Goal: Task Accomplishment & Management: Manage account settings

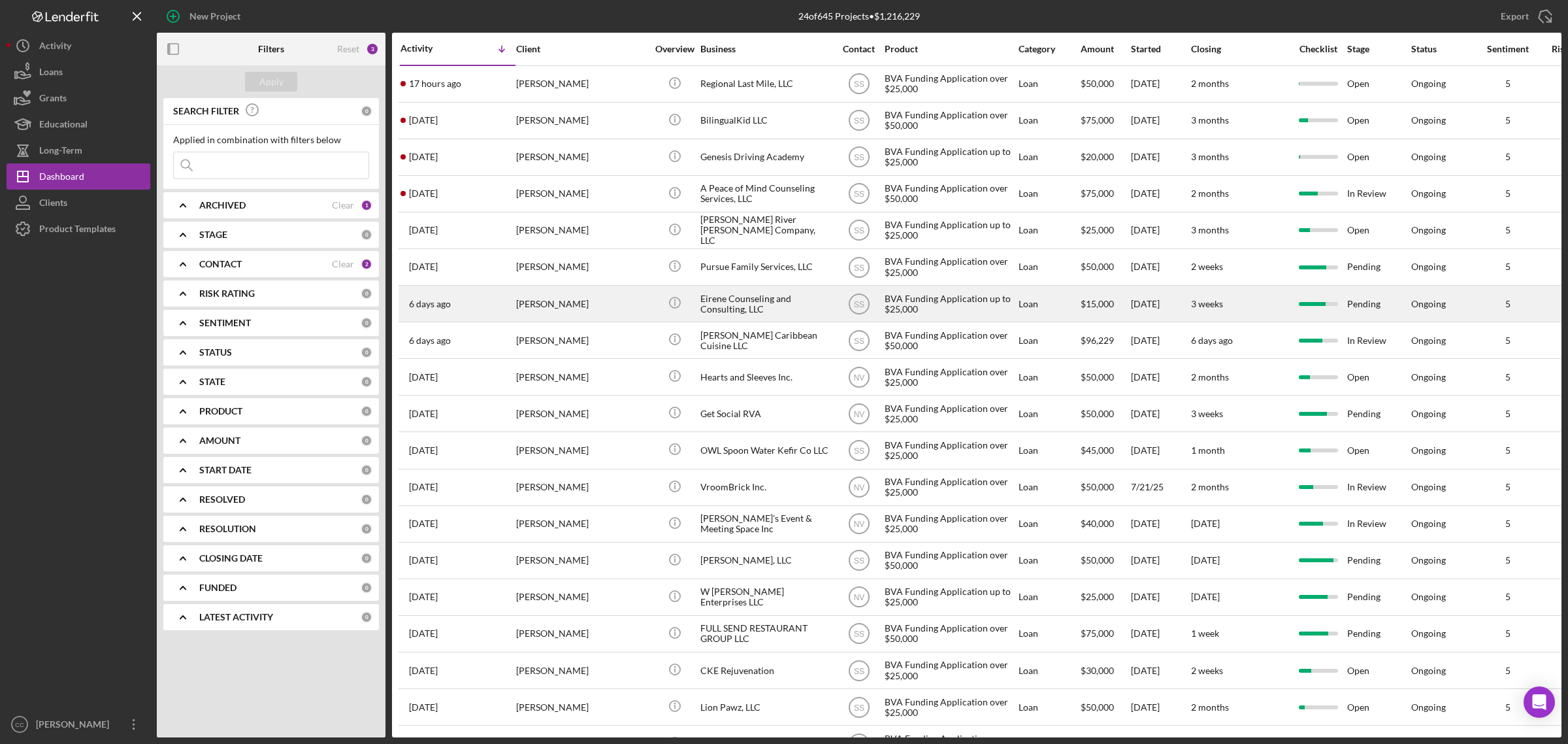
click at [791, 302] on div "Eirene Counseling and Consulting, LLC" at bounding box center [765, 303] width 131 height 35
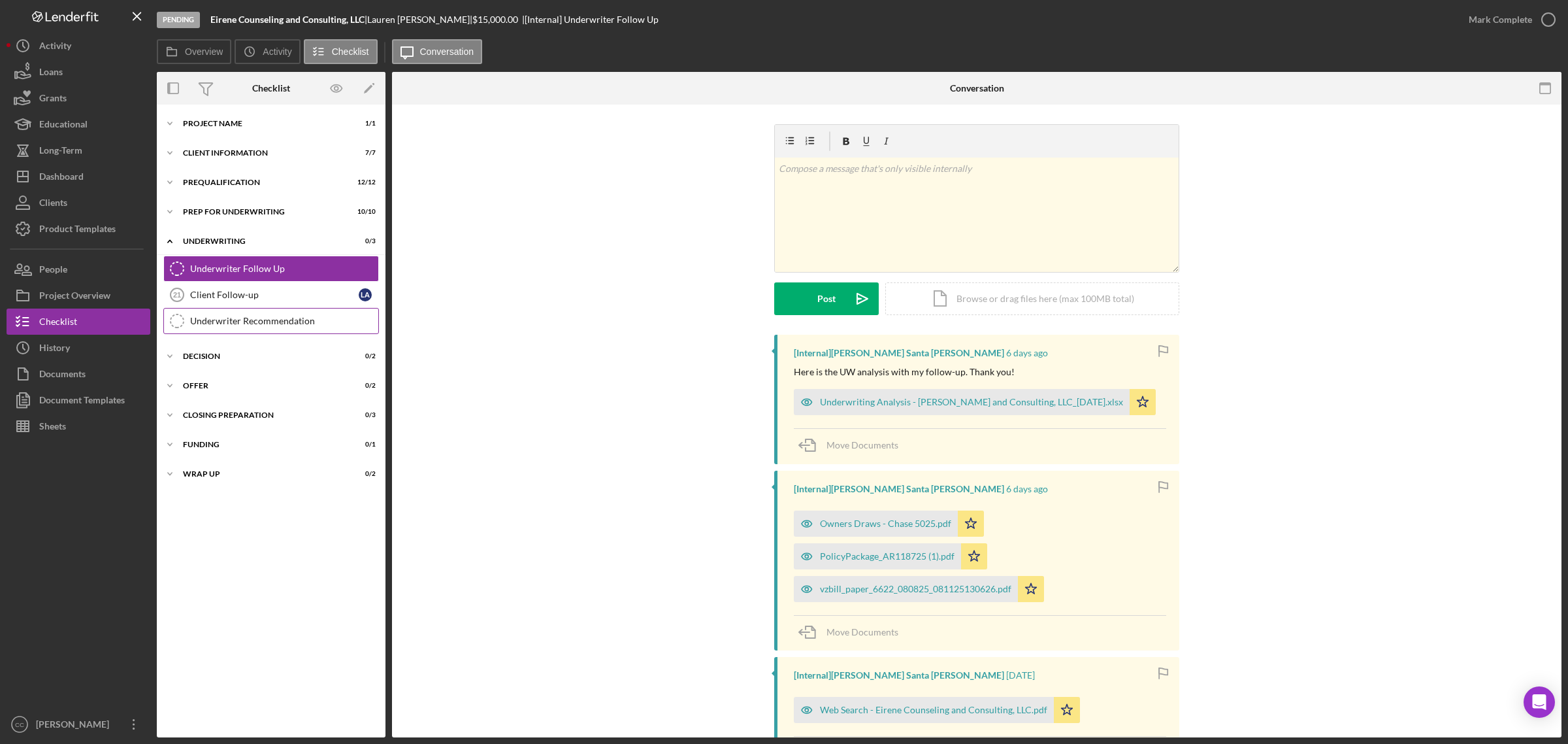
click at [230, 321] on div "Underwriter Recommendation" at bounding box center [283, 322] width 188 height 11
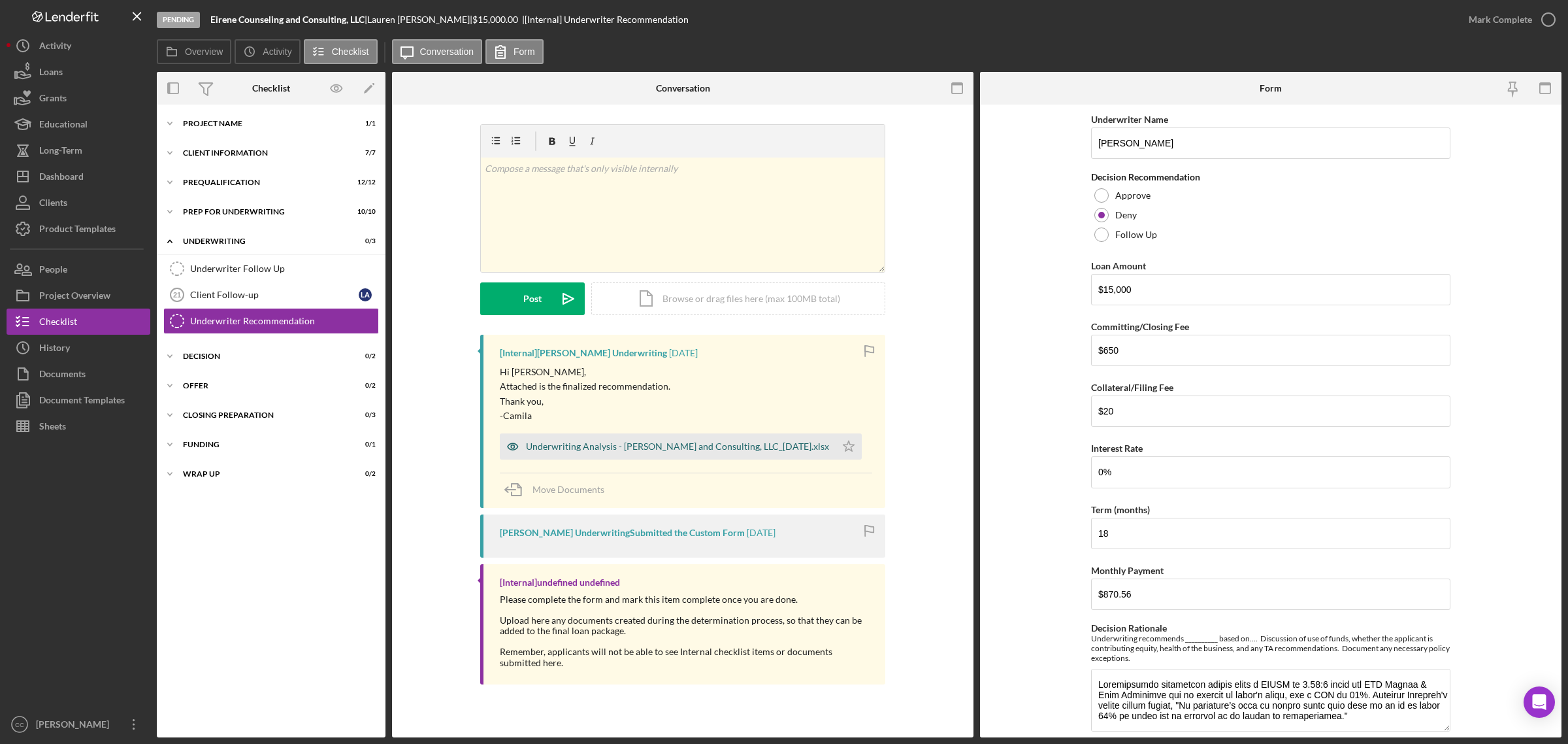
click at [779, 443] on div "Underwriting Analysis - Eirene Counseling and Consulting, LLC_08.15.25.xlsx" at bounding box center [677, 447] width 303 height 11
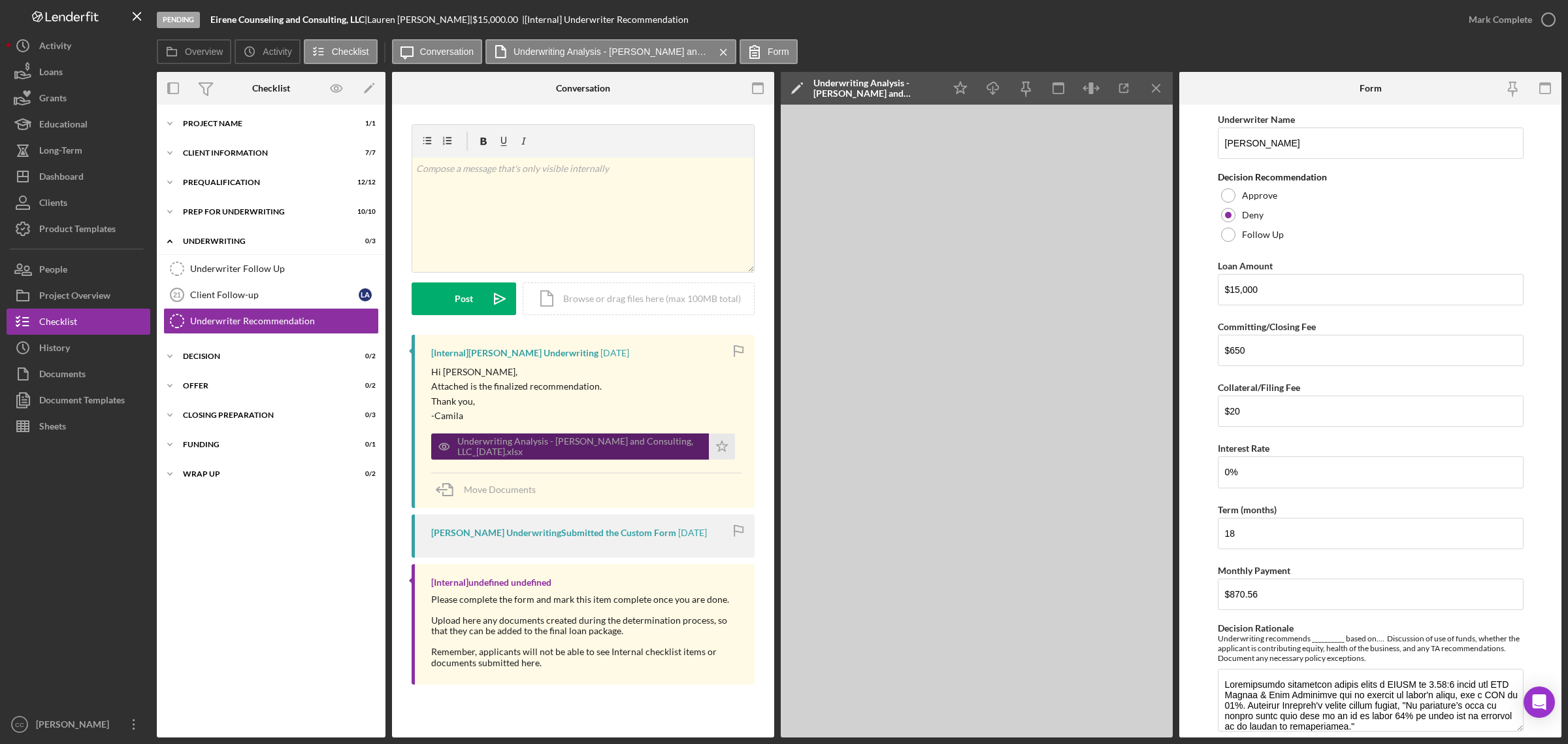
click at [663, 433] on div "Underwriting Analysis - Eirene Counseling and Consulting, LLC_08.15.25.xlsx" at bounding box center [570, 446] width 278 height 26
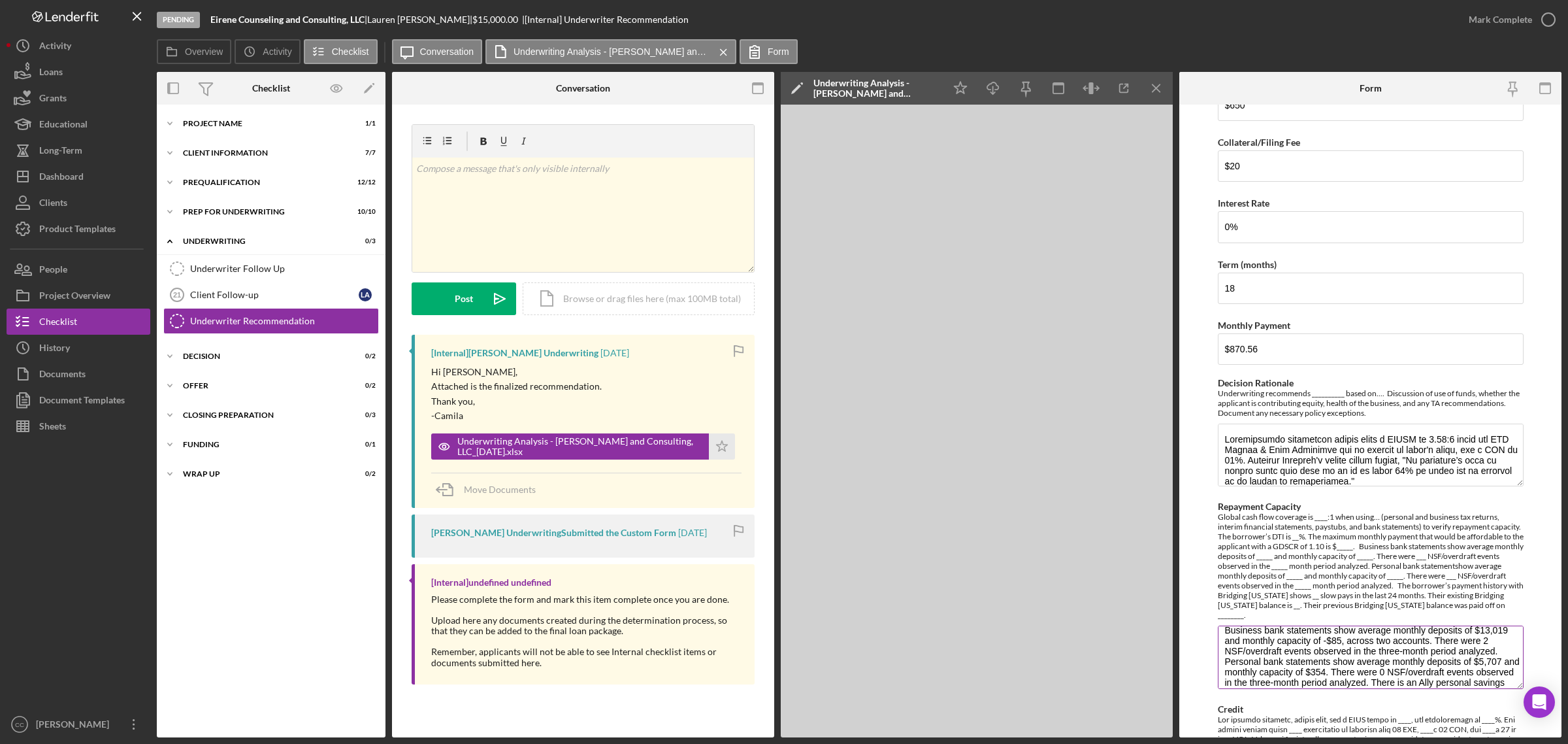
scroll to position [65, 0]
click at [251, 182] on div "Prequalification" at bounding box center [276, 182] width 186 height 8
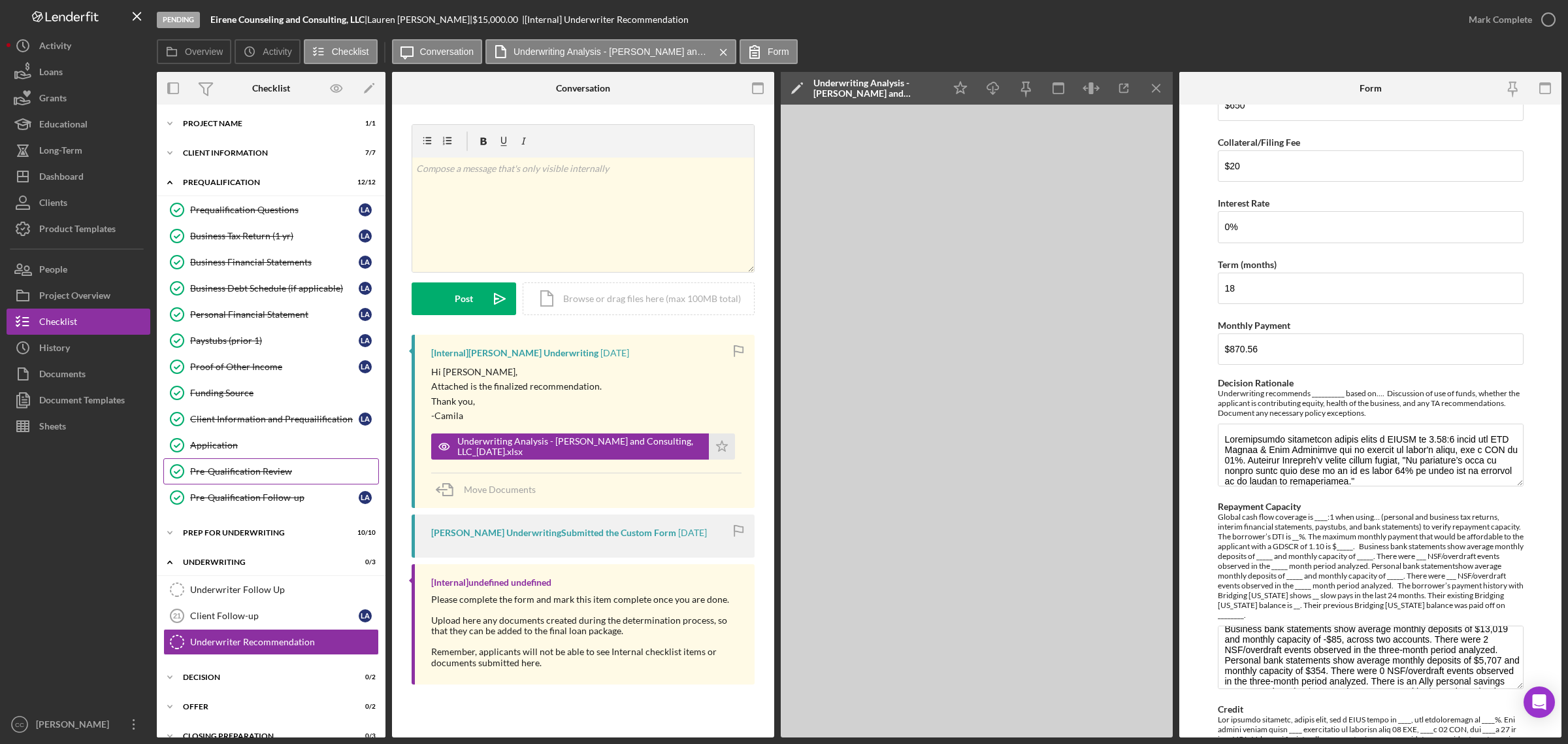
click at [240, 477] on div "Pre-Qualification Review" at bounding box center [283, 471] width 188 height 11
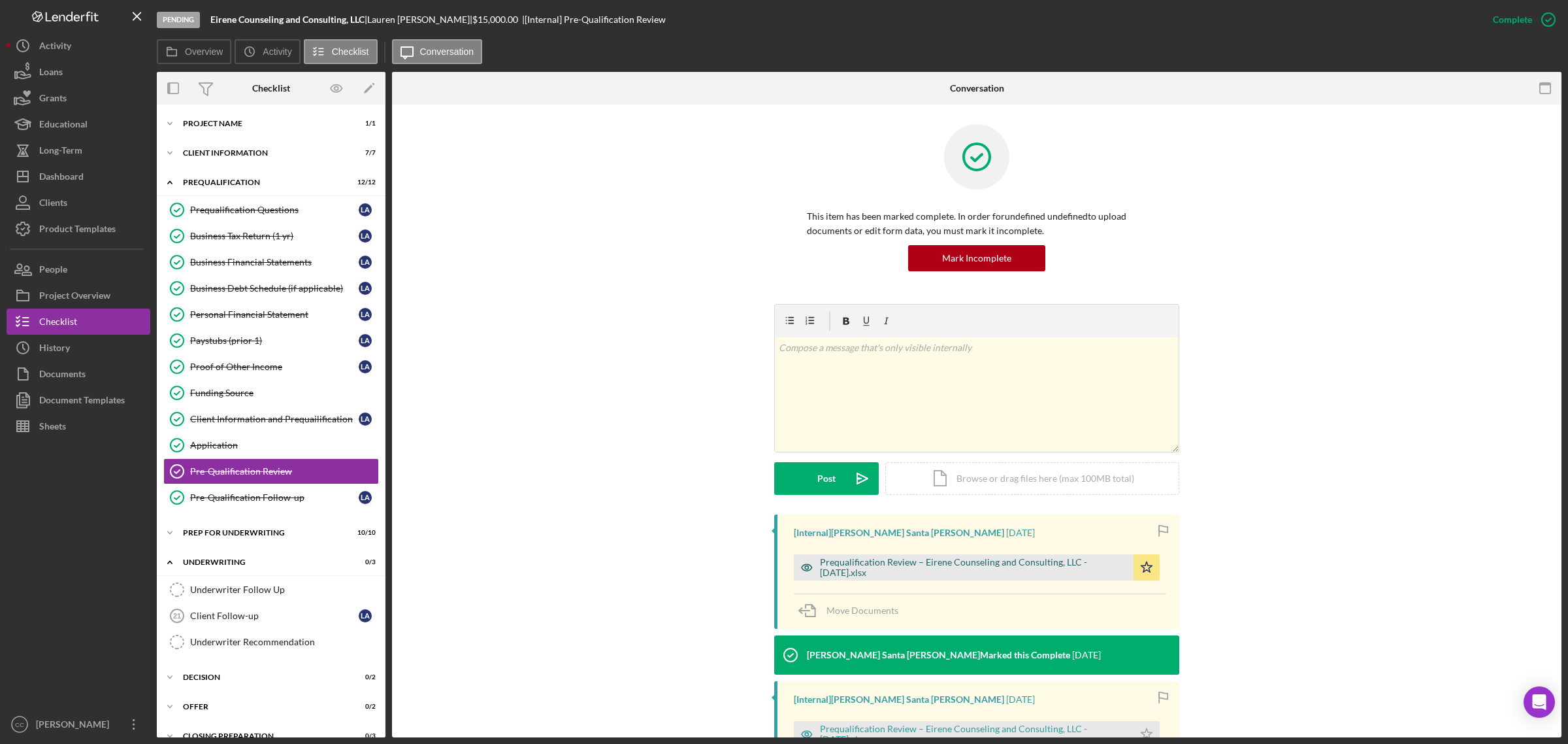
click at [1055, 572] on div "Prequalification Review – Eirene Counseling and Consulting, LLC - 7.21.25.xlsx" at bounding box center [973, 567] width 307 height 21
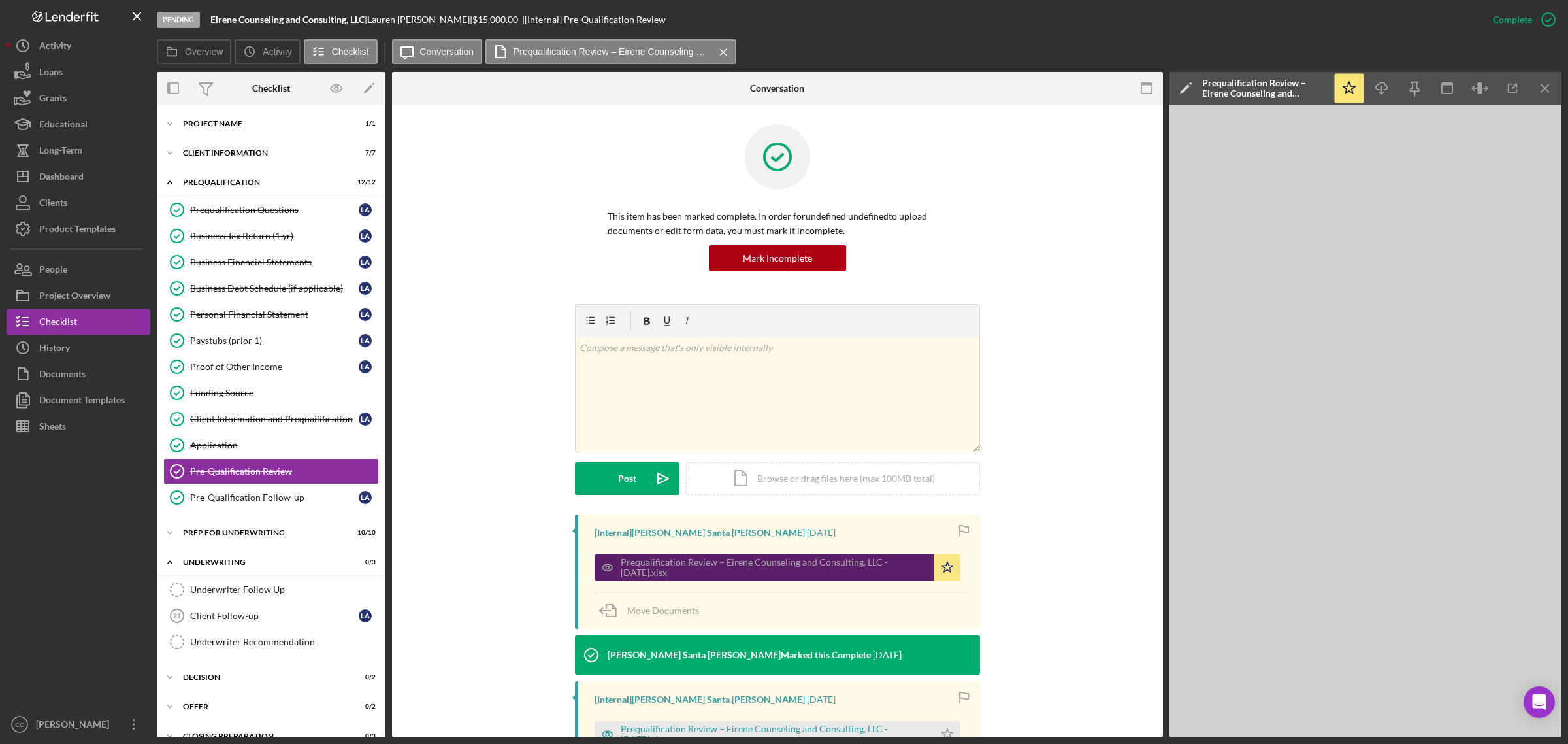
click at [764, 559] on div "Prequalification Review – Eirene Counseling and Consulting, LLC - 7.21.25.xlsx" at bounding box center [774, 567] width 307 height 21
click at [1513, 85] on icon "button" at bounding box center [1513, 88] width 29 height 29
click at [242, 644] on div "Underwriter Recommendation" at bounding box center [283, 642] width 188 height 11
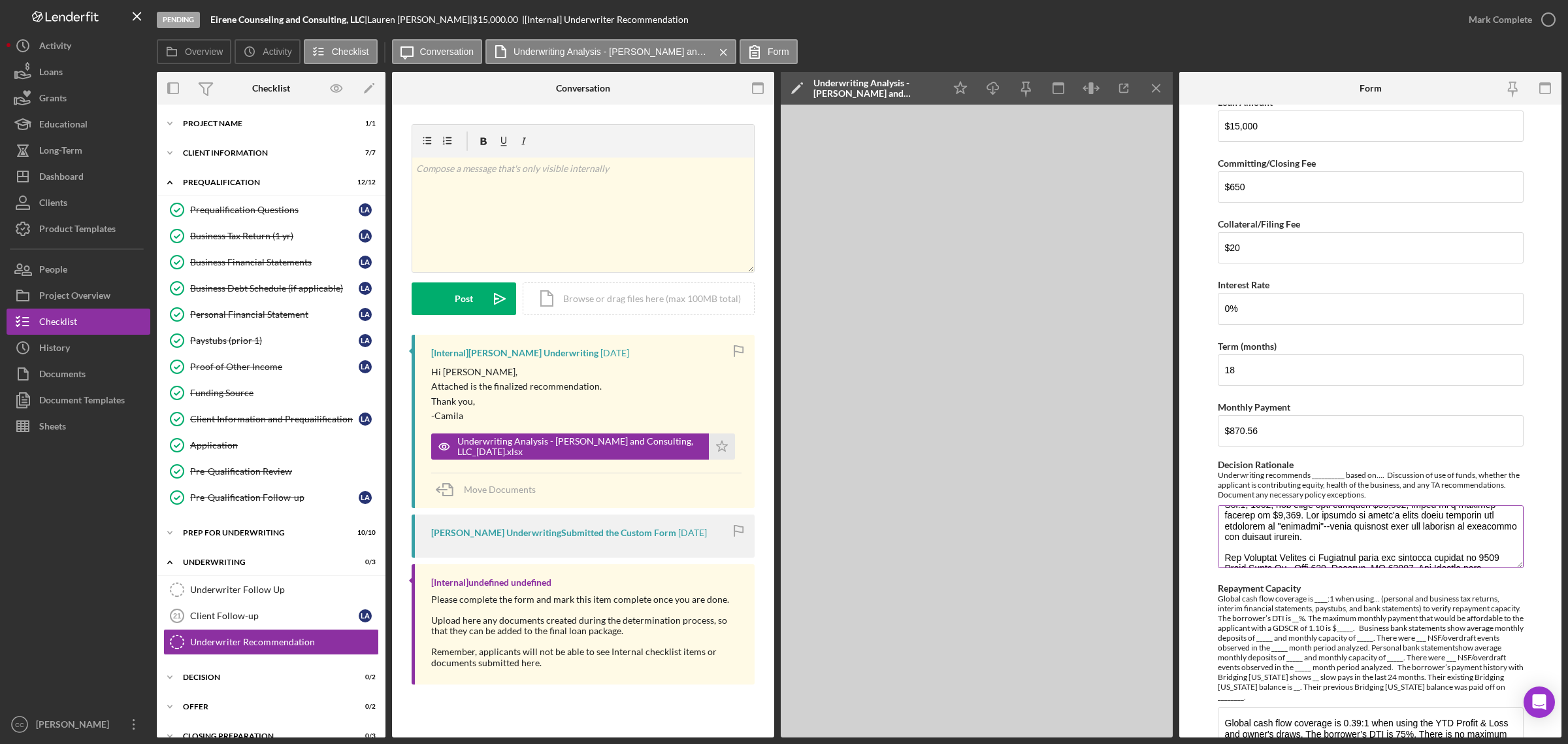
scroll to position [262, 0]
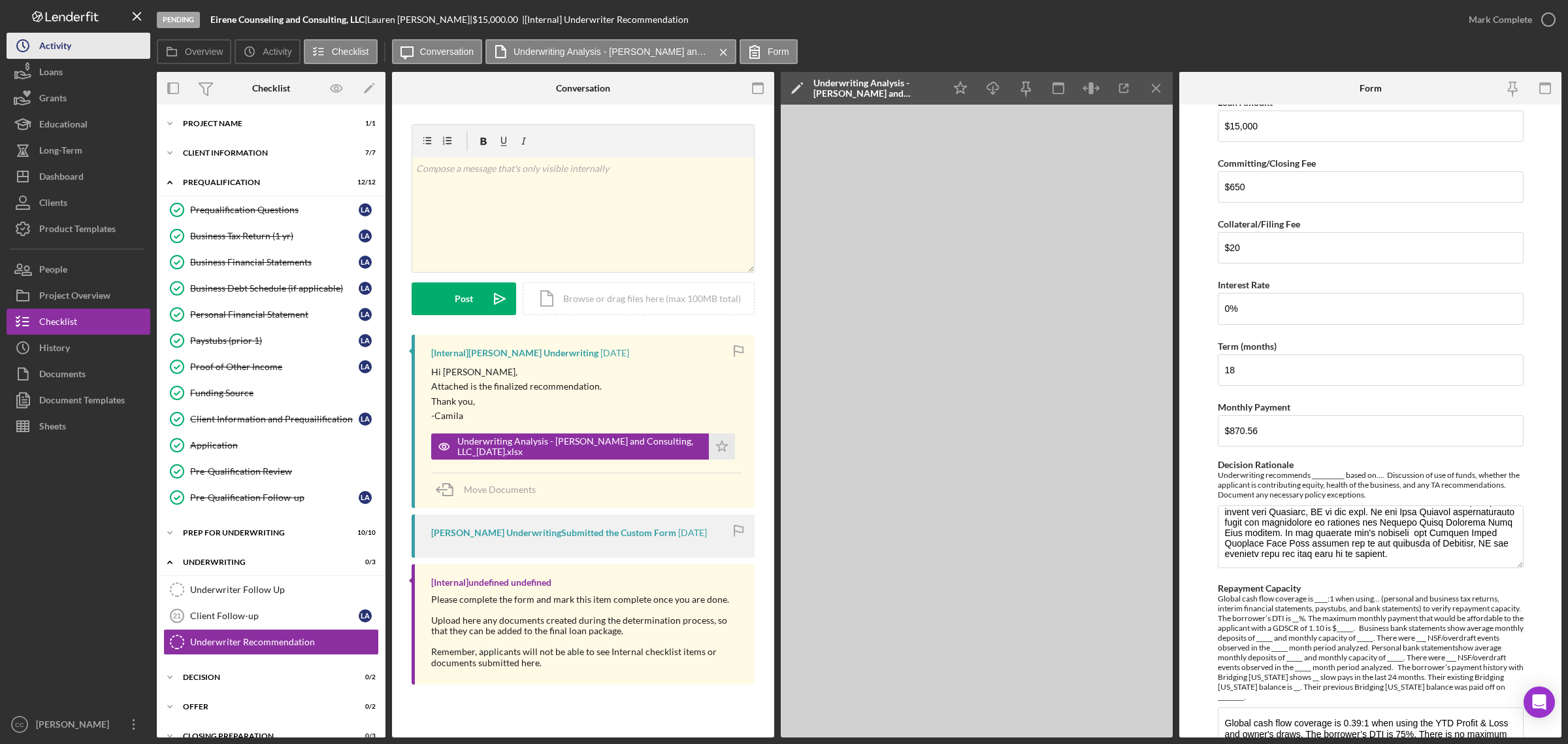
click at [45, 44] on div "Activity" at bounding box center [54, 47] width 32 height 29
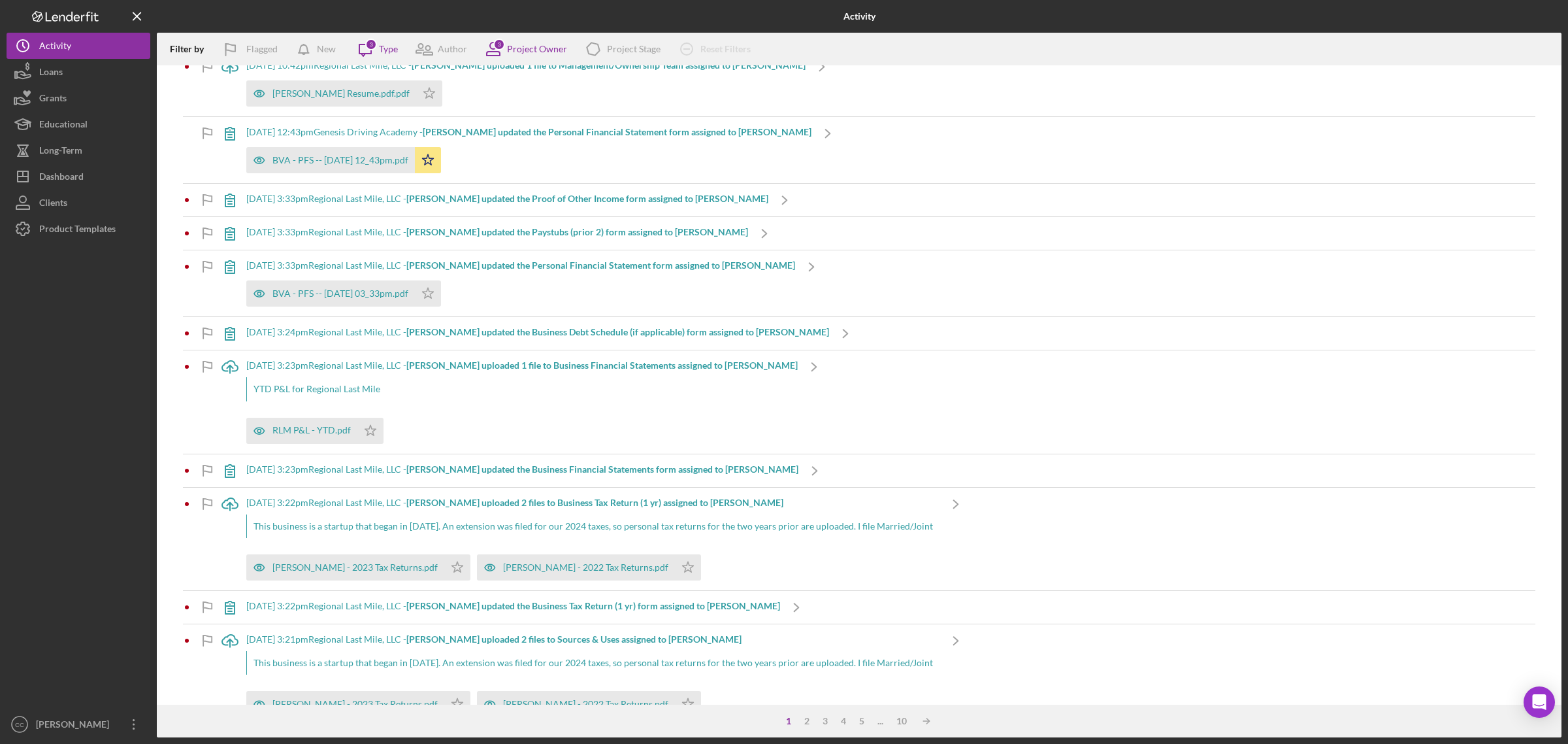
scroll to position [654, 0]
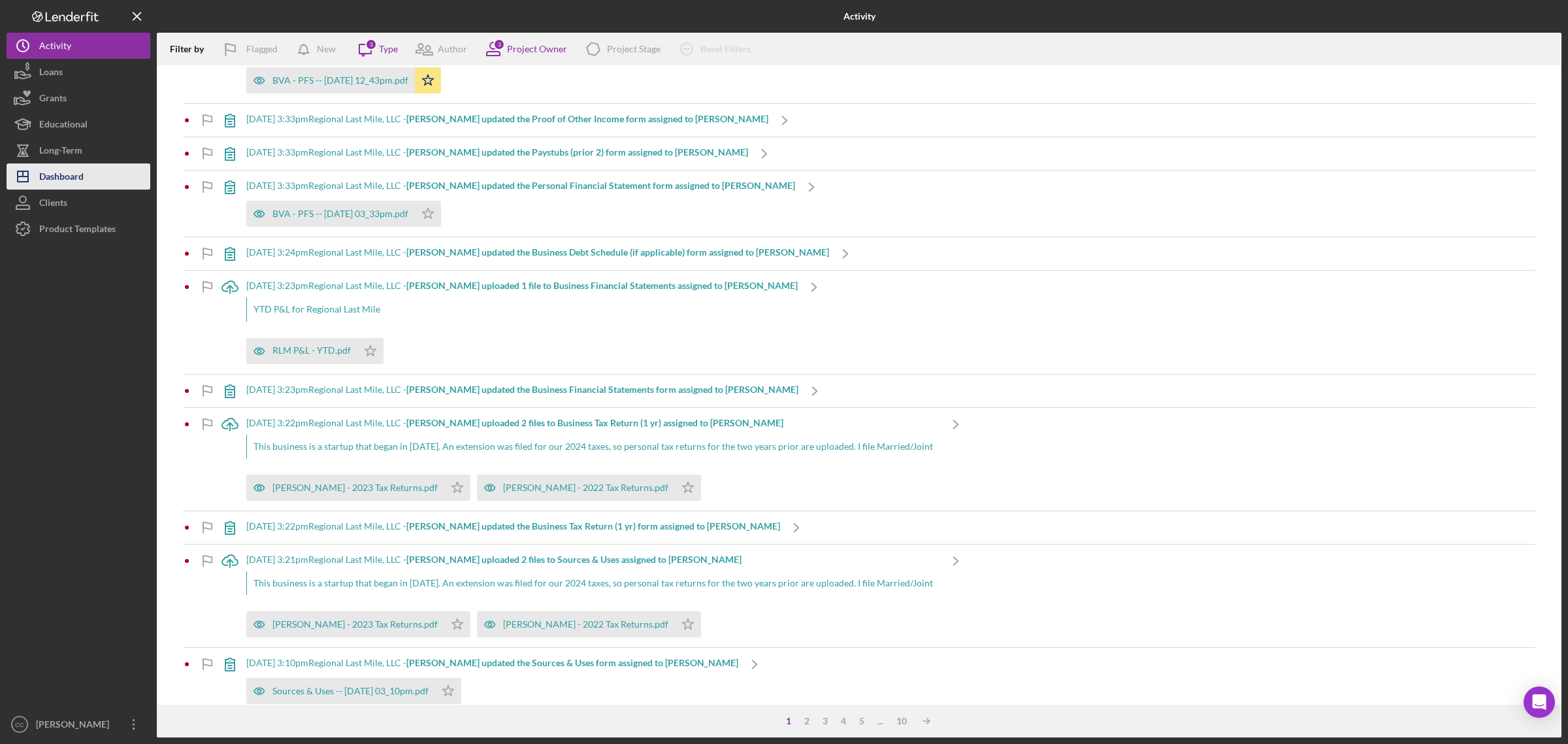
click at [50, 174] on div "Dashboard" at bounding box center [61, 178] width 44 height 29
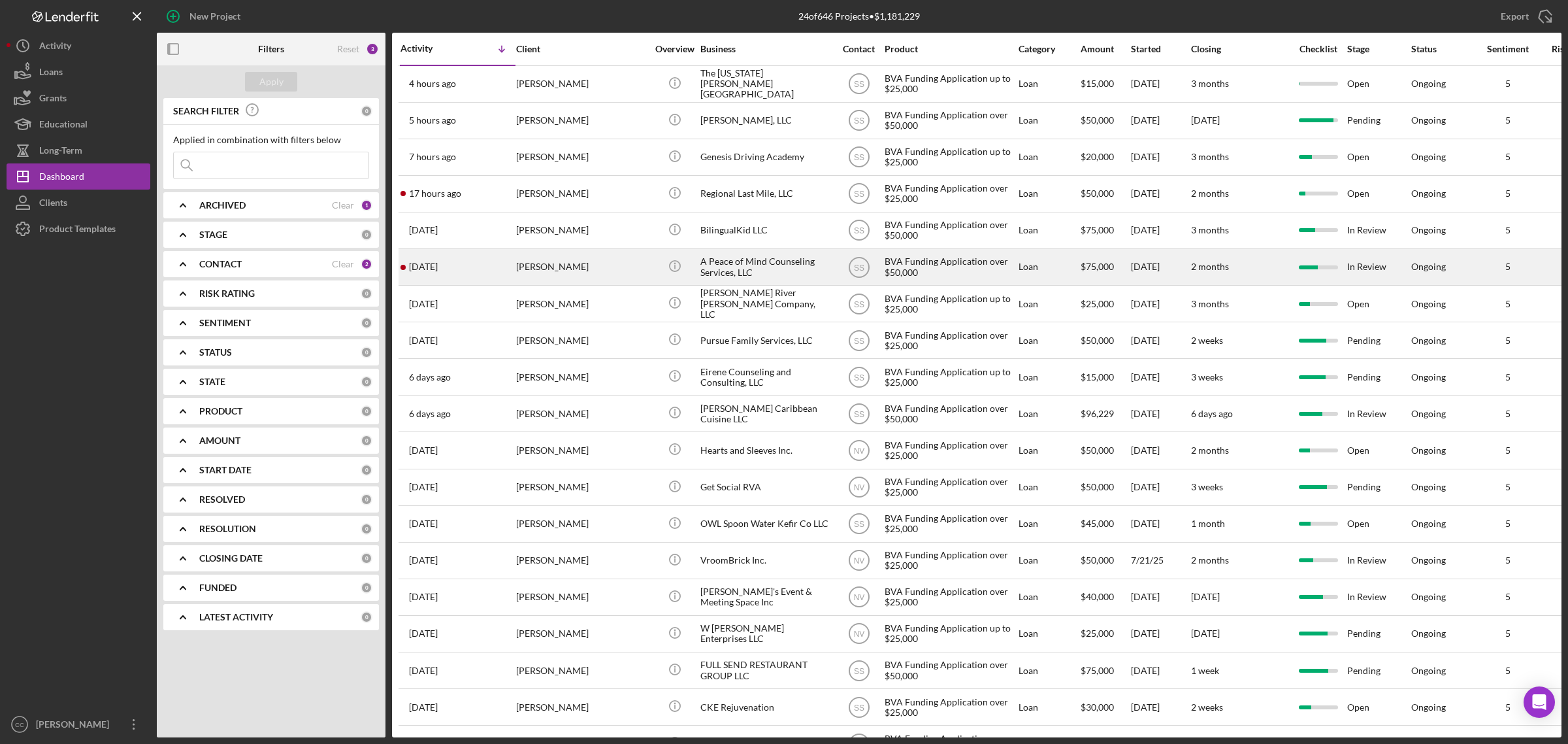
click at [781, 265] on div "A Peace of Mind Counseling Services, LLC" at bounding box center [765, 267] width 131 height 35
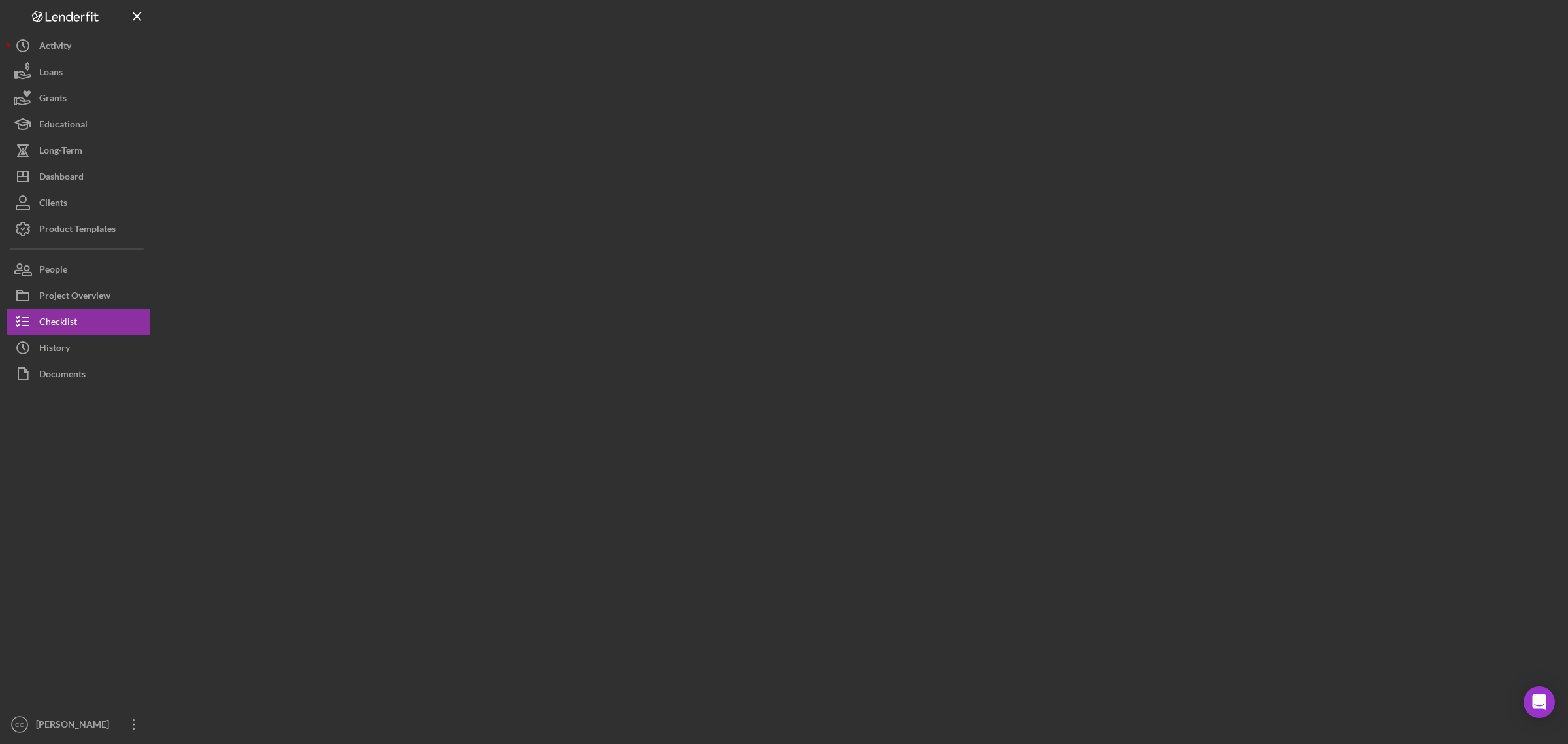
click at [781, 265] on div at bounding box center [859, 369] width 1405 height 738
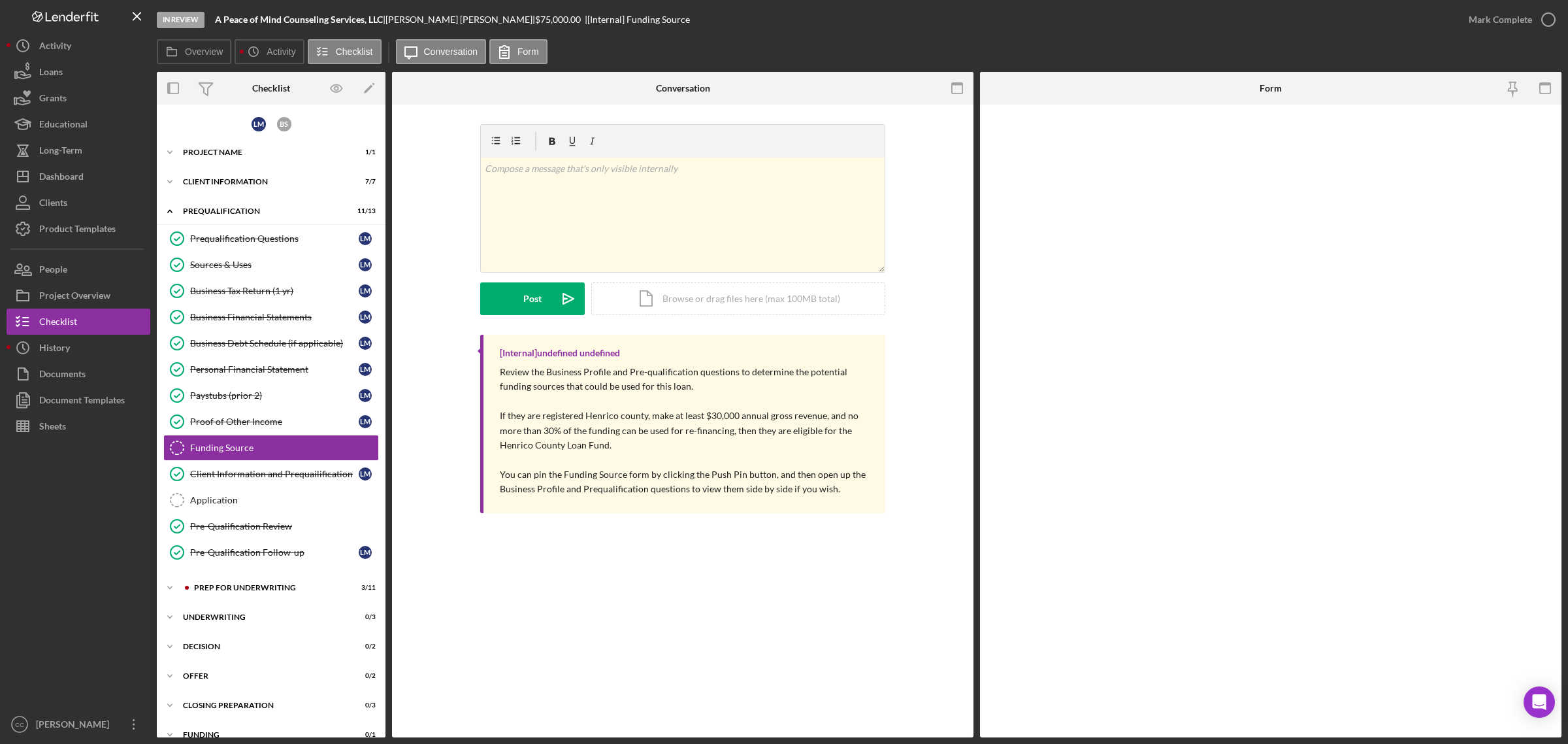
scroll to position [28, 0]
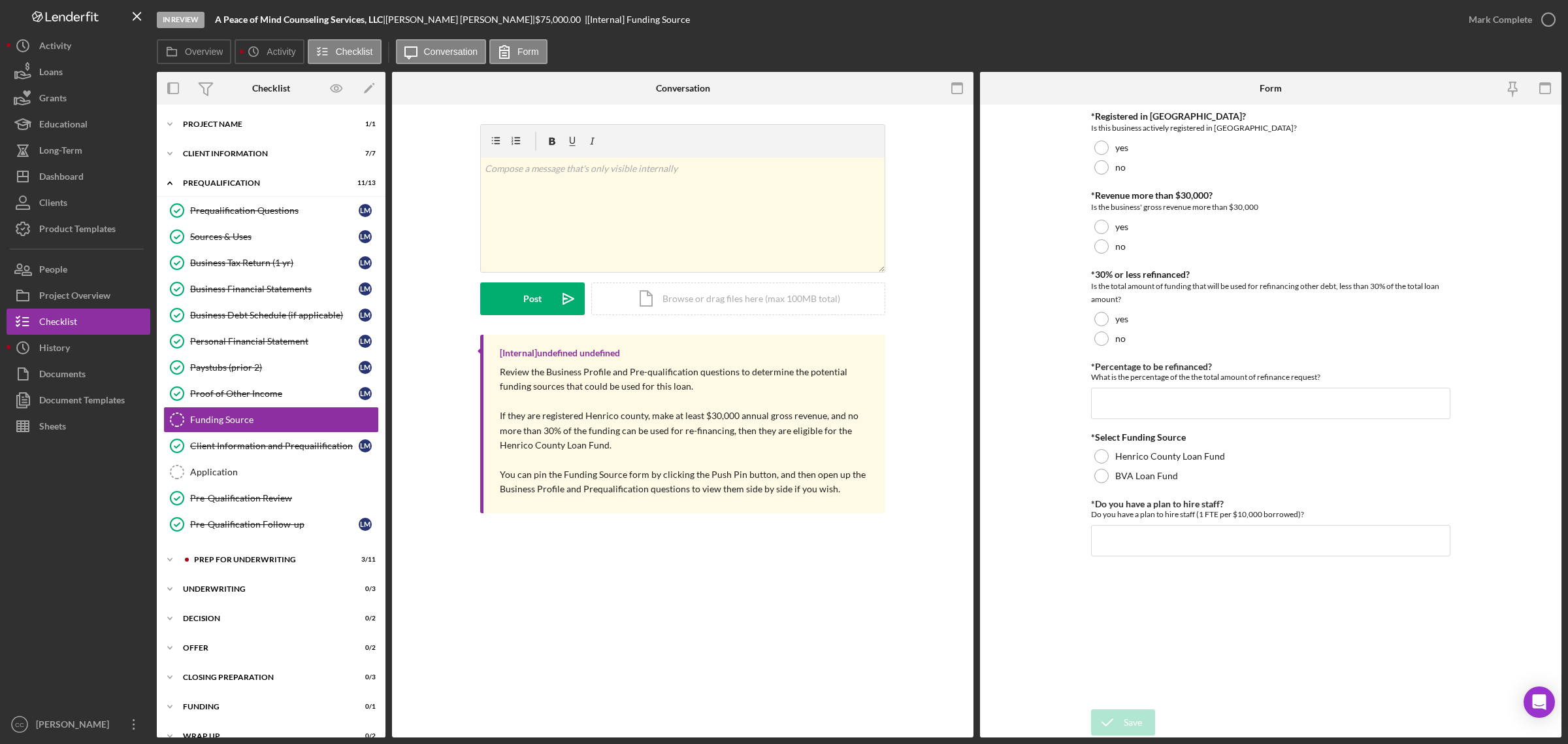
click at [768, 612] on div "Funding Source Funding Source v Color teal Color pink Remove color Add row abov…" at bounding box center [683, 421] width 582 height 633
click at [233, 557] on div "Icon/Expander Prep for Underwriting 3 / 11" at bounding box center [271, 560] width 229 height 26
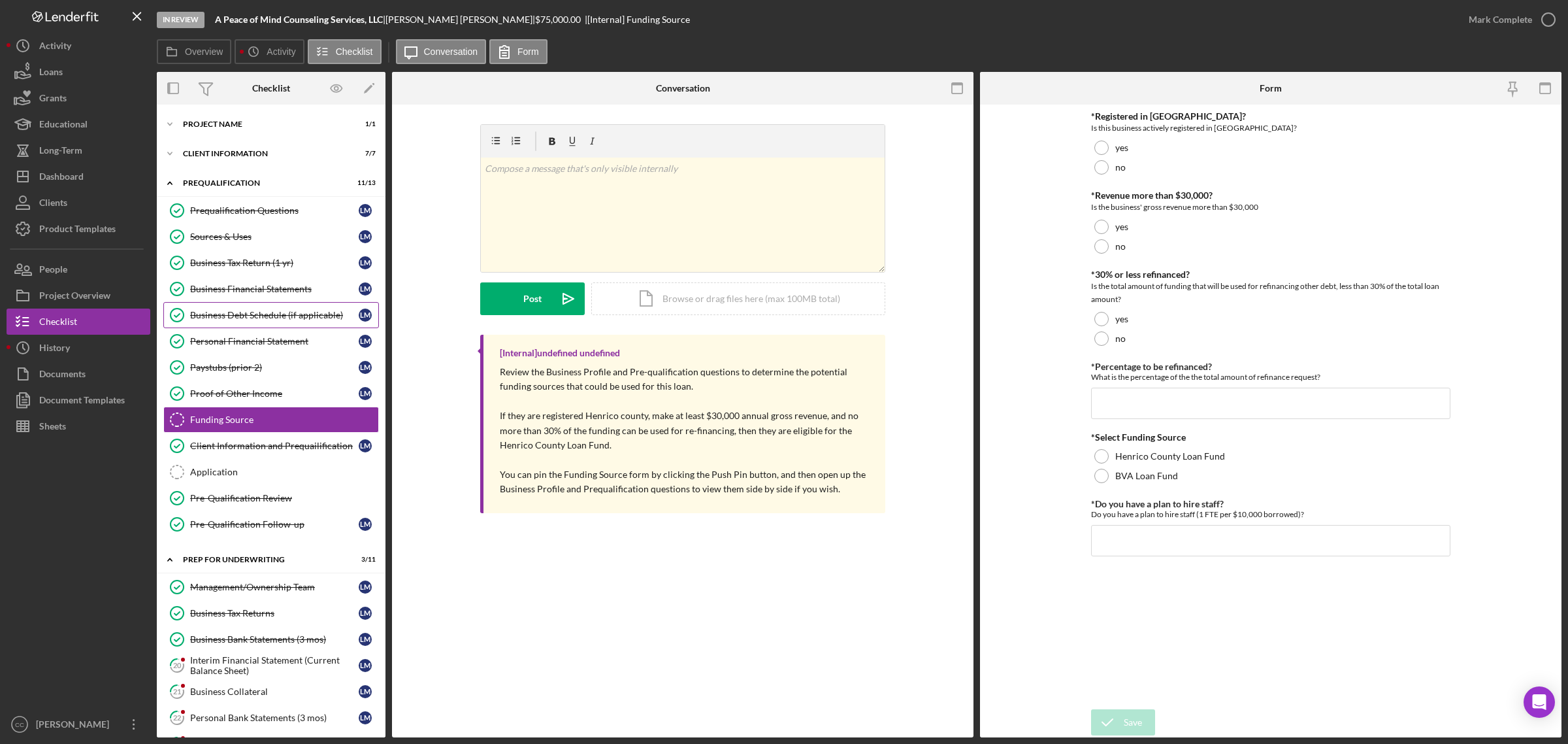
click at [288, 312] on div "Business Debt Schedule (if applicable)" at bounding box center [274, 315] width 169 height 11
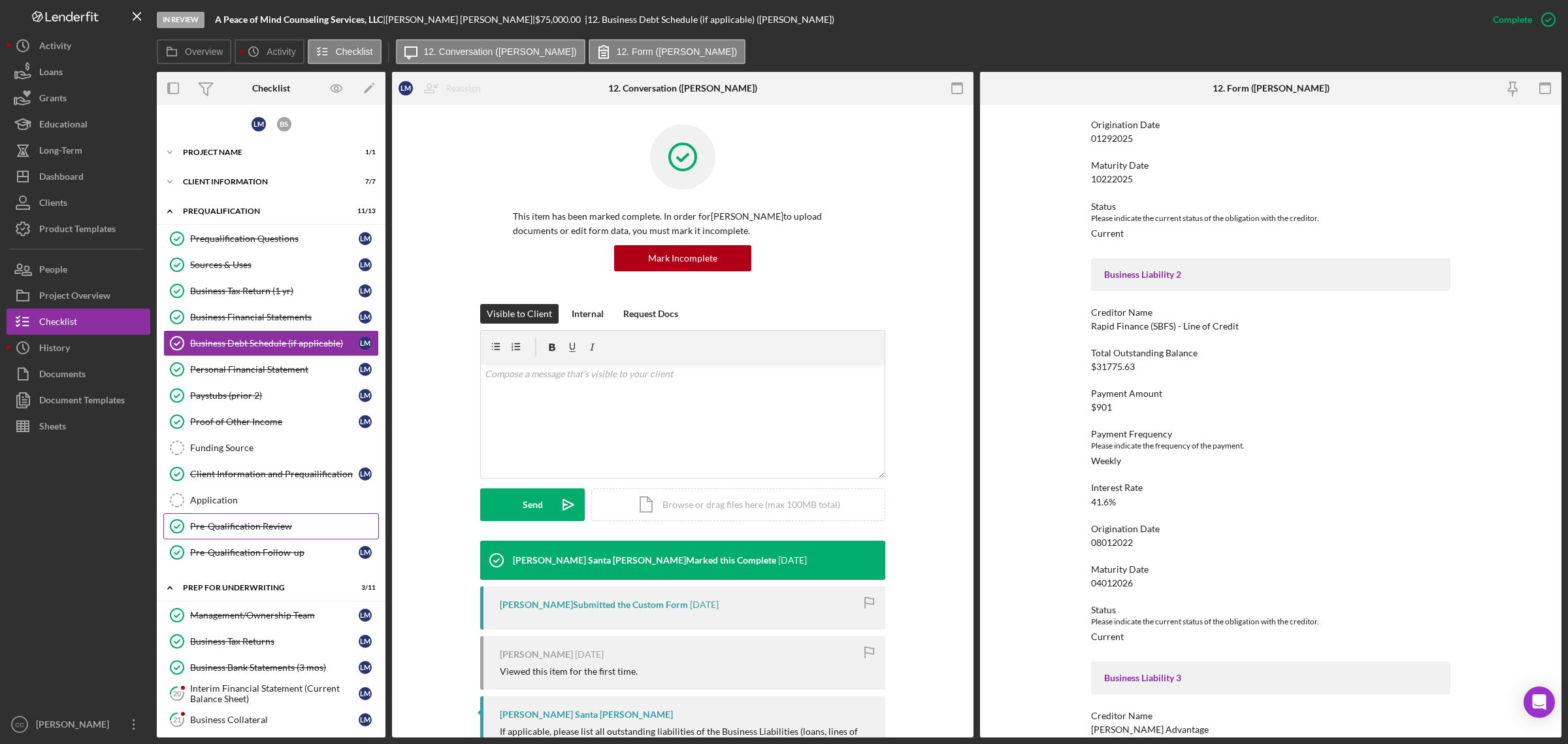
click at [283, 527] on div "Pre-Qualification Review" at bounding box center [283, 527] width 188 height 11
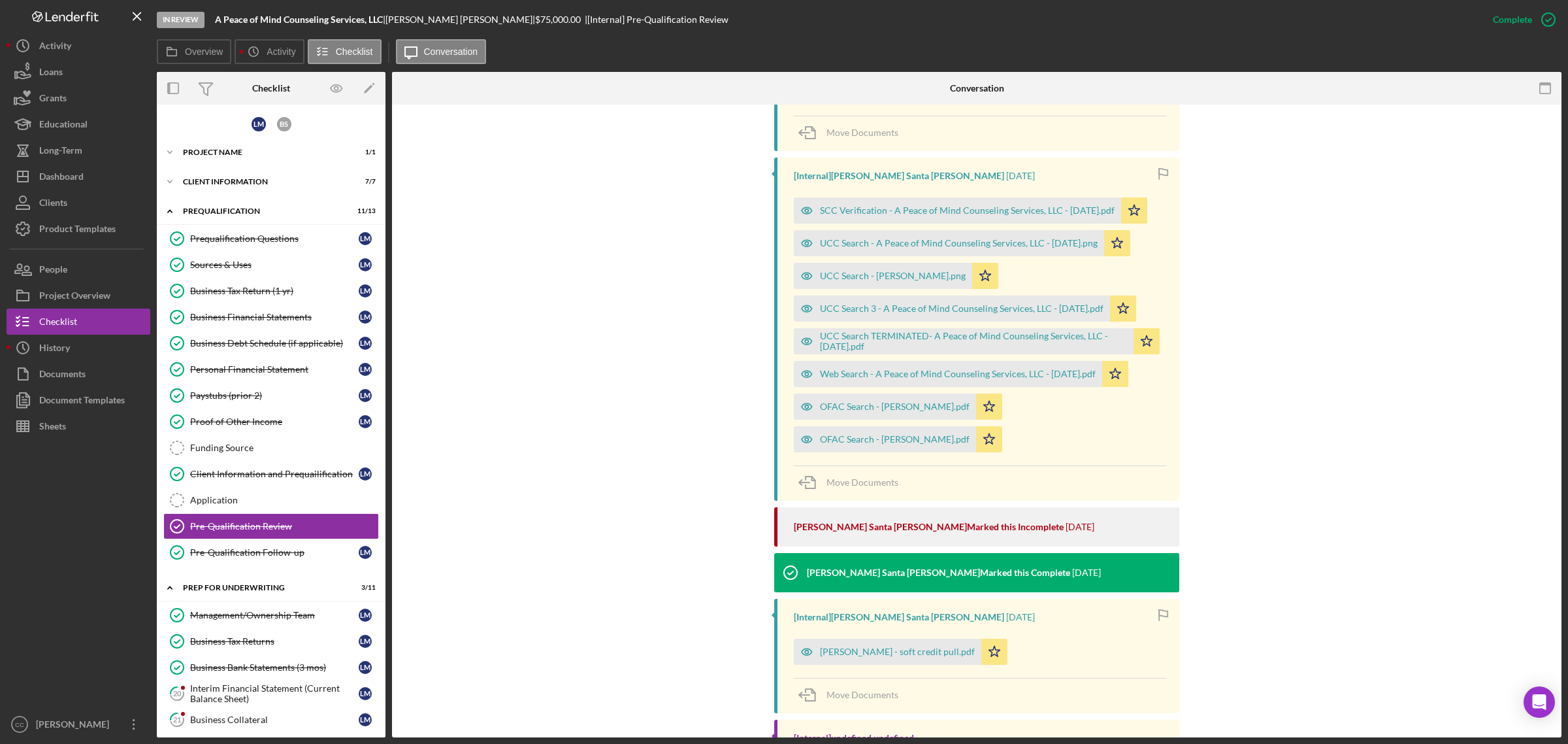
scroll to position [572, 0]
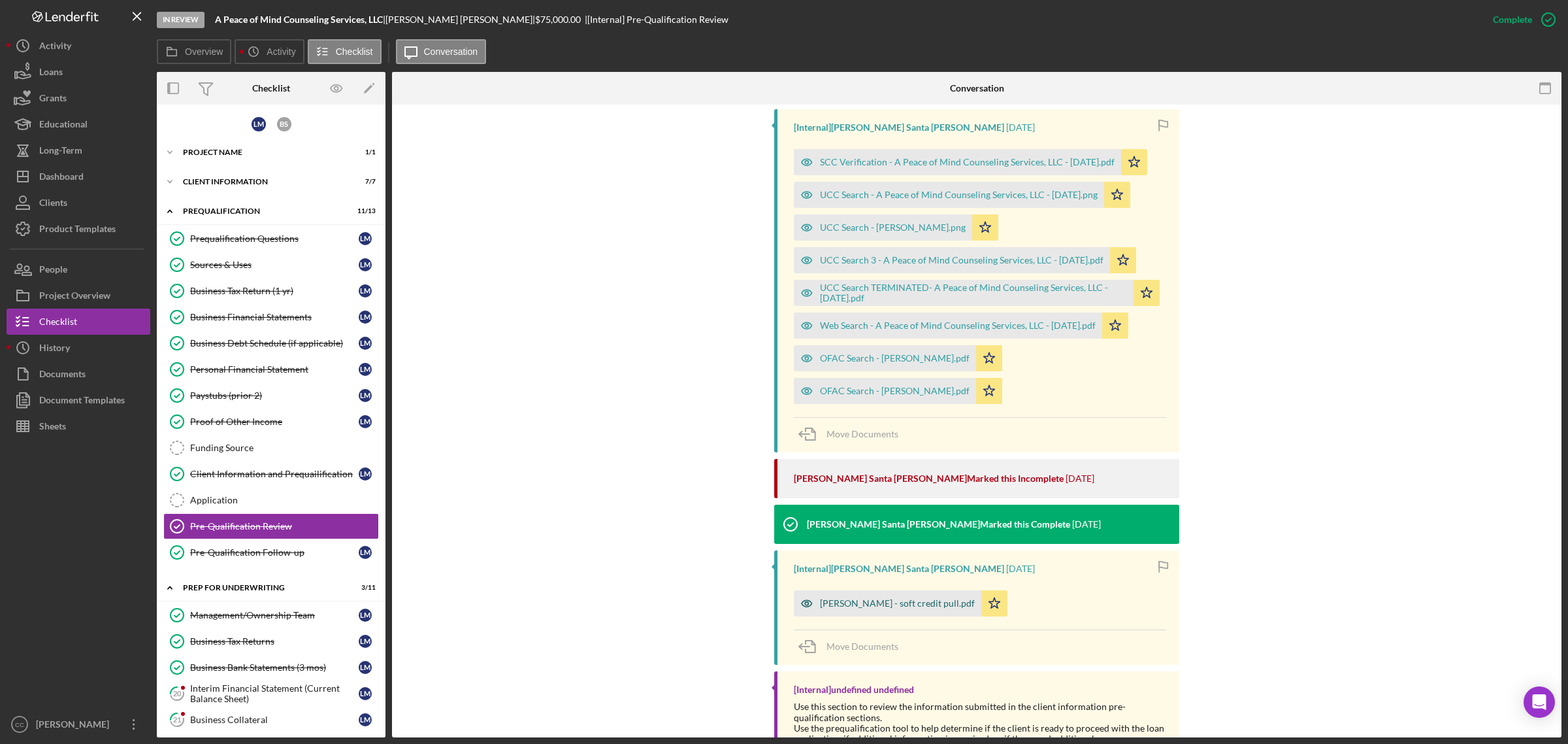
click at [901, 608] on div "Latesha McIntosh - soft credit pull.pdf" at bounding box center [897, 603] width 155 height 11
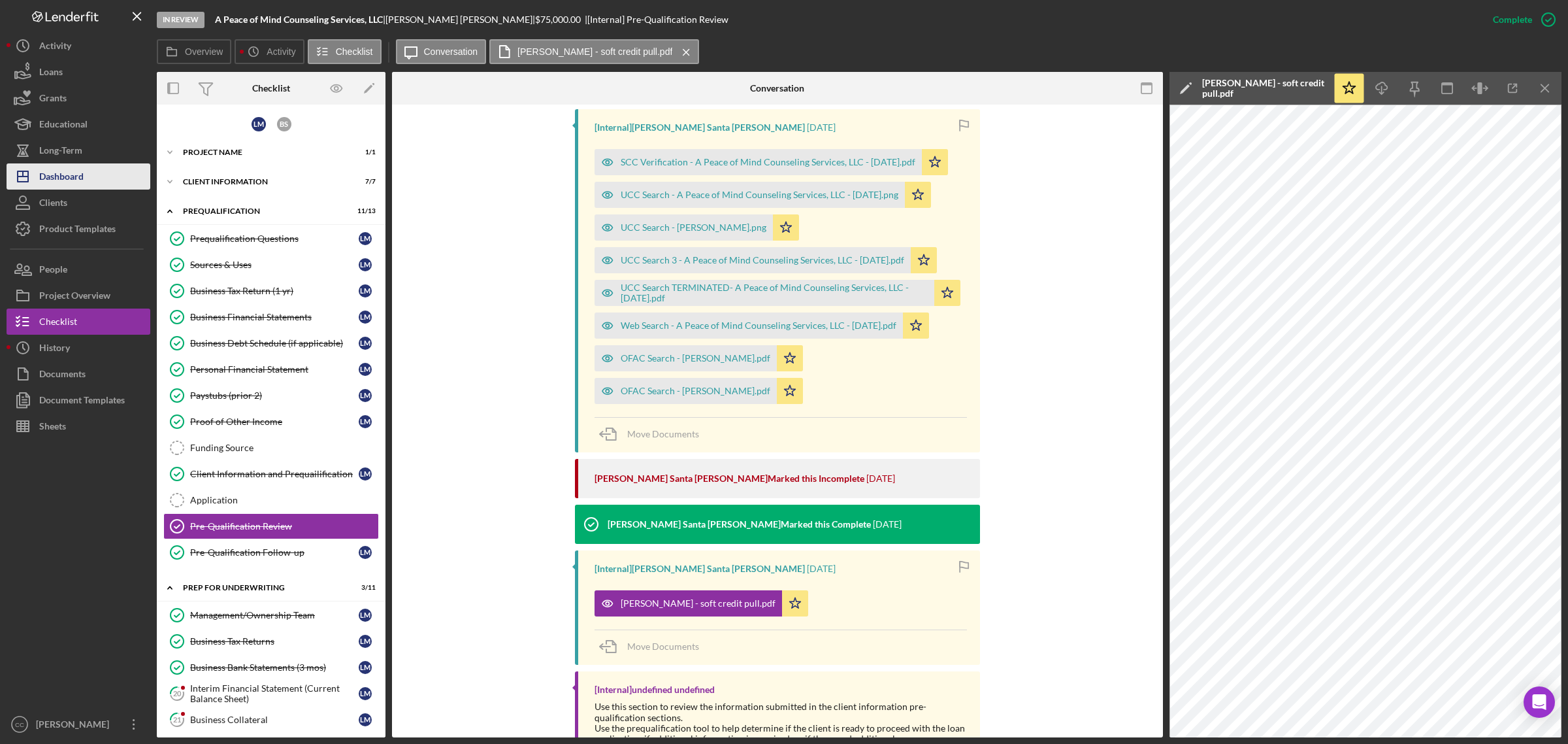
click at [53, 175] on div "Dashboard" at bounding box center [61, 178] width 44 height 29
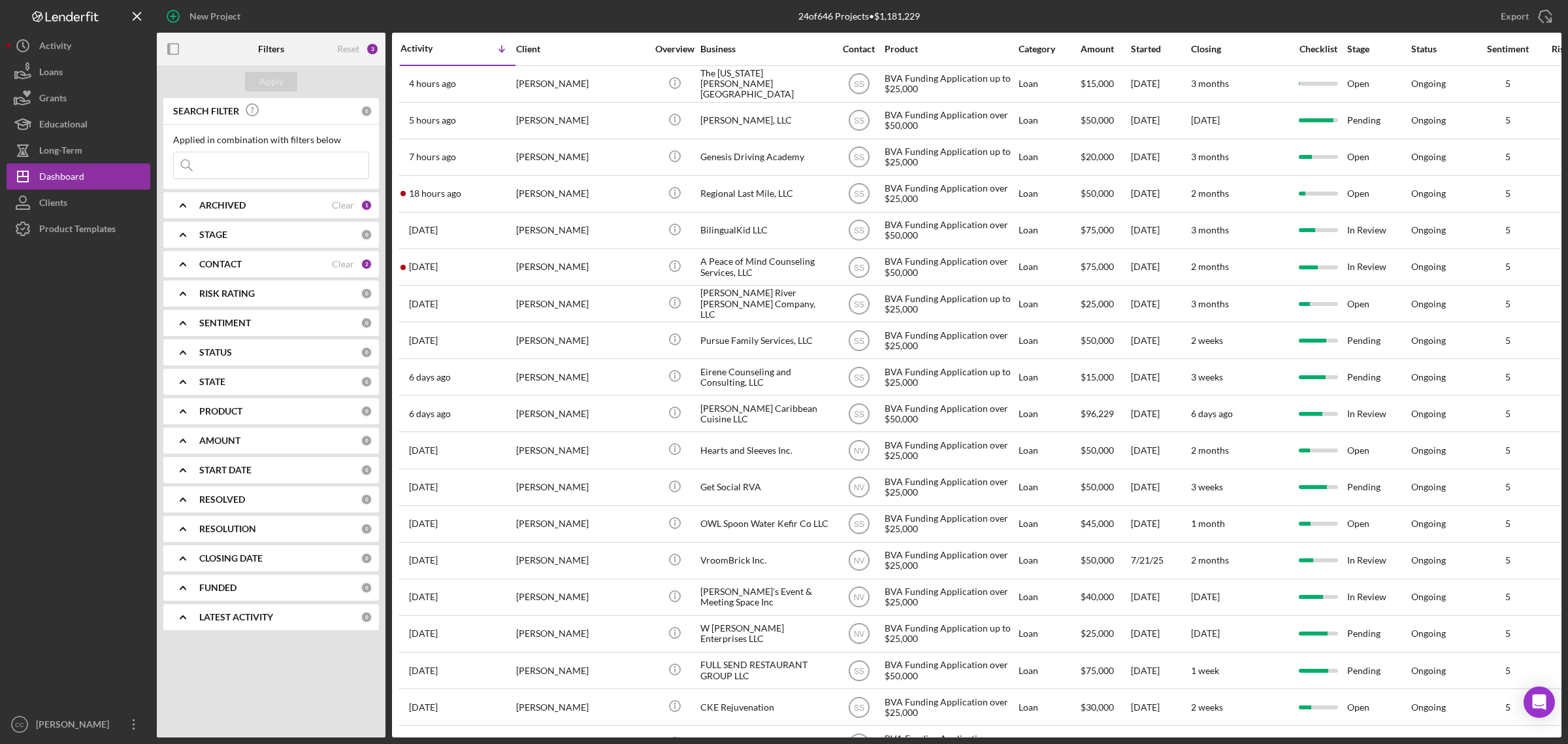
click at [242, 262] on b "CONTACT" at bounding box center [220, 264] width 43 height 11
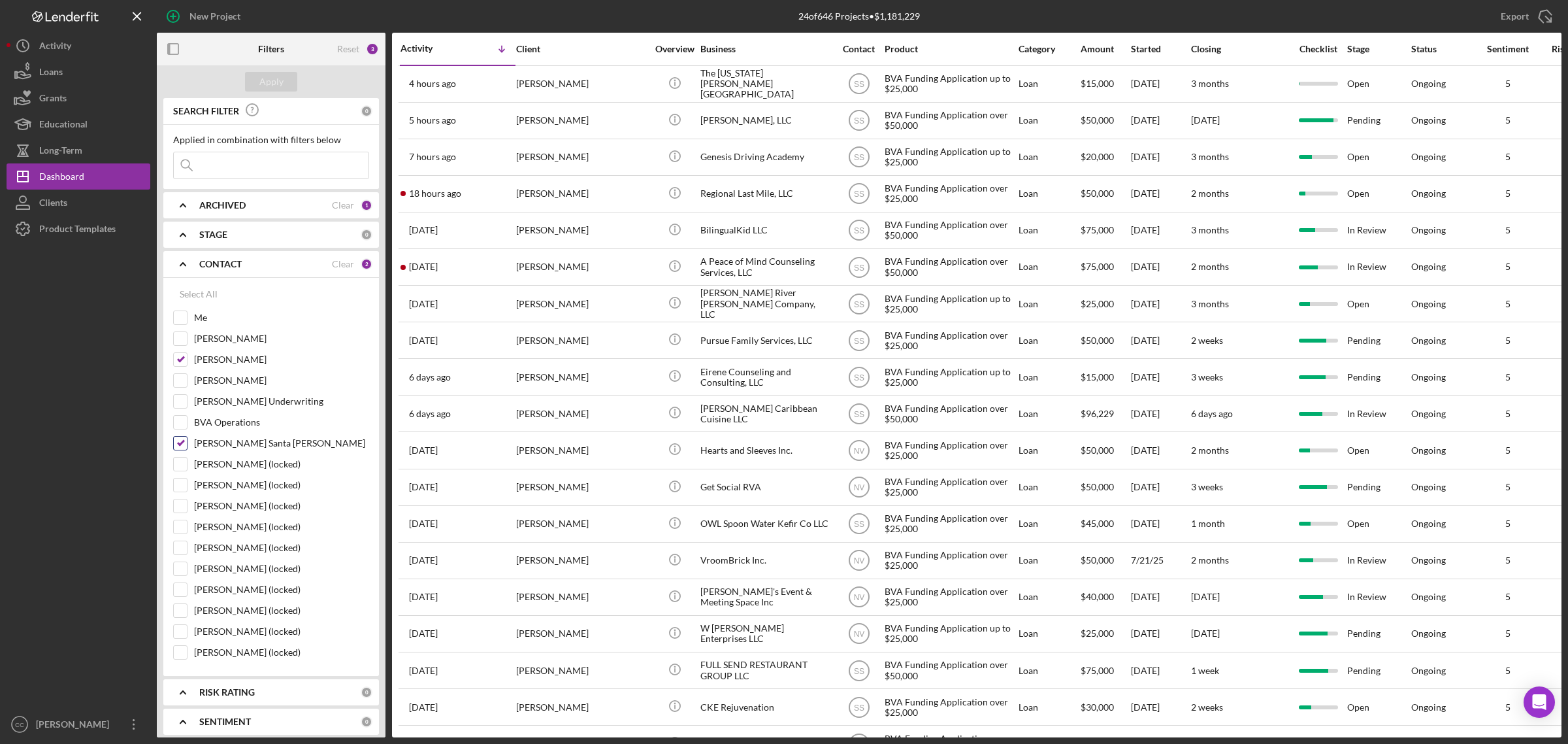
click at [208, 440] on label "Sara Santa Cruz" at bounding box center [281, 443] width 175 height 13
click at [187, 440] on input "Sara Santa Cruz" at bounding box center [180, 443] width 13 height 13
click at [279, 83] on div "Apply" at bounding box center [271, 82] width 25 height 20
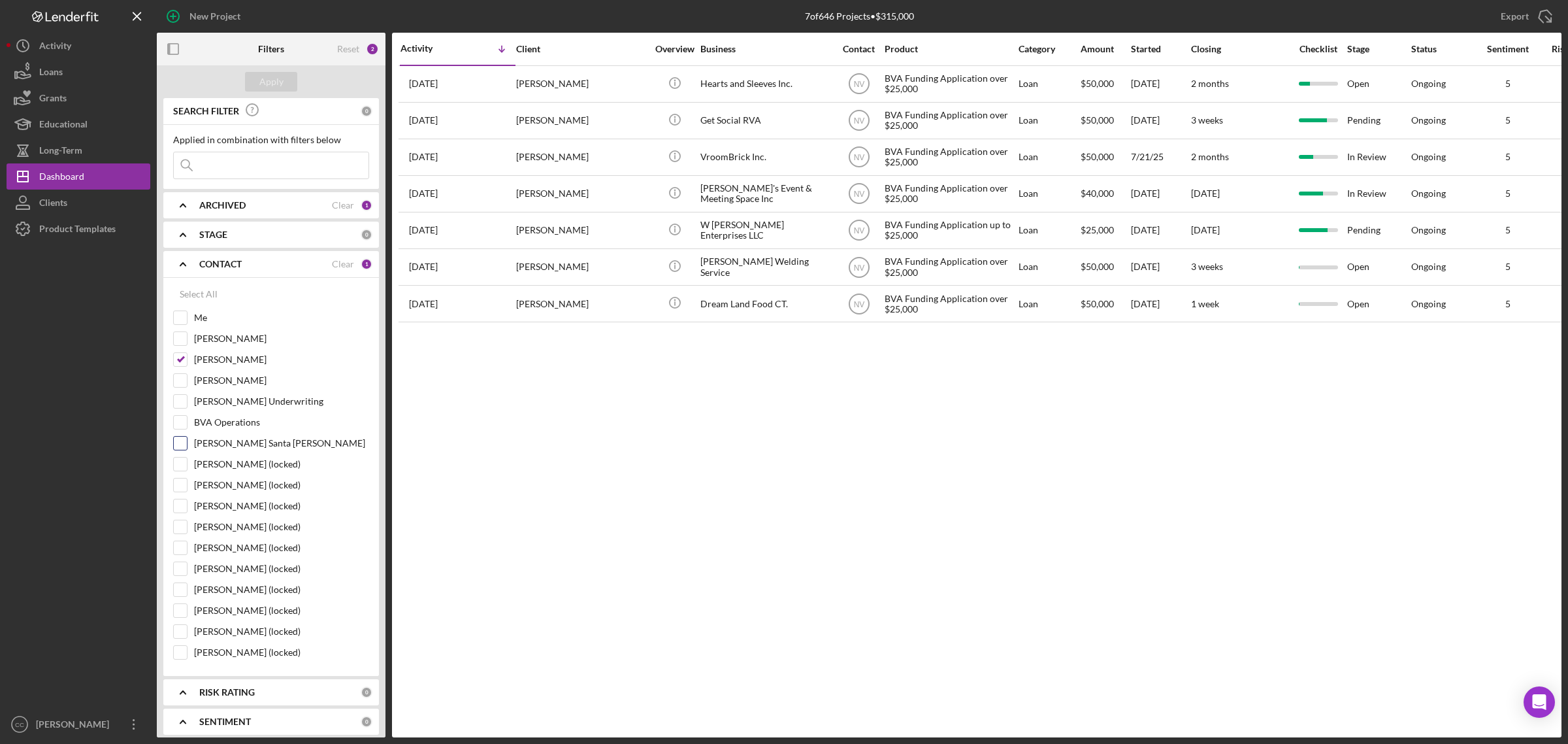
click at [232, 444] on label "Sara Santa Cruz" at bounding box center [281, 443] width 175 height 13
click at [187, 444] on input "Sara Santa Cruz" at bounding box center [180, 443] width 13 height 13
checkbox input "true"
click at [227, 362] on label "[PERSON_NAME]" at bounding box center [281, 360] width 175 height 13
click at [187, 362] on input "[PERSON_NAME]" at bounding box center [180, 360] width 13 height 13
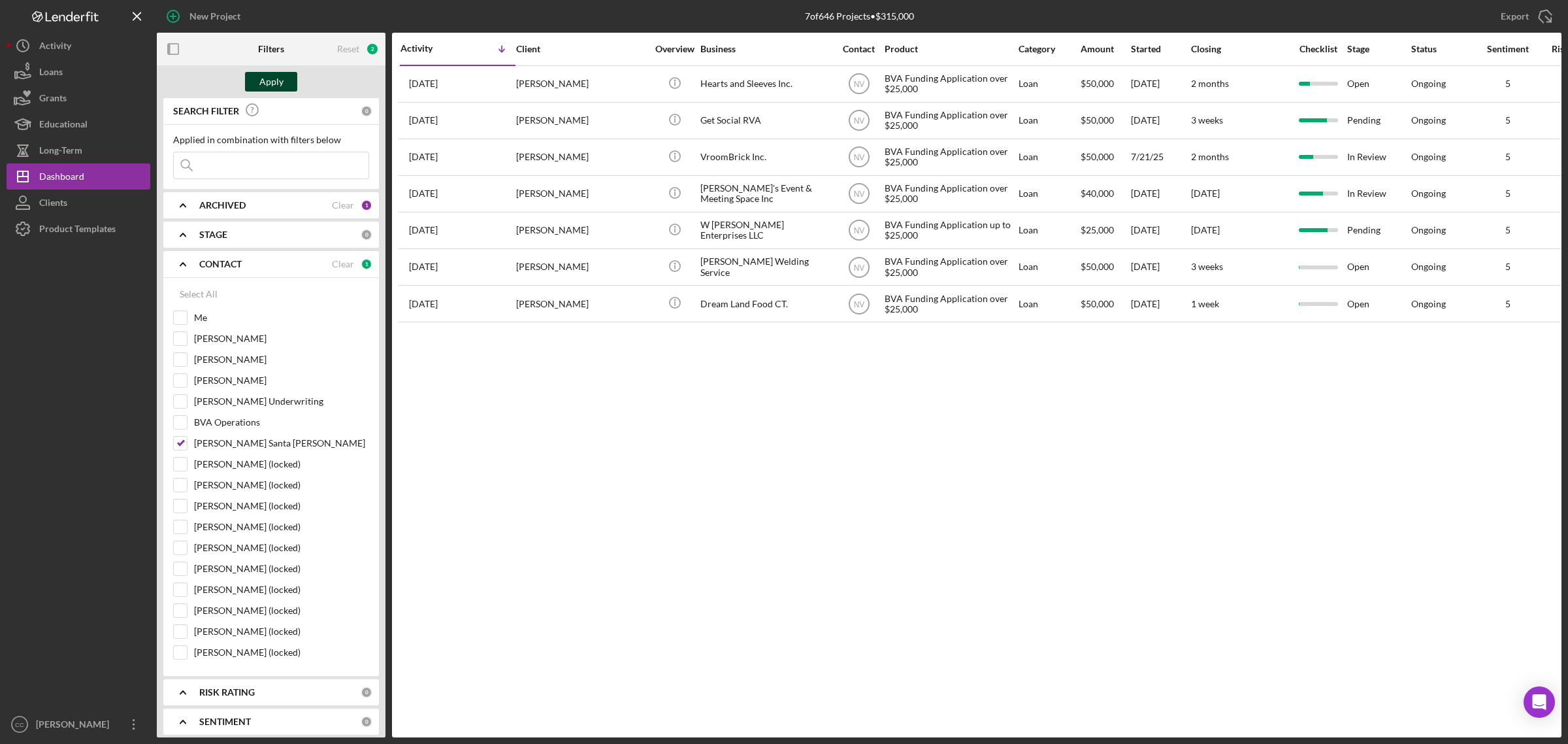
click at [258, 74] on button "Apply" at bounding box center [271, 82] width 53 height 20
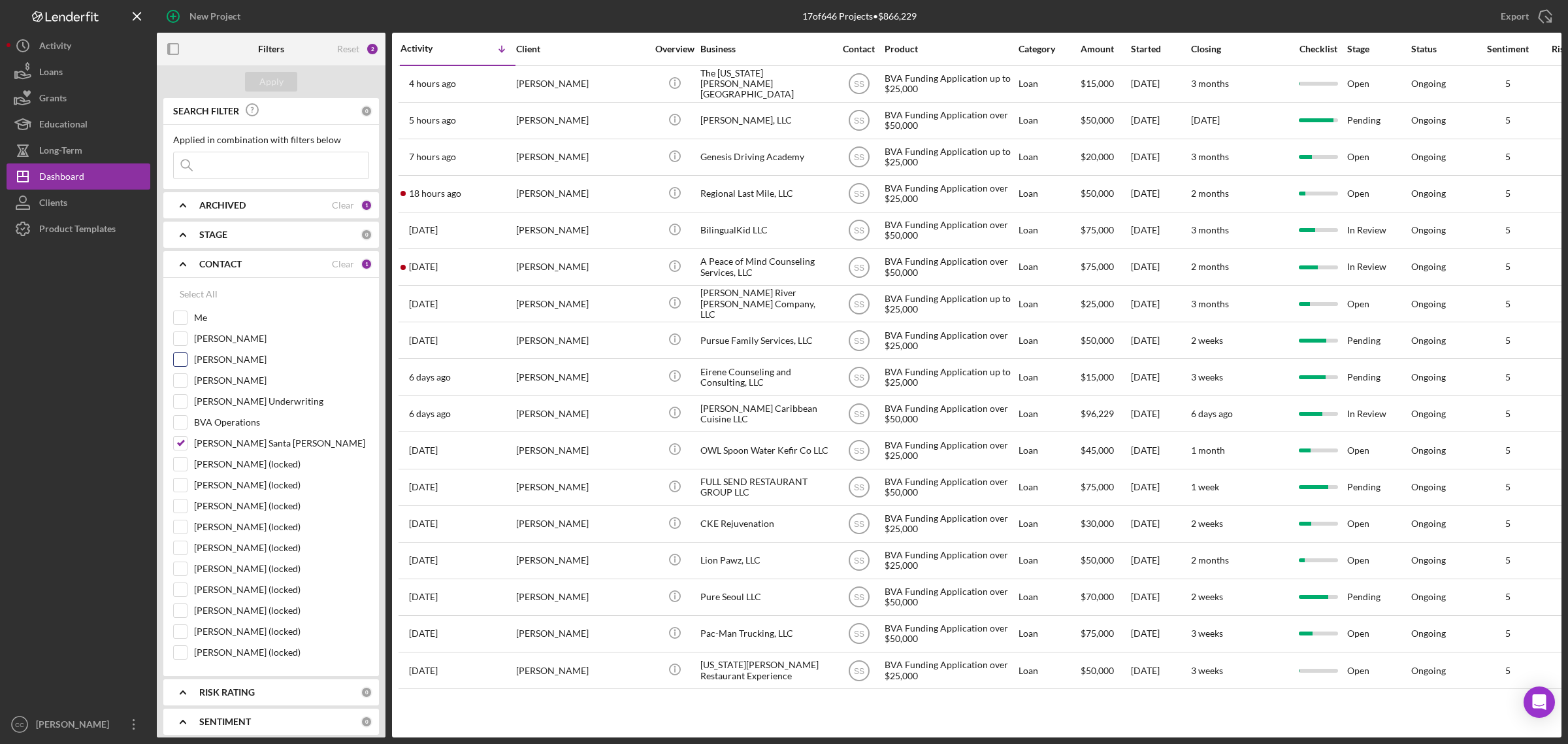
click at [221, 360] on label "[PERSON_NAME]" at bounding box center [281, 360] width 175 height 13
click at [187, 360] on input "[PERSON_NAME]" at bounding box center [180, 360] width 13 height 13
checkbox input "true"
click at [186, 442] on input "Sara Santa Cruz" at bounding box center [180, 443] width 13 height 13
checkbox input "false"
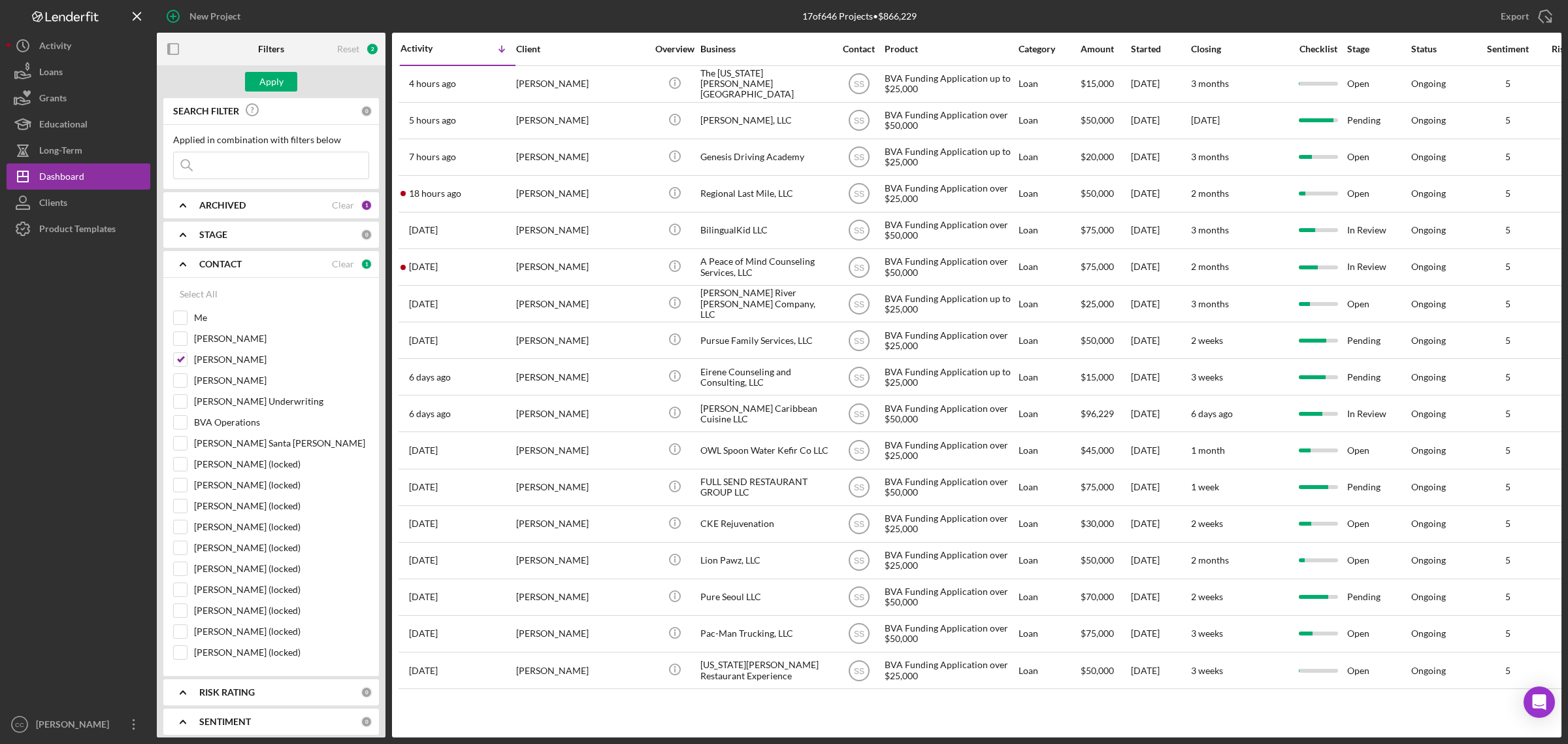
click at [262, 71] on div "Apply" at bounding box center [271, 82] width 229 height 33
click at [258, 75] on button "Apply" at bounding box center [271, 82] width 53 height 20
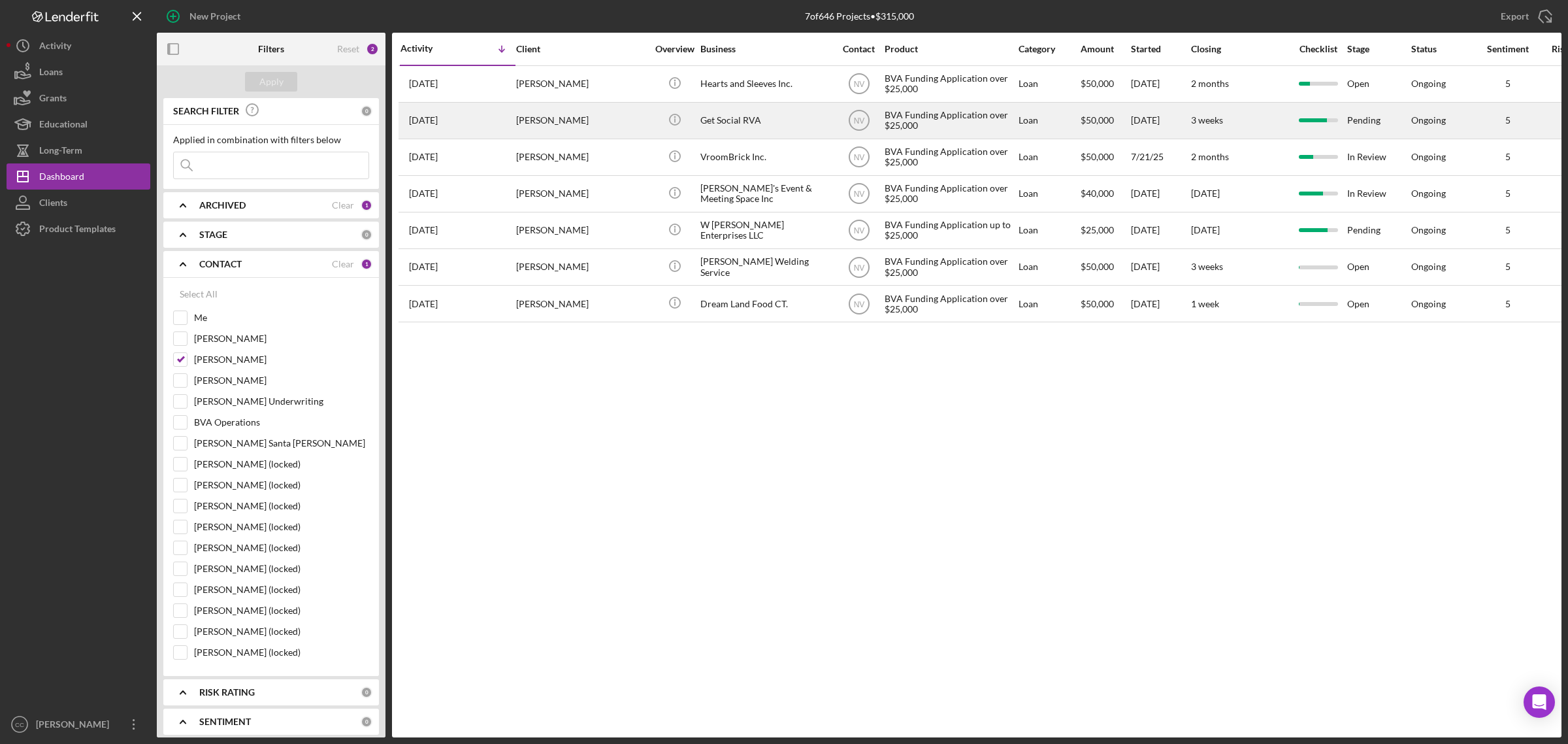
click at [746, 115] on div "Get Social RVA" at bounding box center [765, 121] width 131 height 35
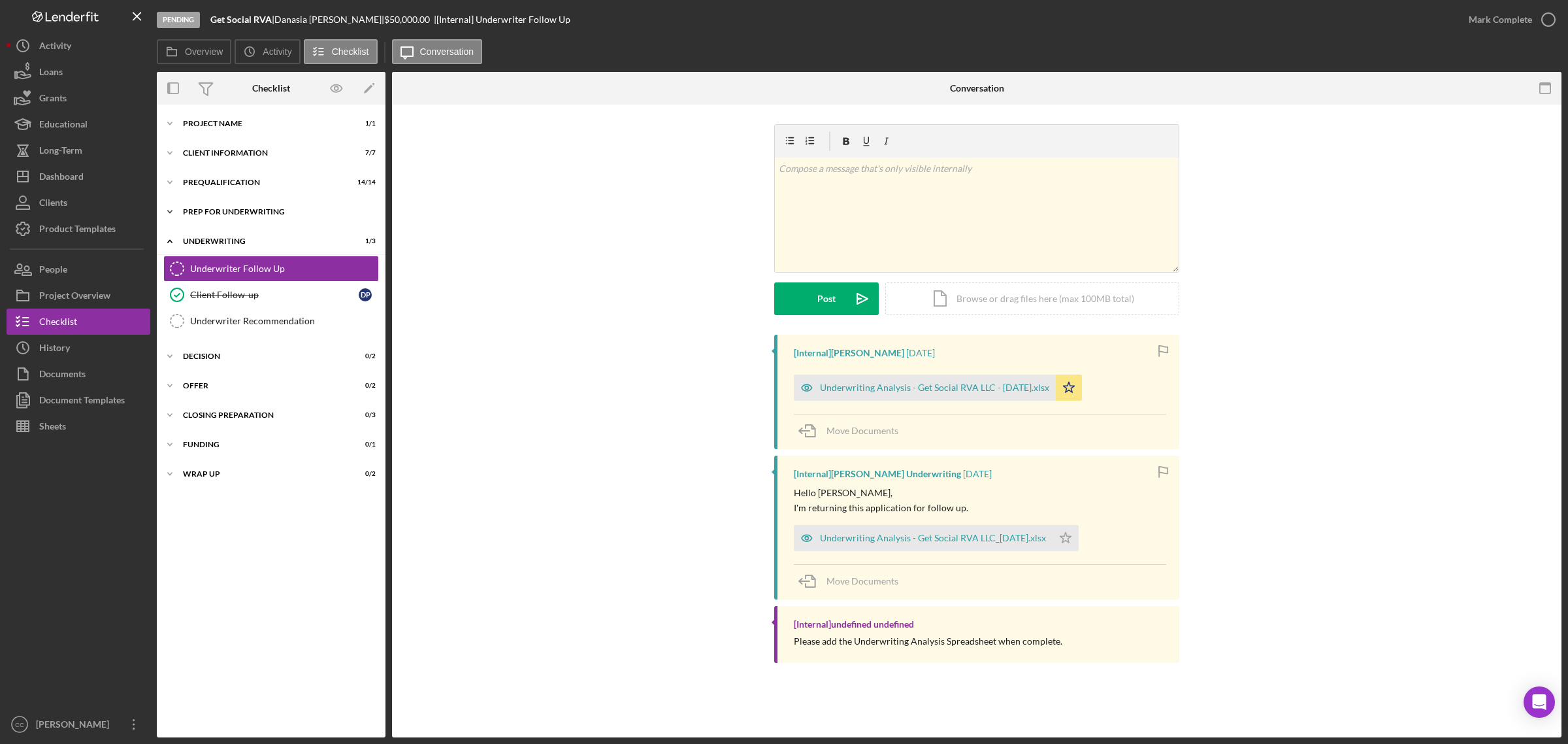
click at [214, 206] on div "Icon/Expander Prep for Underwriting 10 / 10" at bounding box center [271, 212] width 229 height 26
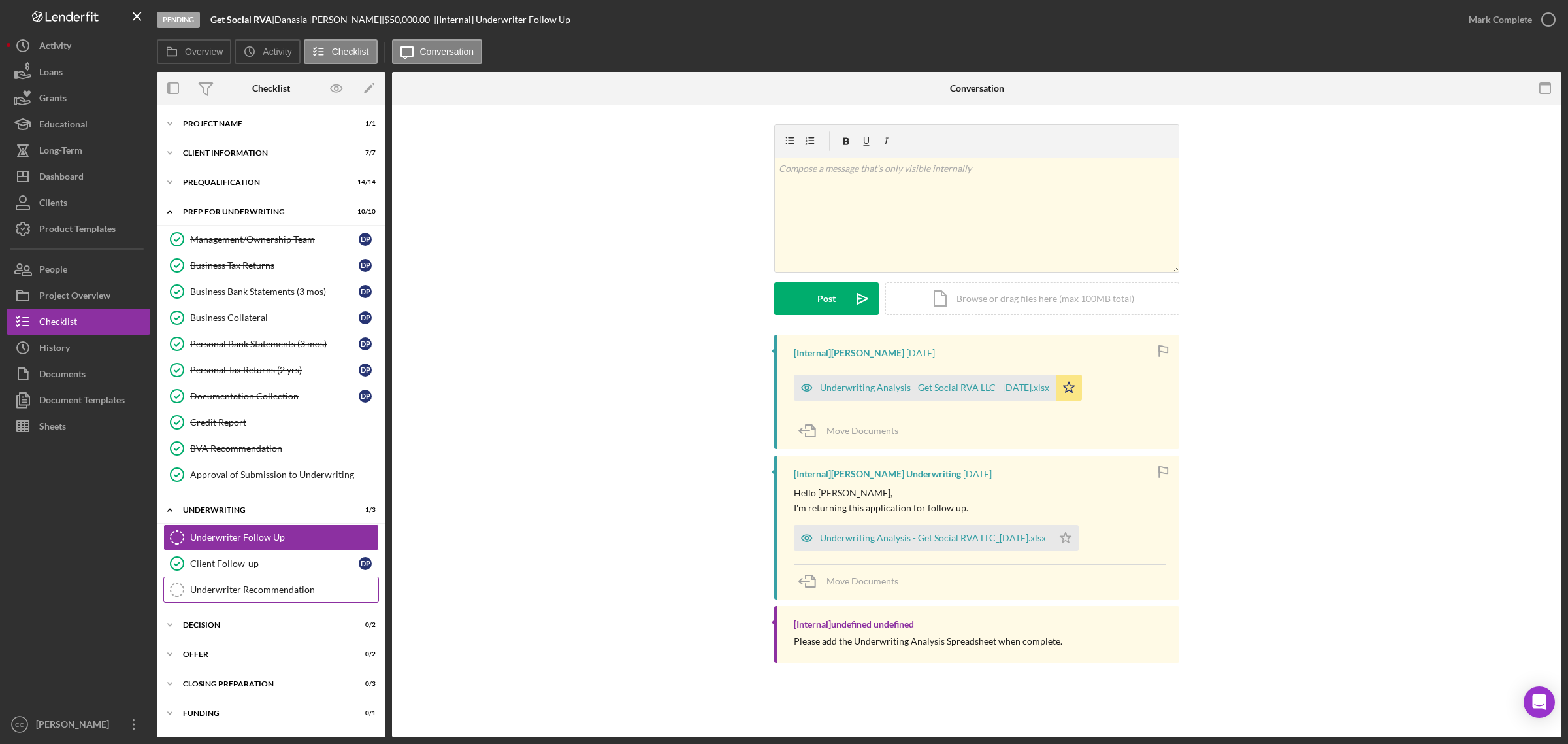
click at [246, 592] on div "Underwriter Recommendation" at bounding box center [283, 590] width 188 height 11
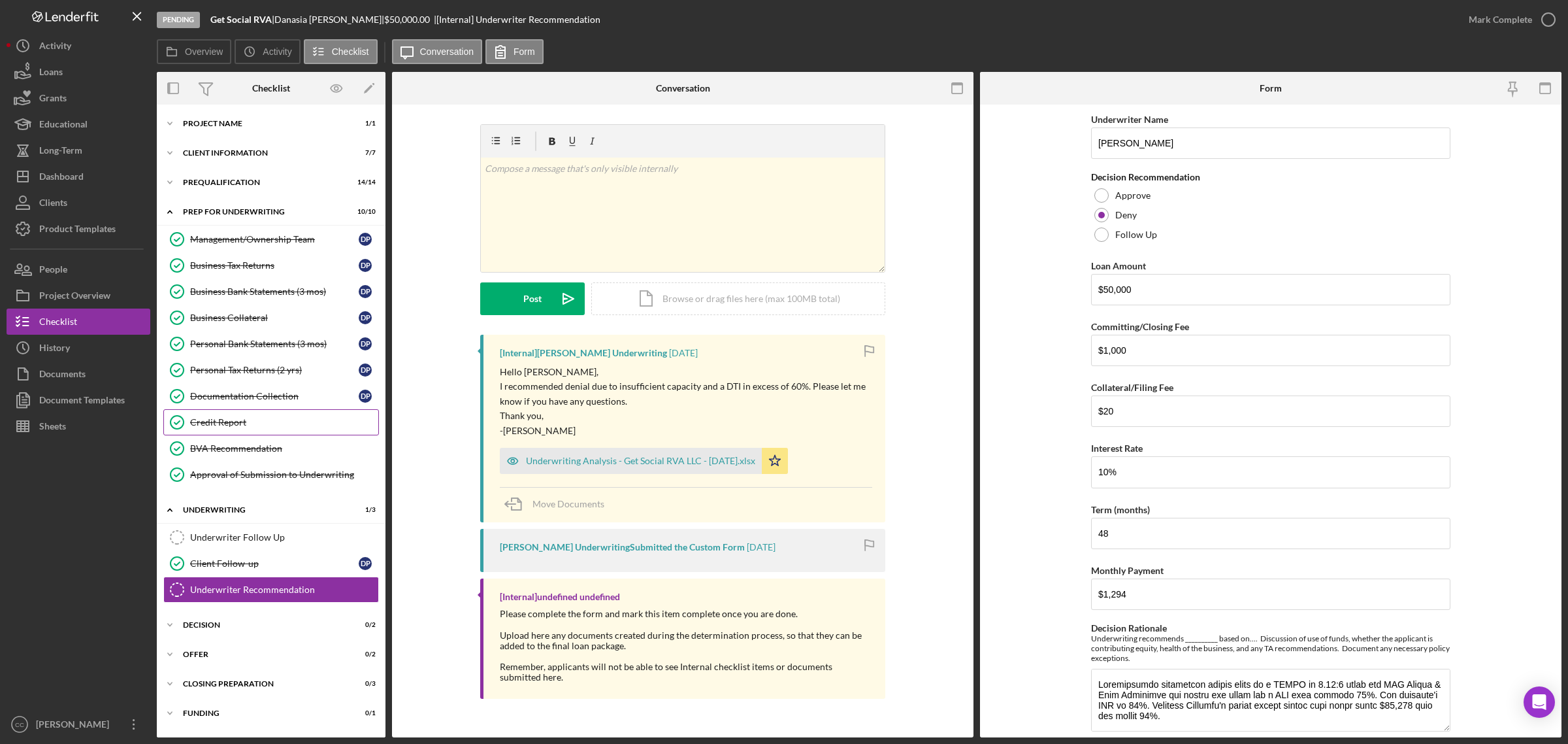
click at [250, 422] on div "Credit Report" at bounding box center [283, 422] width 188 height 11
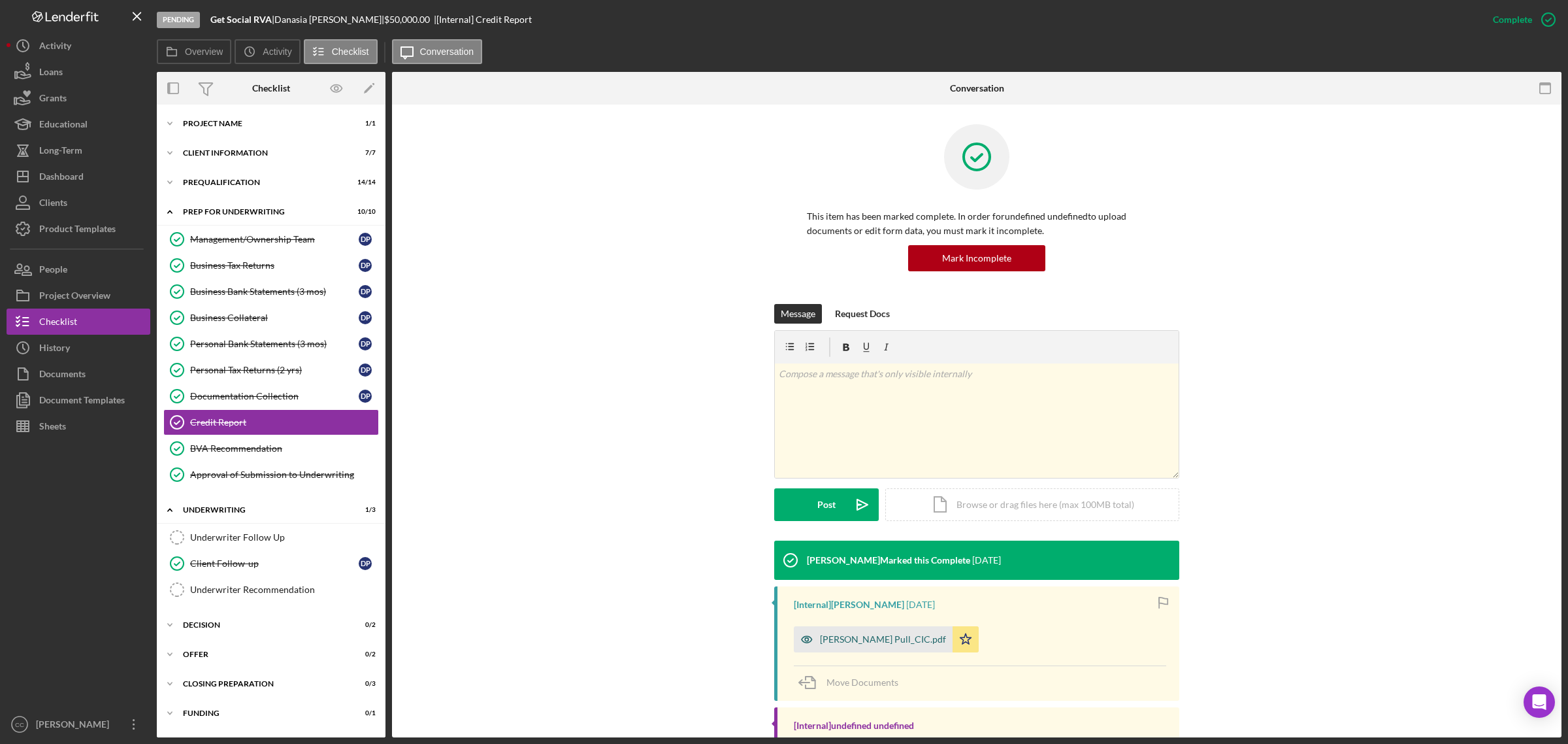
click at [903, 642] on div "Danasia Pascal_Hard Pull_CIC.pdf" at bounding box center [883, 640] width 126 height 11
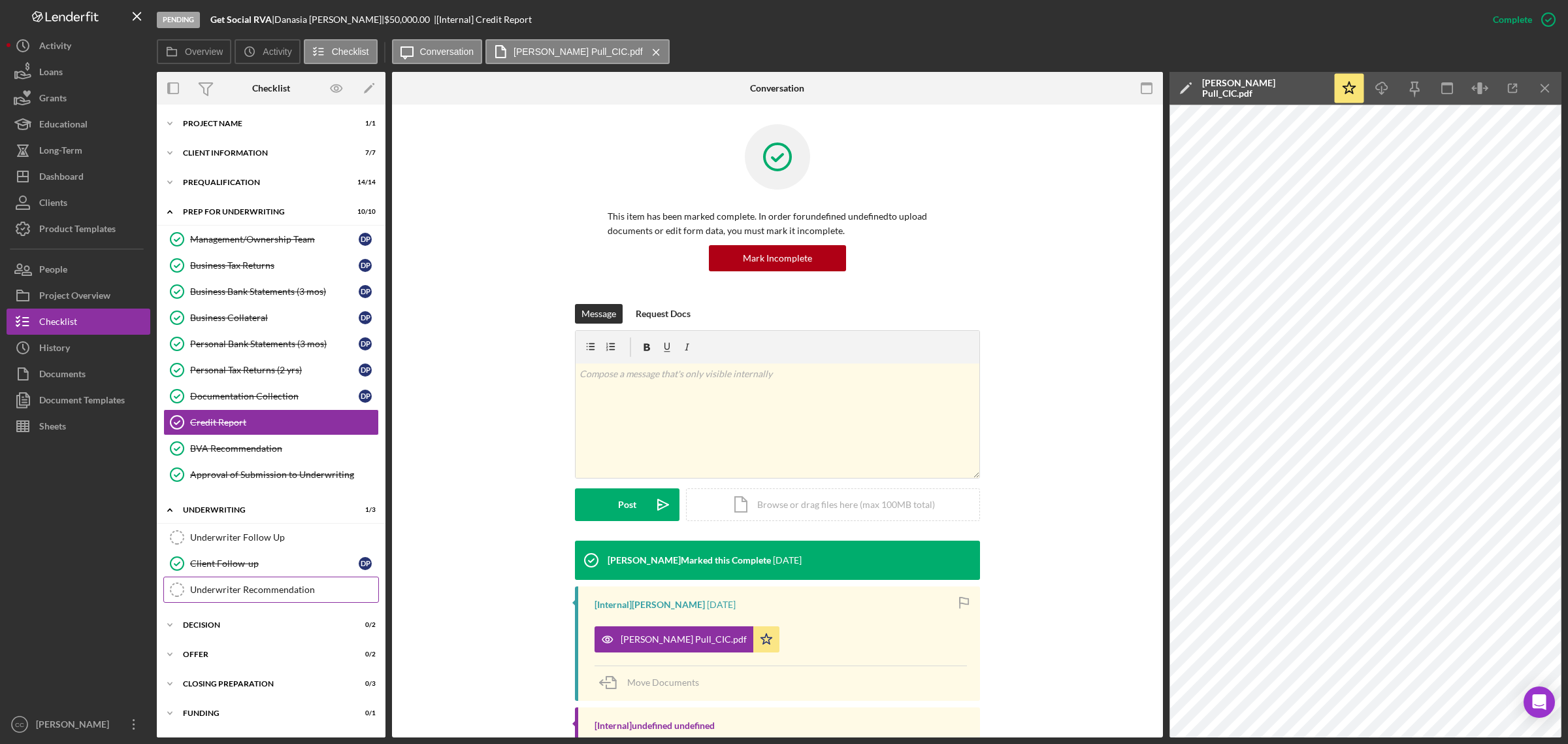
click at [247, 589] on div "Underwriter Recommendation" at bounding box center [283, 590] width 188 height 11
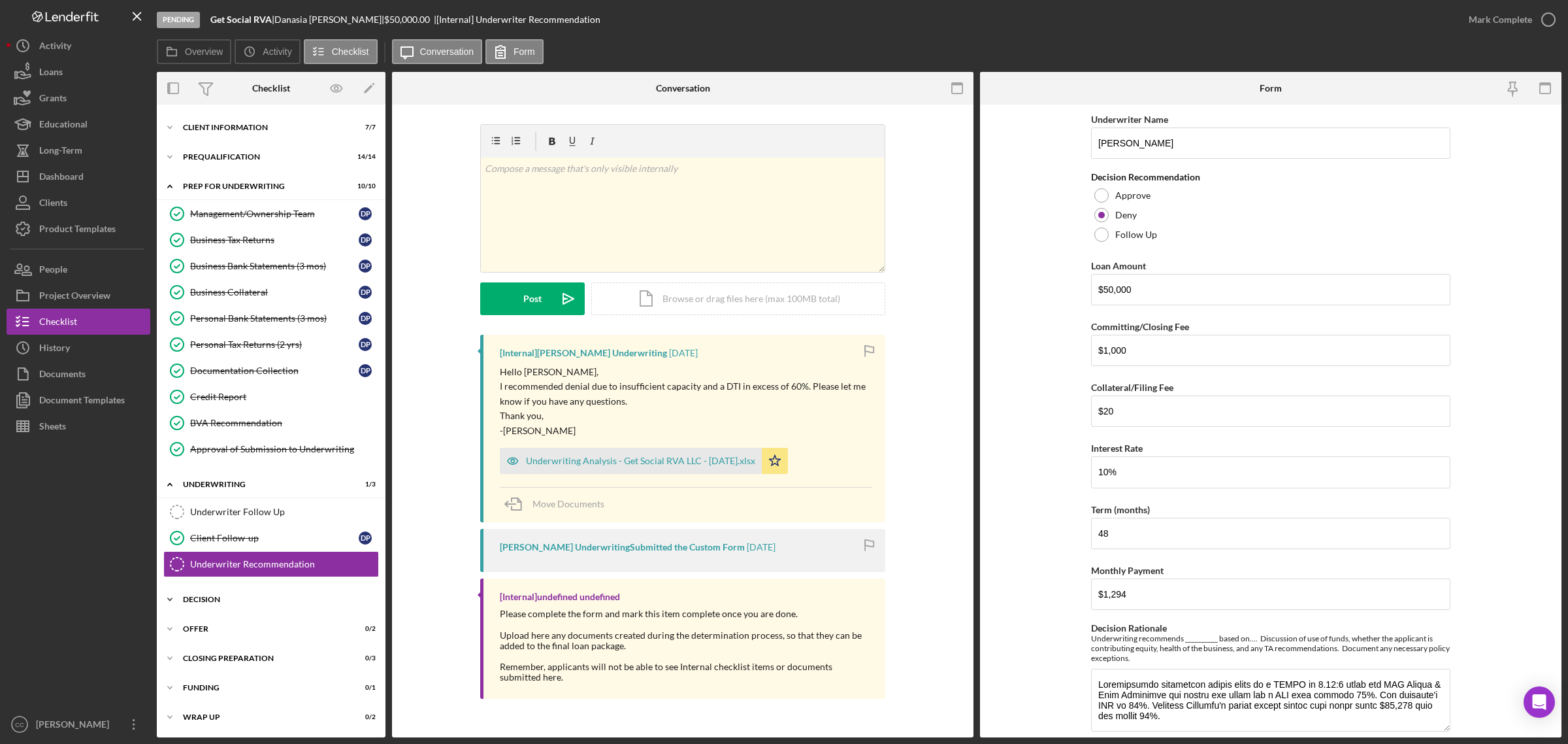
scroll to position [29, 0]
click at [214, 598] on div "Decision" at bounding box center [276, 600] width 186 height 8
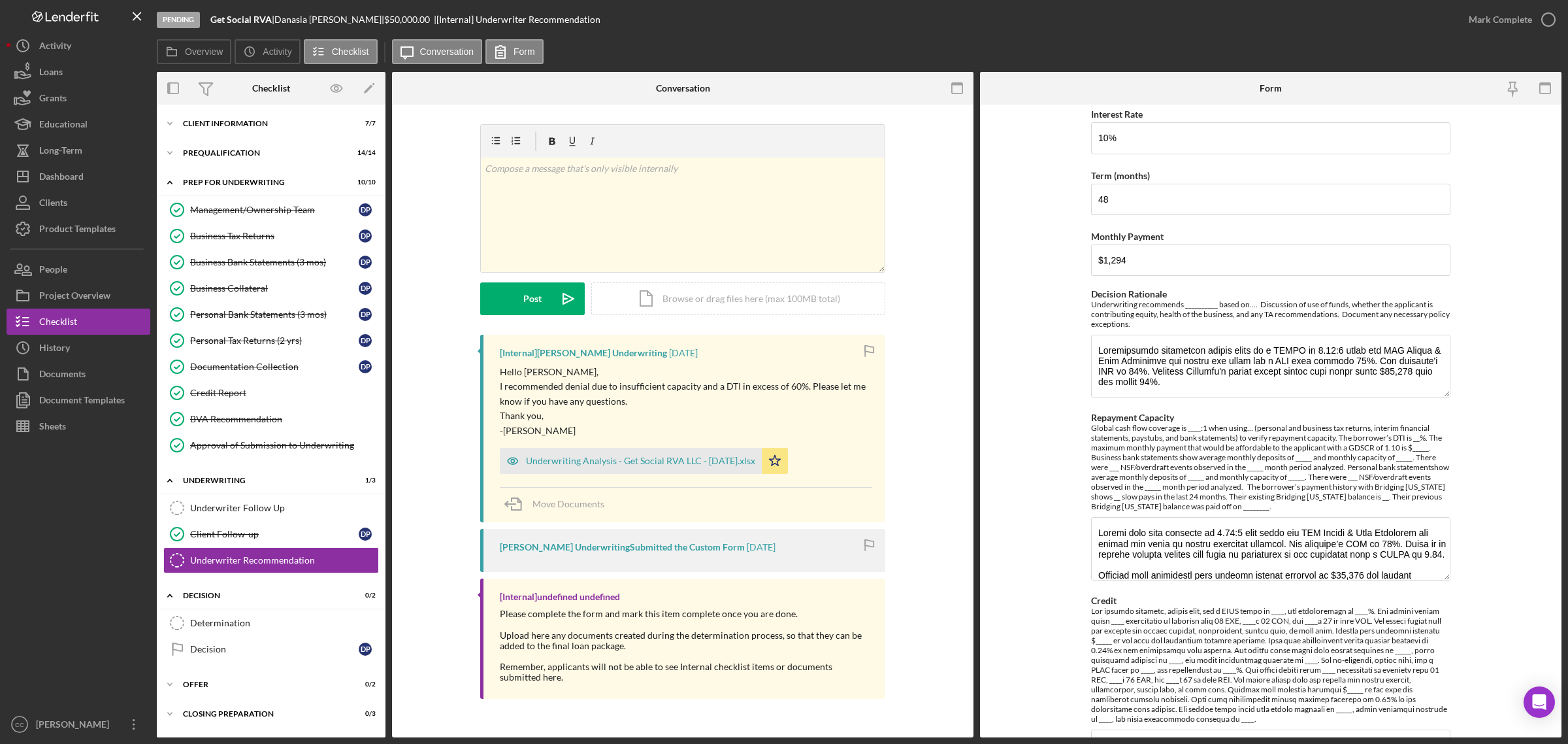
scroll to position [327, 0]
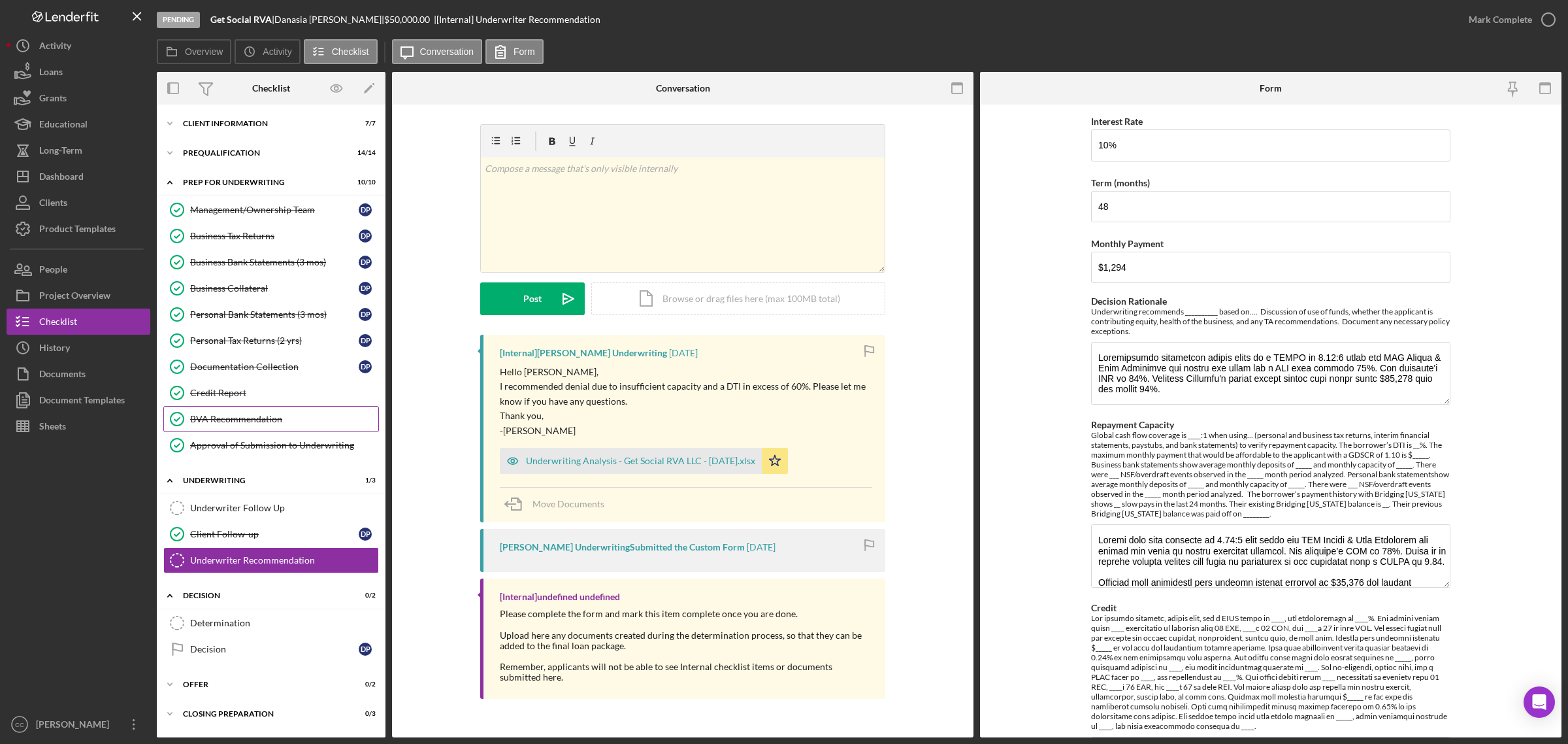
click at [296, 422] on div "BVA Recommendation" at bounding box center [283, 420] width 188 height 11
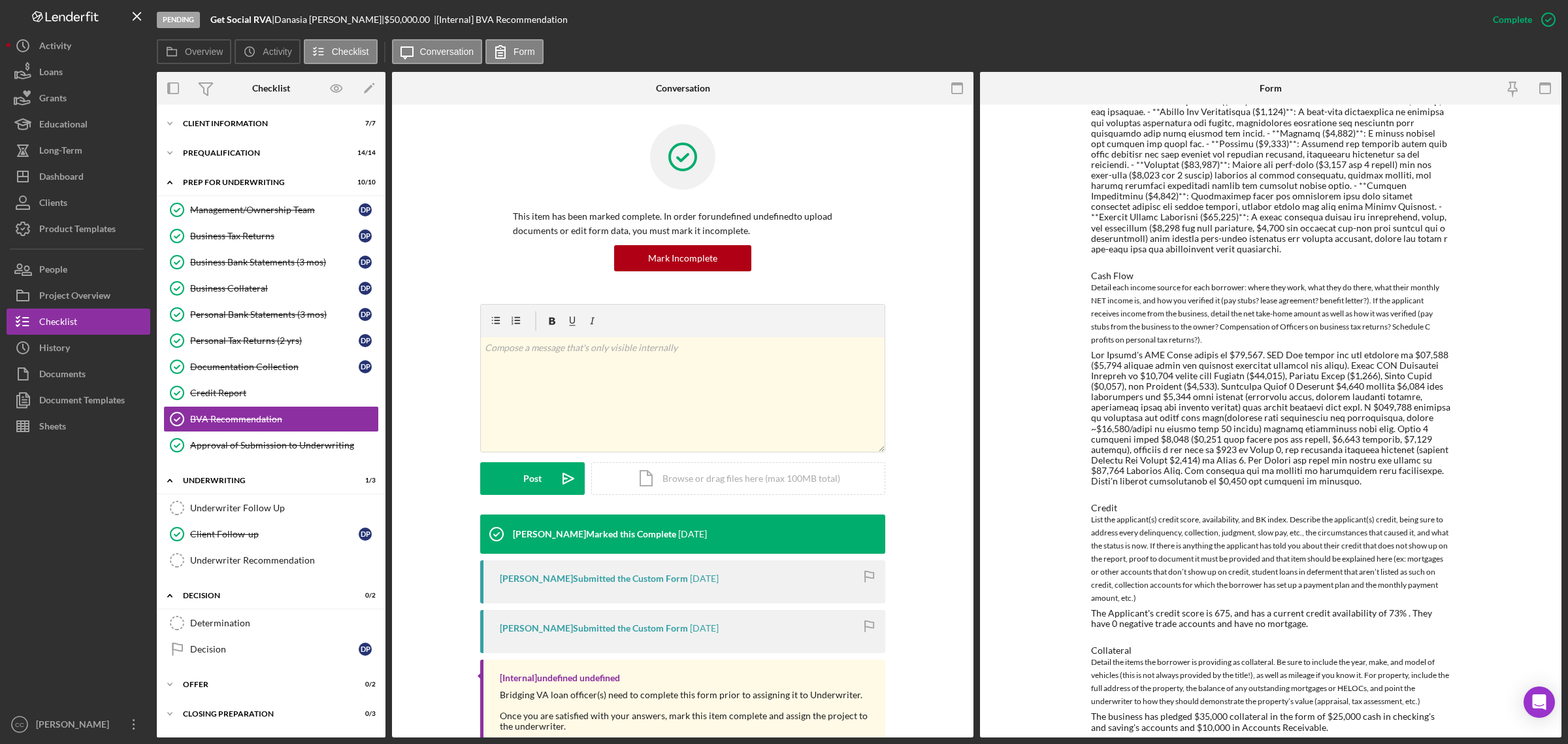
scroll to position [789, 0]
click at [54, 53] on div "Activity" at bounding box center [54, 47] width 32 height 29
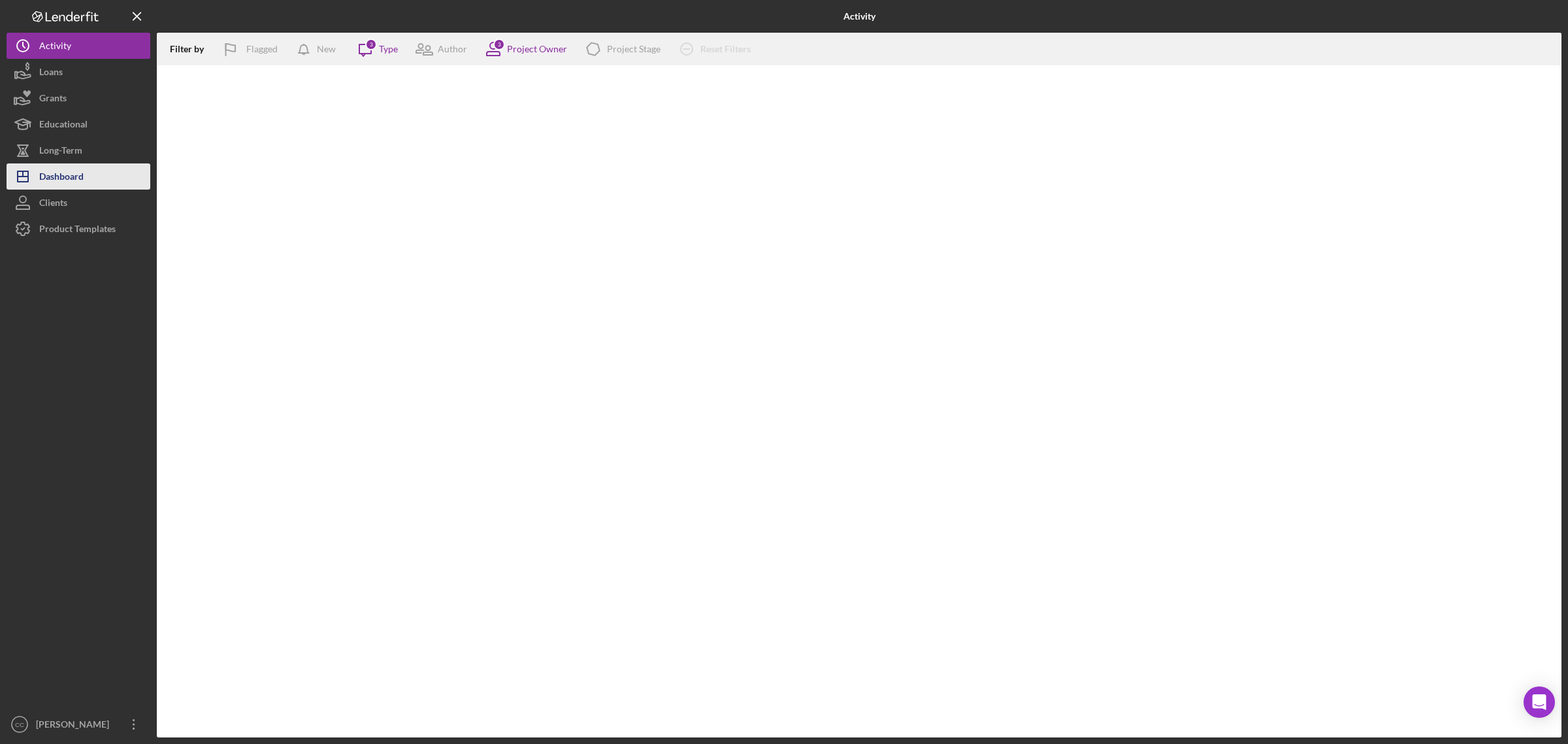
click at [47, 176] on div "Dashboard" at bounding box center [61, 178] width 44 height 29
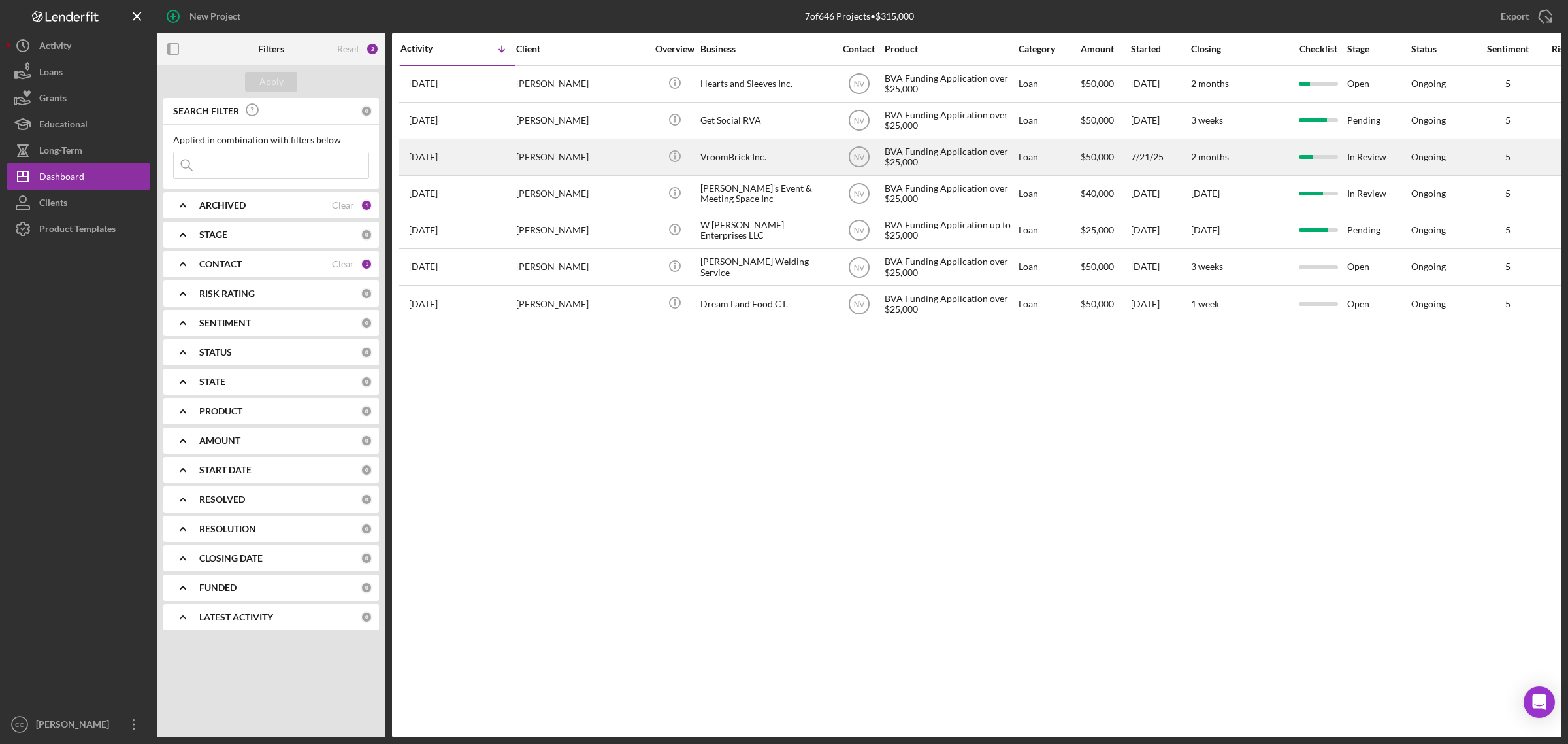
click at [746, 155] on div "VroomBrick Inc." at bounding box center [765, 157] width 131 height 35
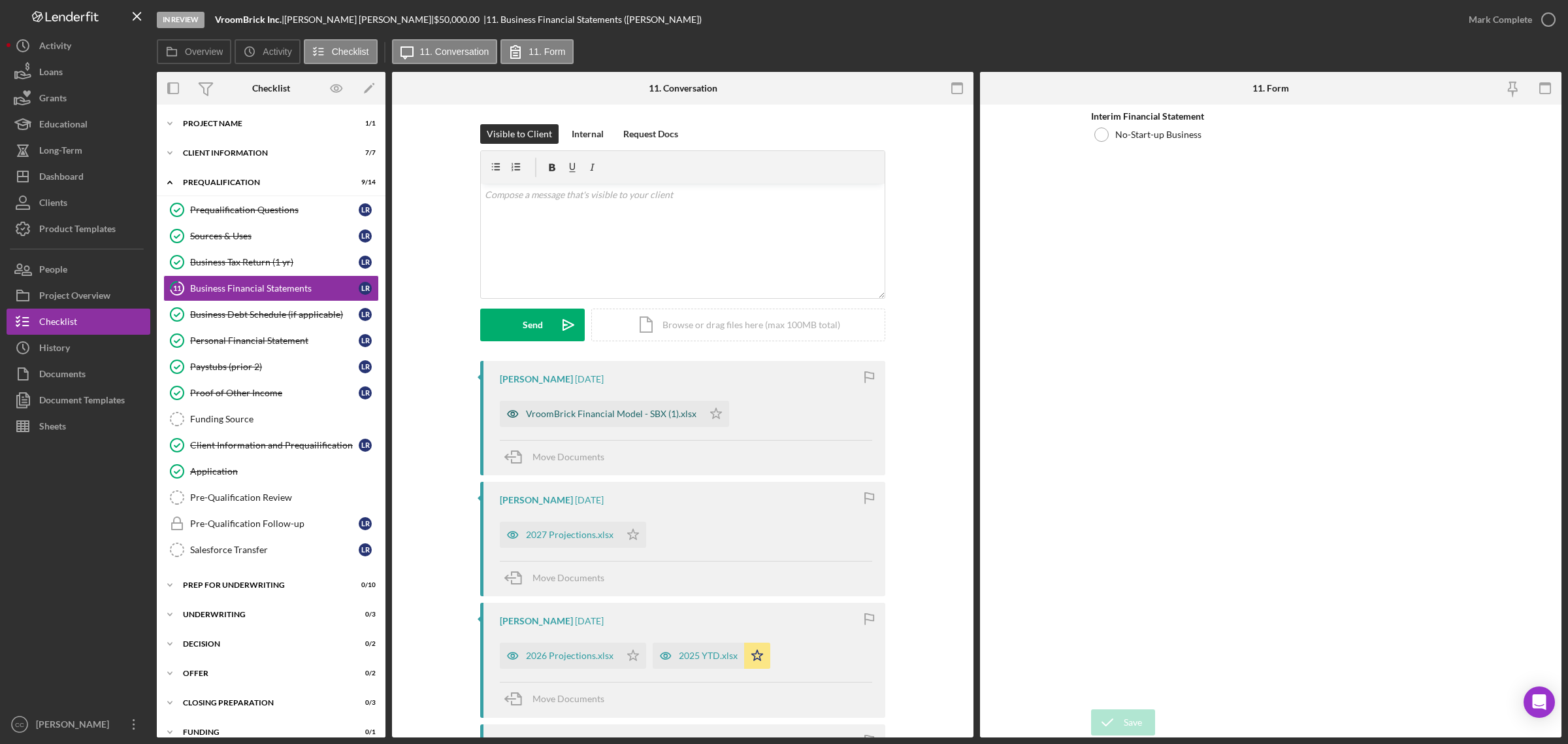
click at [636, 415] on div "VroomBrick Financial Model - SBX (1).xlsx" at bounding box center [611, 414] width 171 height 11
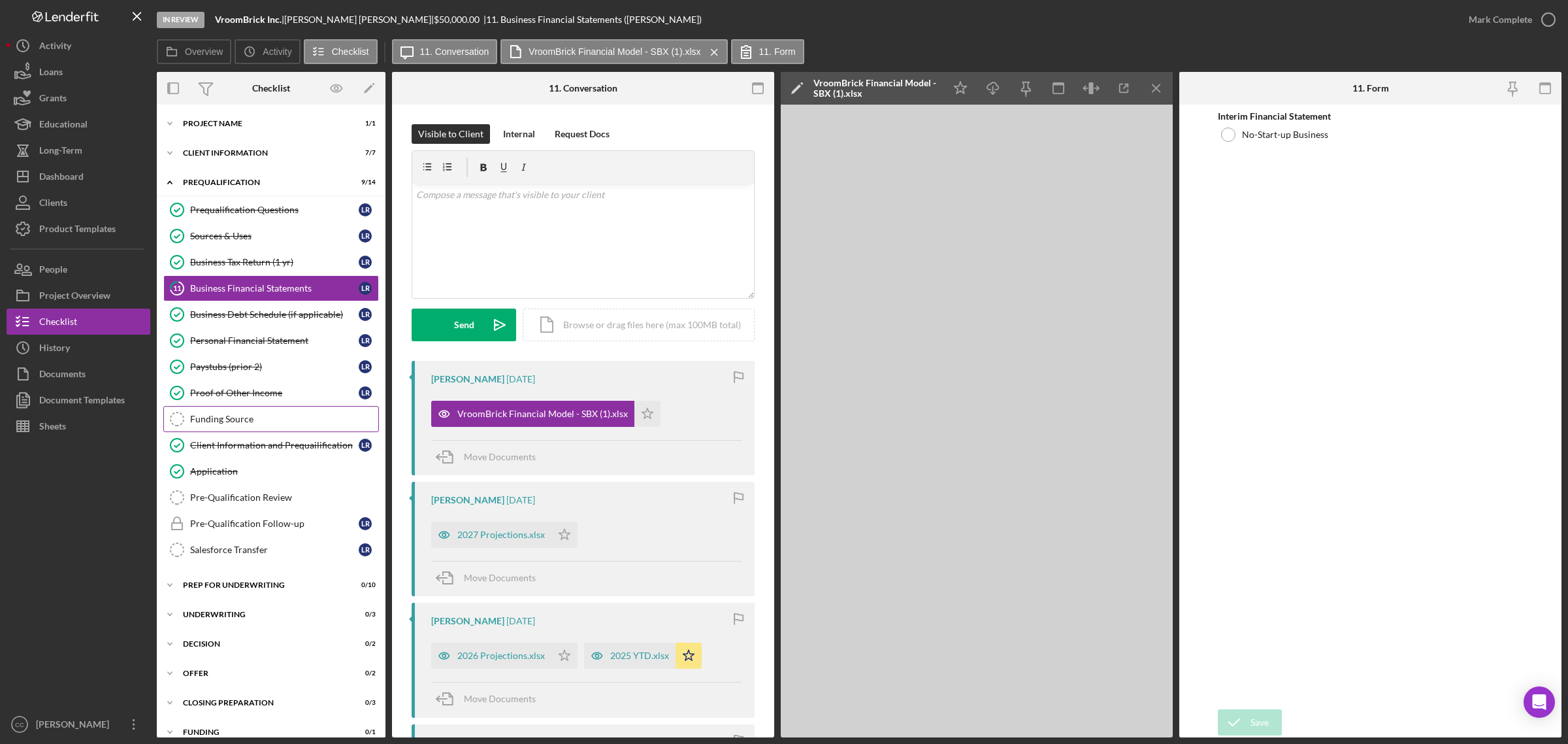
click at [263, 416] on div "Funding Source" at bounding box center [283, 420] width 188 height 11
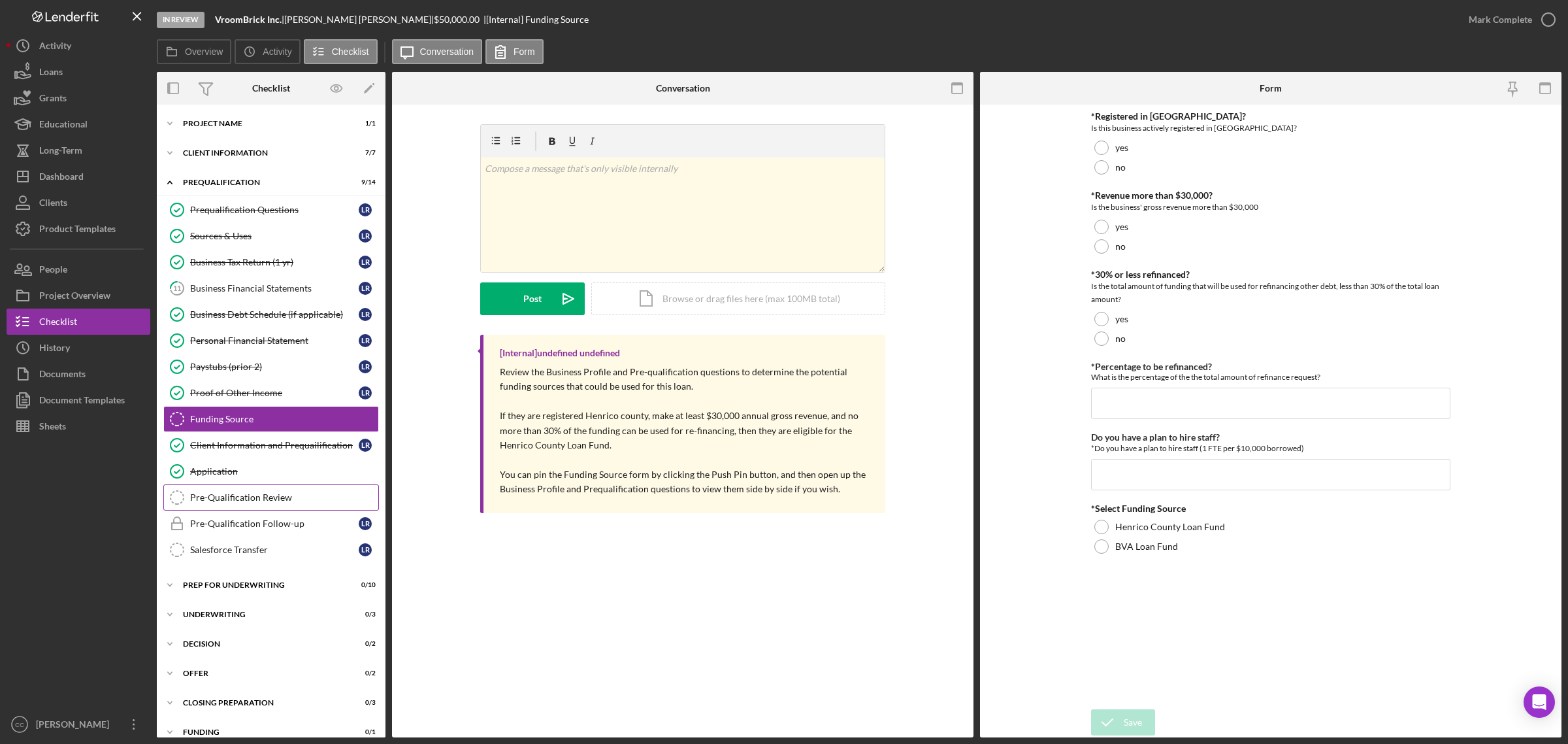
click at [251, 502] on div "Pre-Qualification Review" at bounding box center [283, 498] width 188 height 11
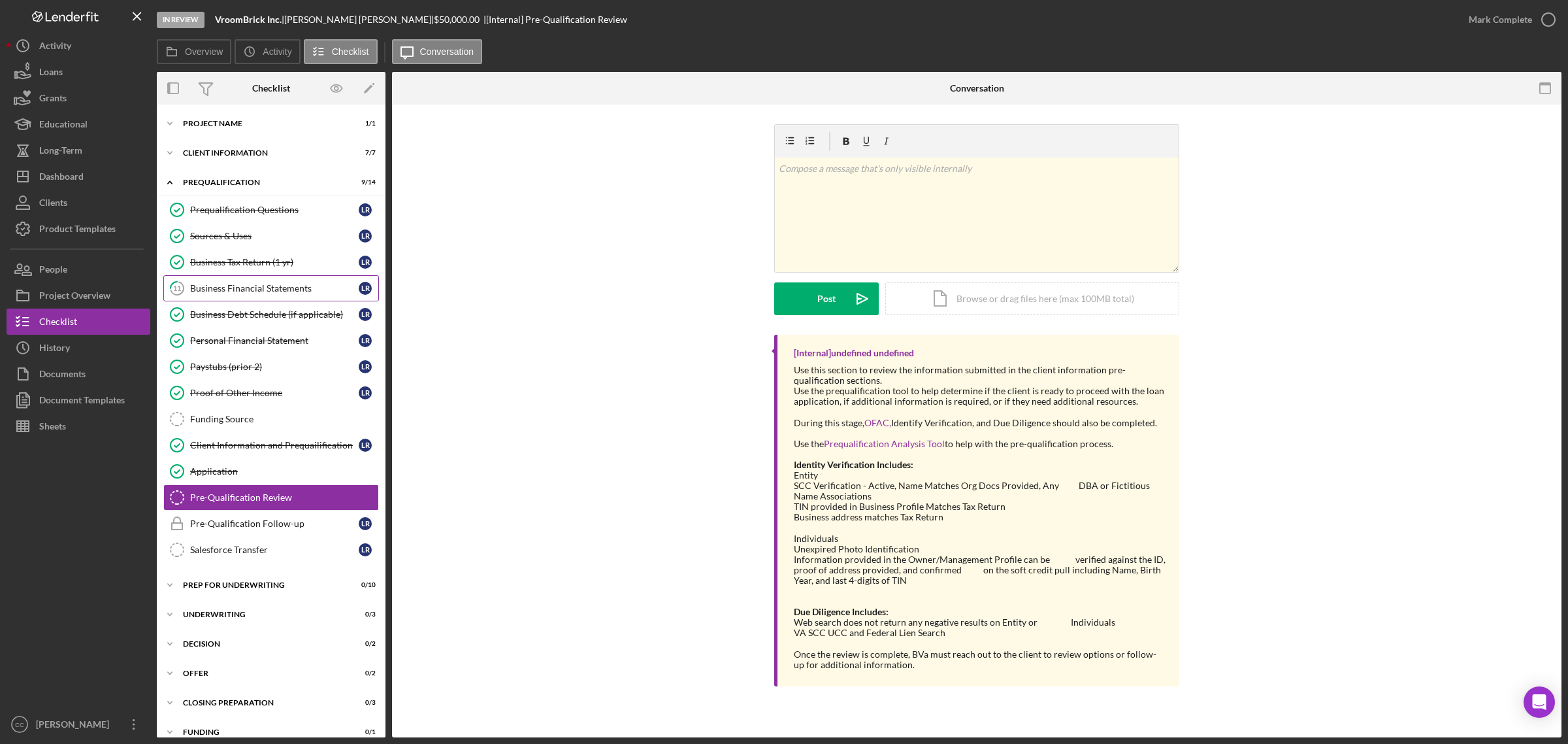
click at [311, 289] on div "Business Financial Statements" at bounding box center [274, 289] width 169 height 11
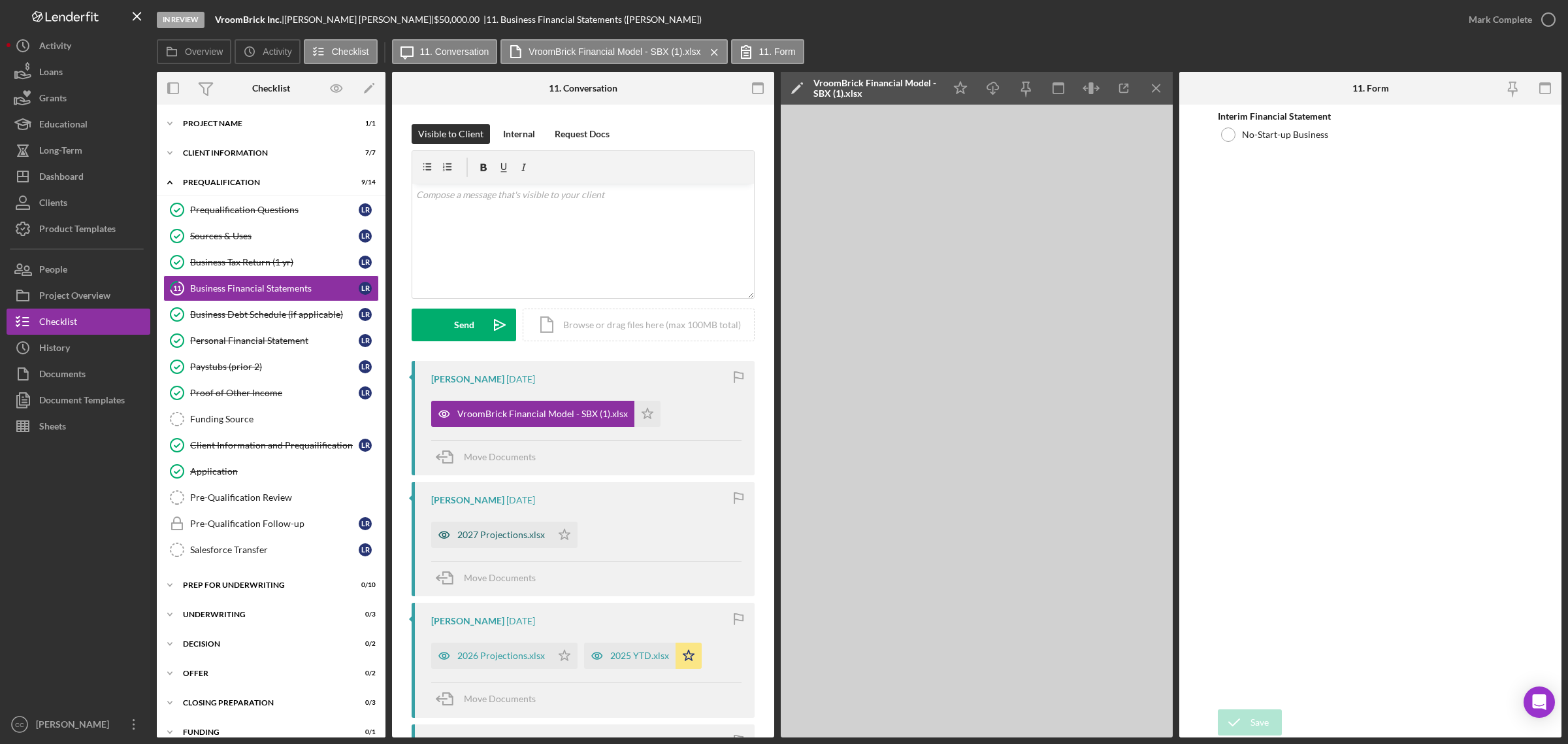
click at [530, 535] on div "2027 Projections.xlsx" at bounding box center [501, 535] width 87 height 11
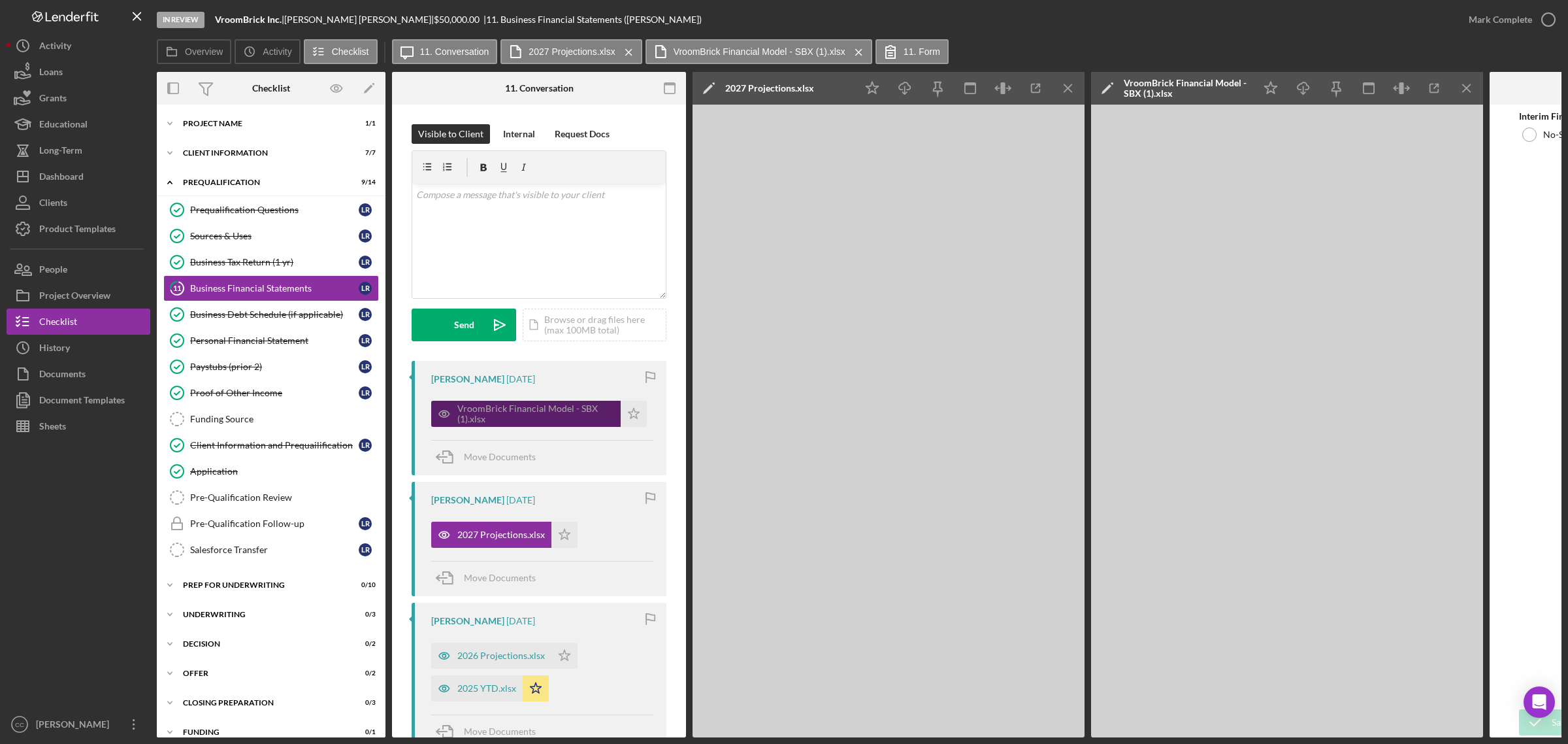
click at [573, 407] on div "VroomBrick Financial Model - SBX (1).xlsx" at bounding box center [536, 413] width 157 height 21
click at [1040, 88] on icon "button" at bounding box center [1035, 88] width 8 height 8
click at [279, 338] on div "Personal Financial Statement" at bounding box center [274, 341] width 169 height 11
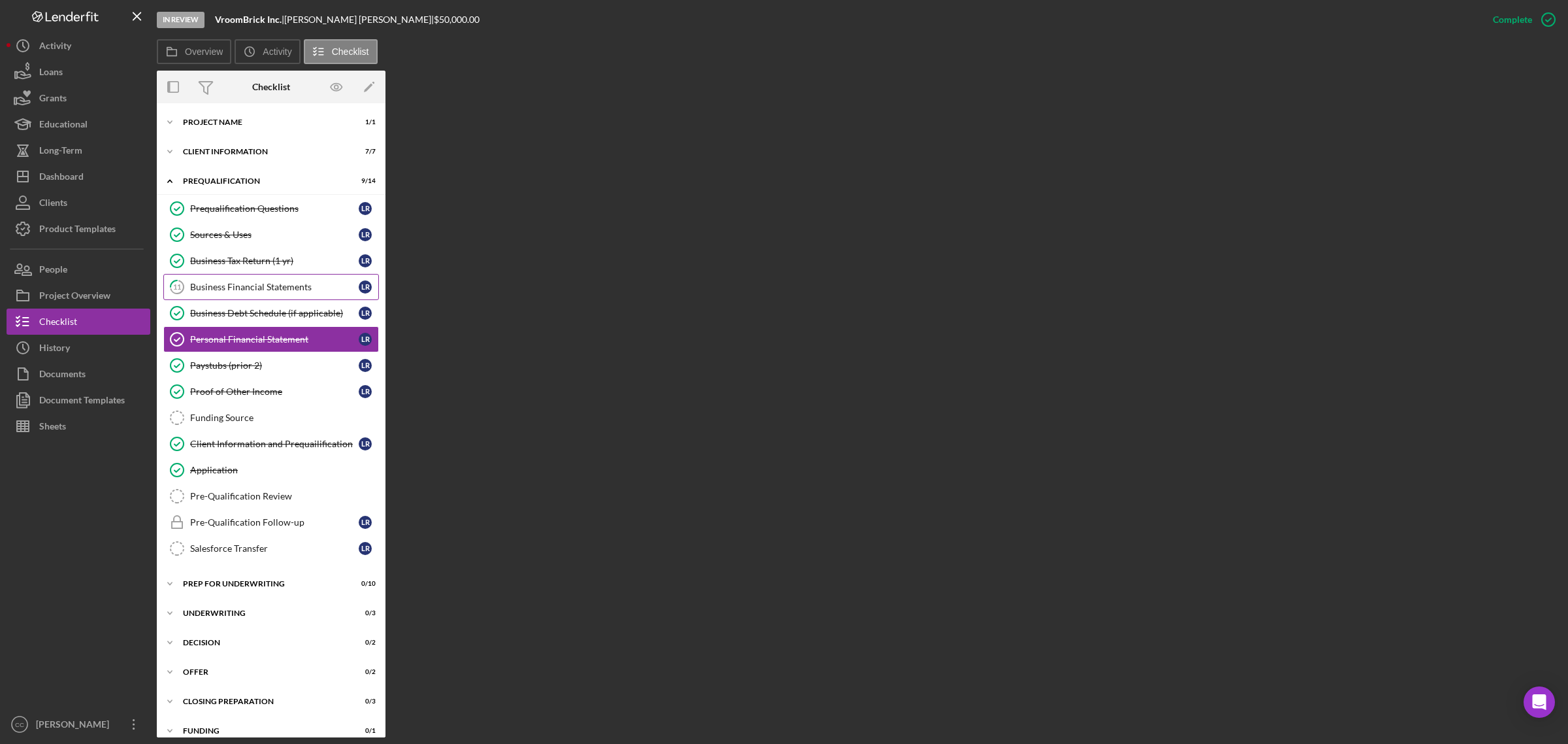
click at [278, 278] on link "11 Business Financial Statements L R" at bounding box center [271, 287] width 215 height 26
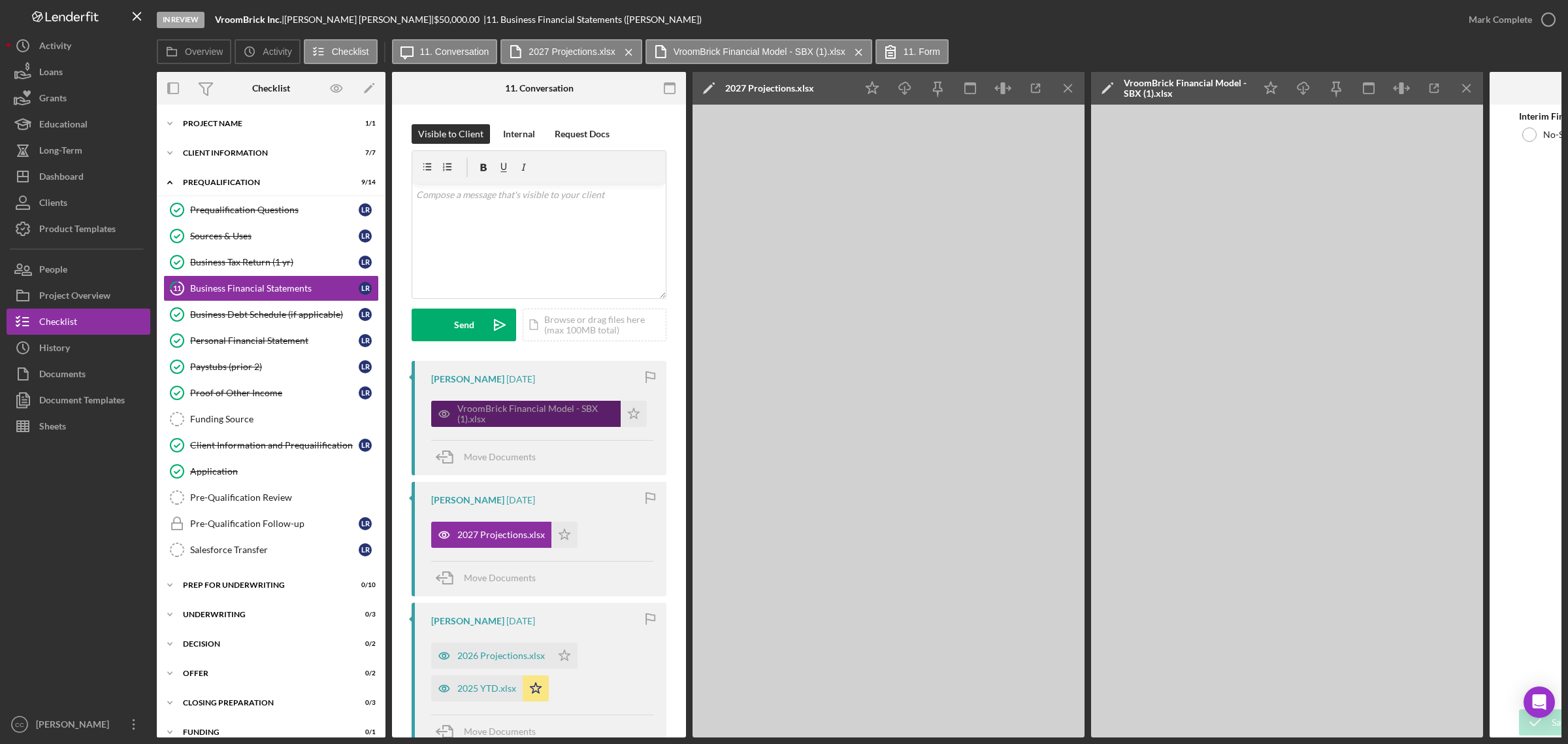
click at [521, 406] on div "VroomBrick Financial Model - SBX (1).xlsx" at bounding box center [536, 413] width 157 height 21
click at [252, 589] on div "Prep for Underwriting" at bounding box center [276, 585] width 186 height 8
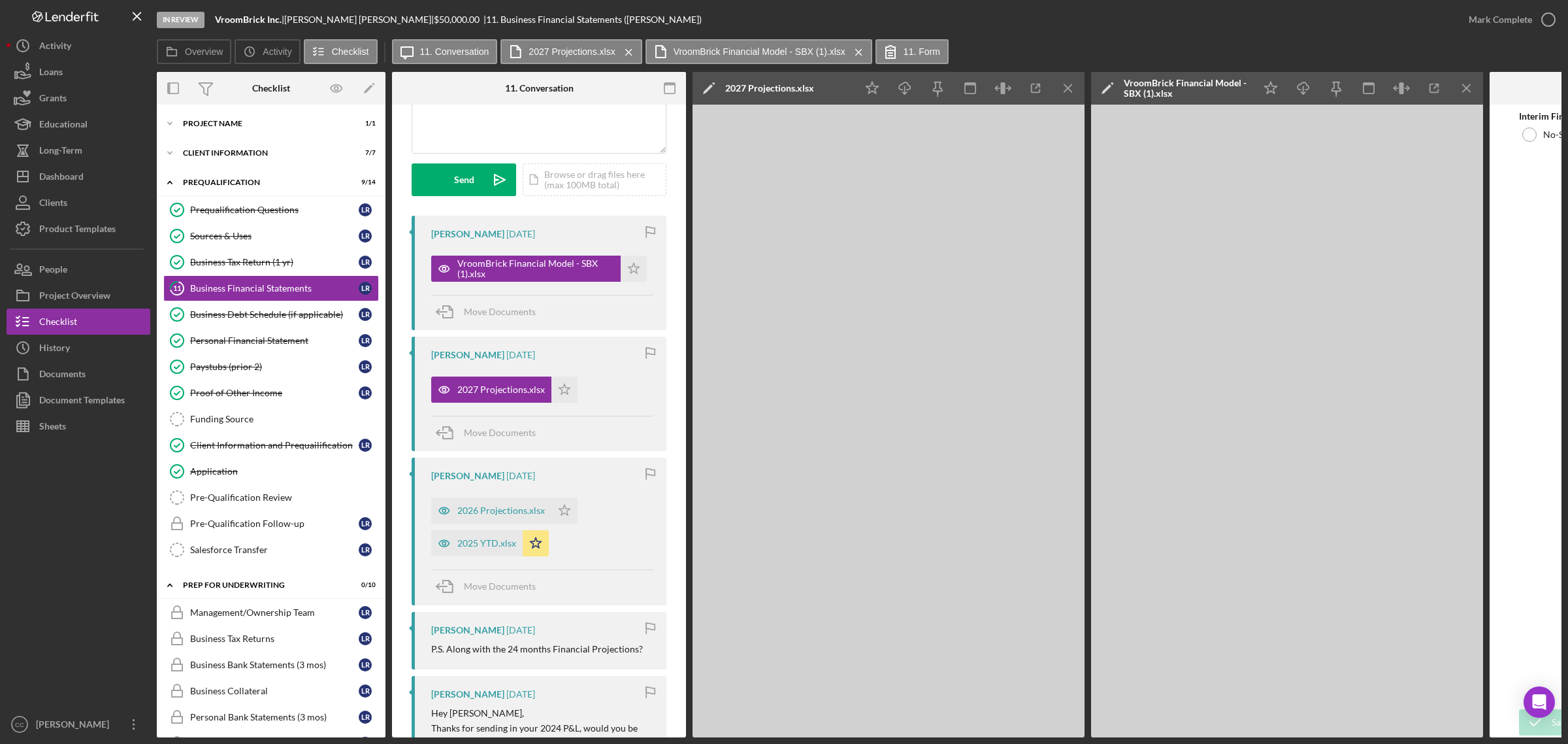
scroll to position [164, 0]
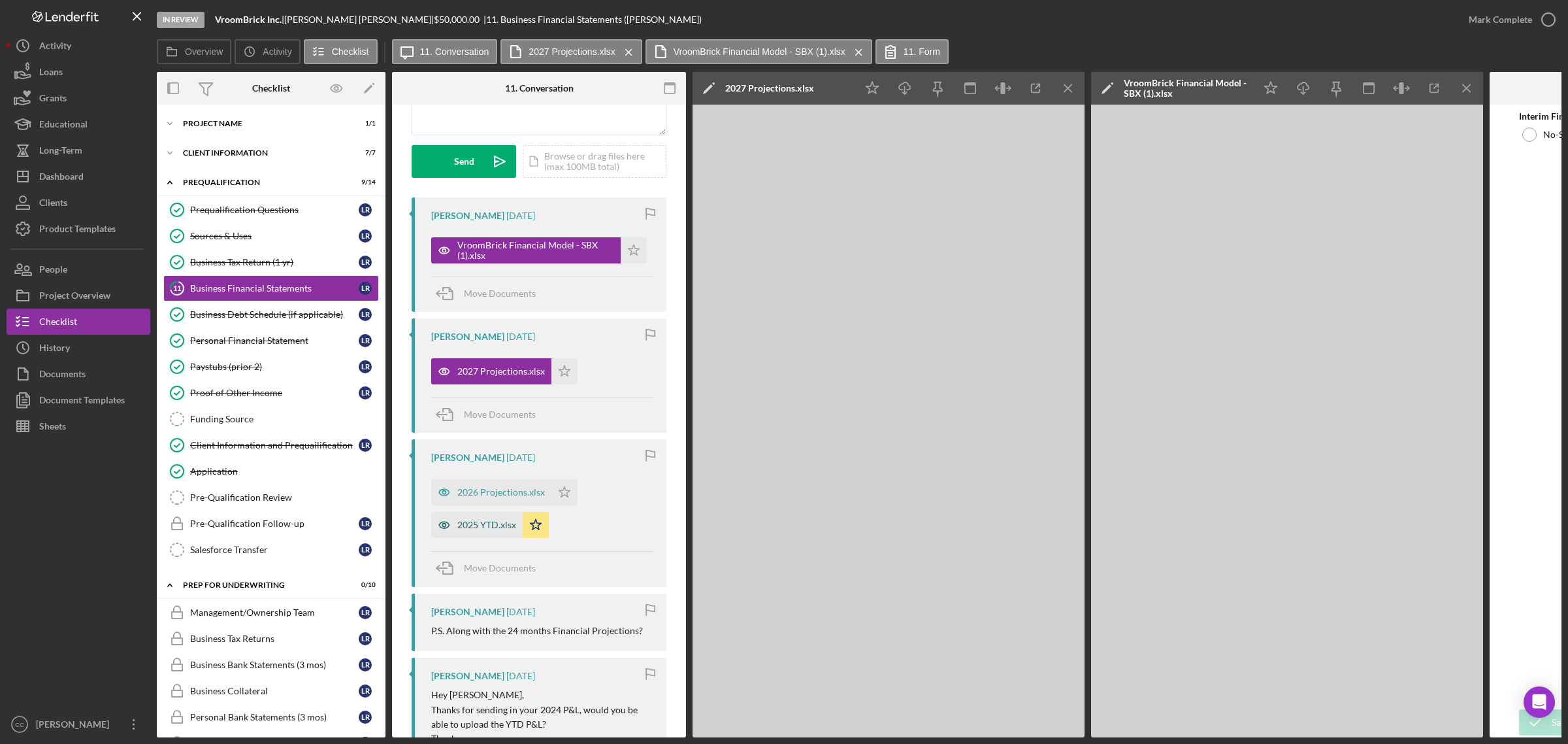
click at [498, 520] on div "2025 YTD.xlsx" at bounding box center [477, 525] width 92 height 26
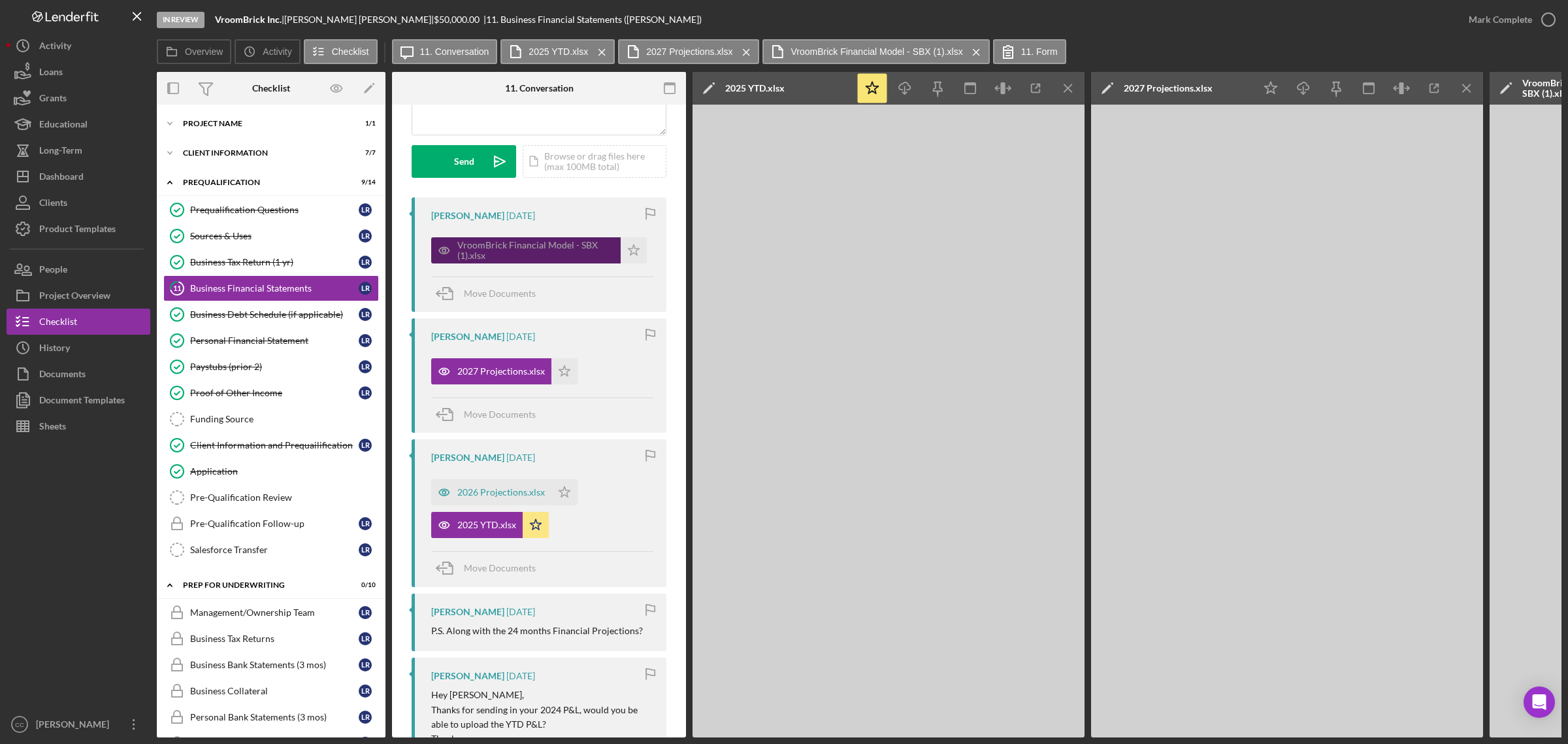
click at [547, 246] on div "VroomBrick Financial Model - SBX (1).xlsx" at bounding box center [536, 250] width 157 height 21
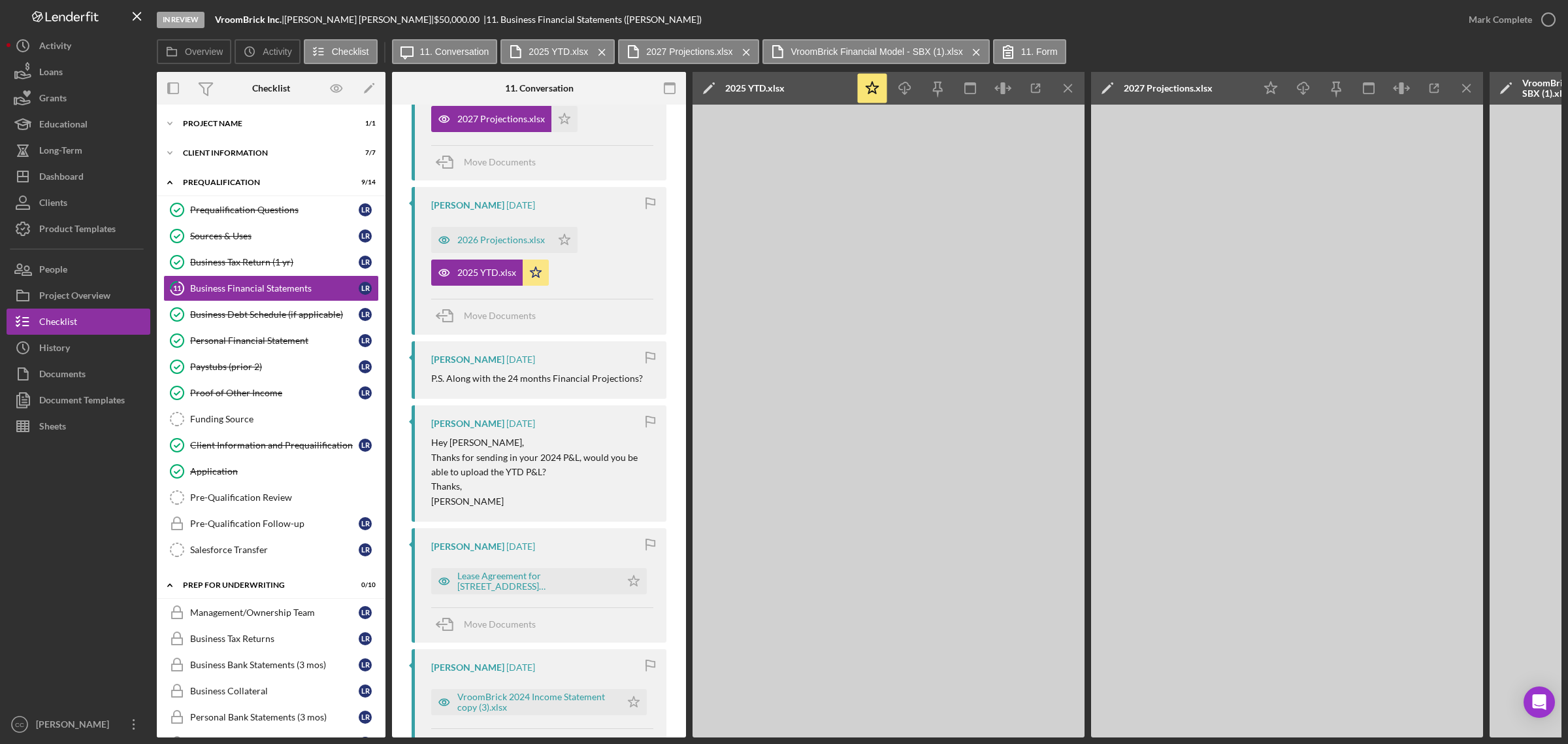
scroll to position [409, 0]
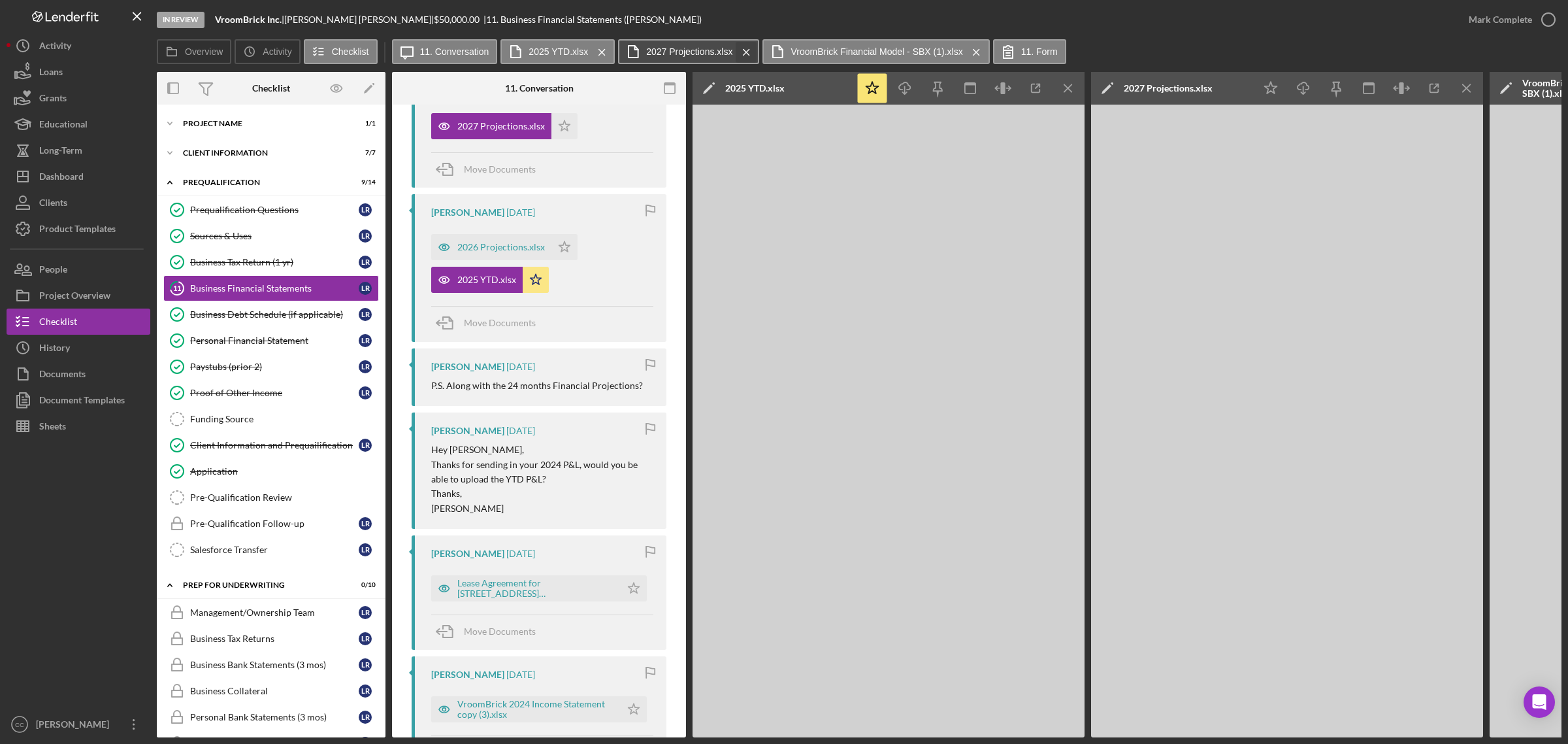
click at [743, 53] on icon "Icon/Menu Close" at bounding box center [746, 53] width 23 height 33
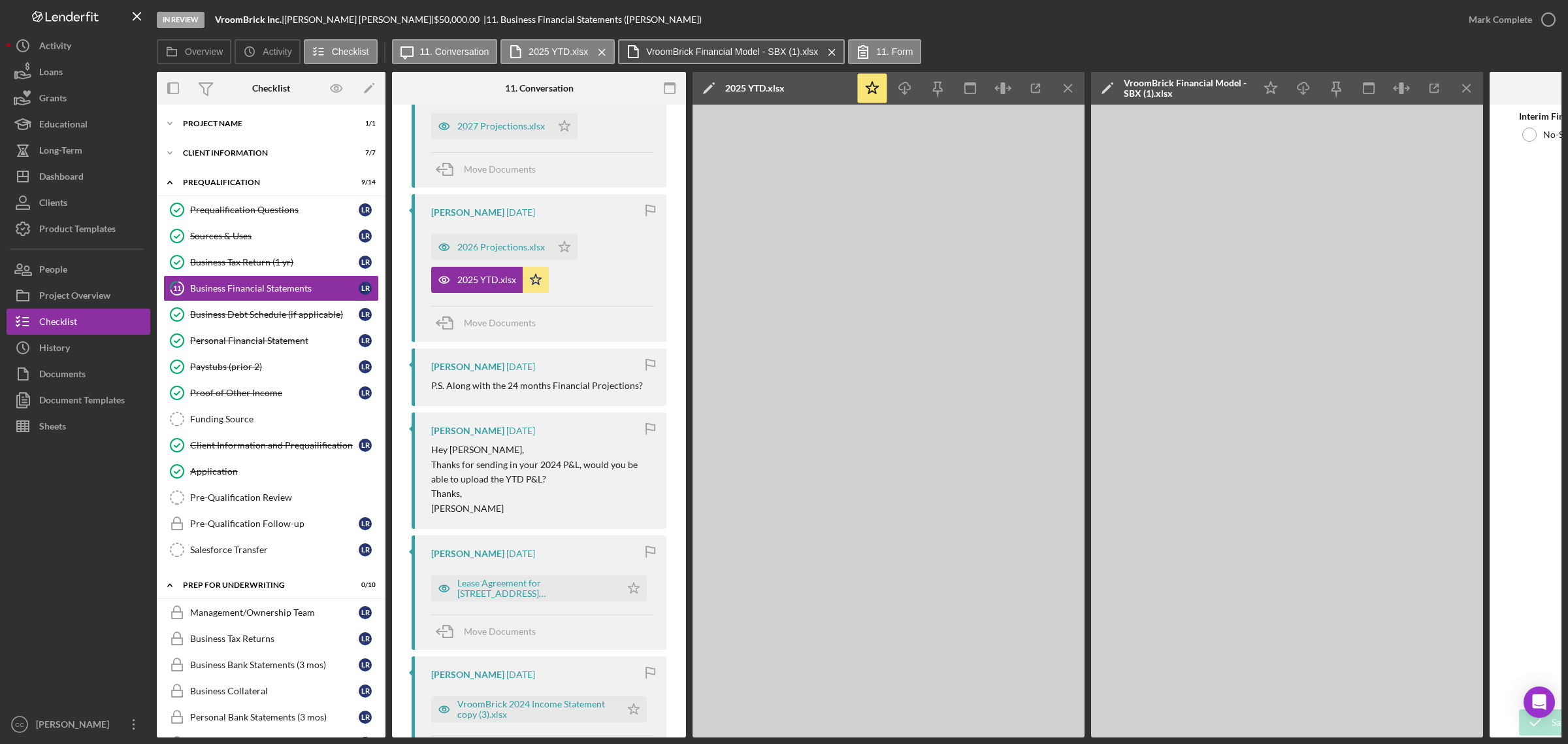
click at [601, 50] on icon "Icon/Menu Close" at bounding box center [602, 53] width 23 height 33
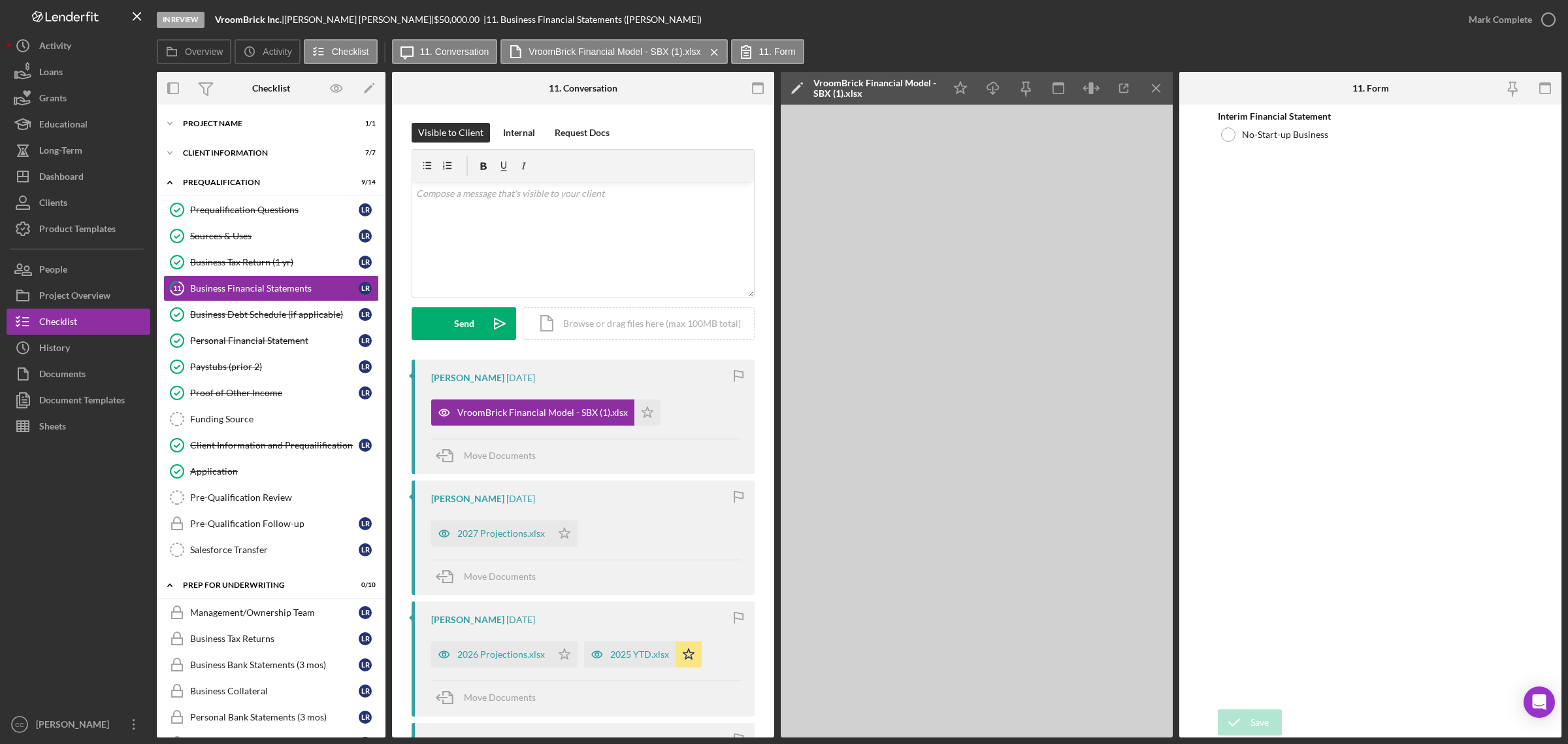
scroll to position [0, 0]
click at [1159, 87] on icon "Icon/Menu Close" at bounding box center [1157, 88] width 29 height 29
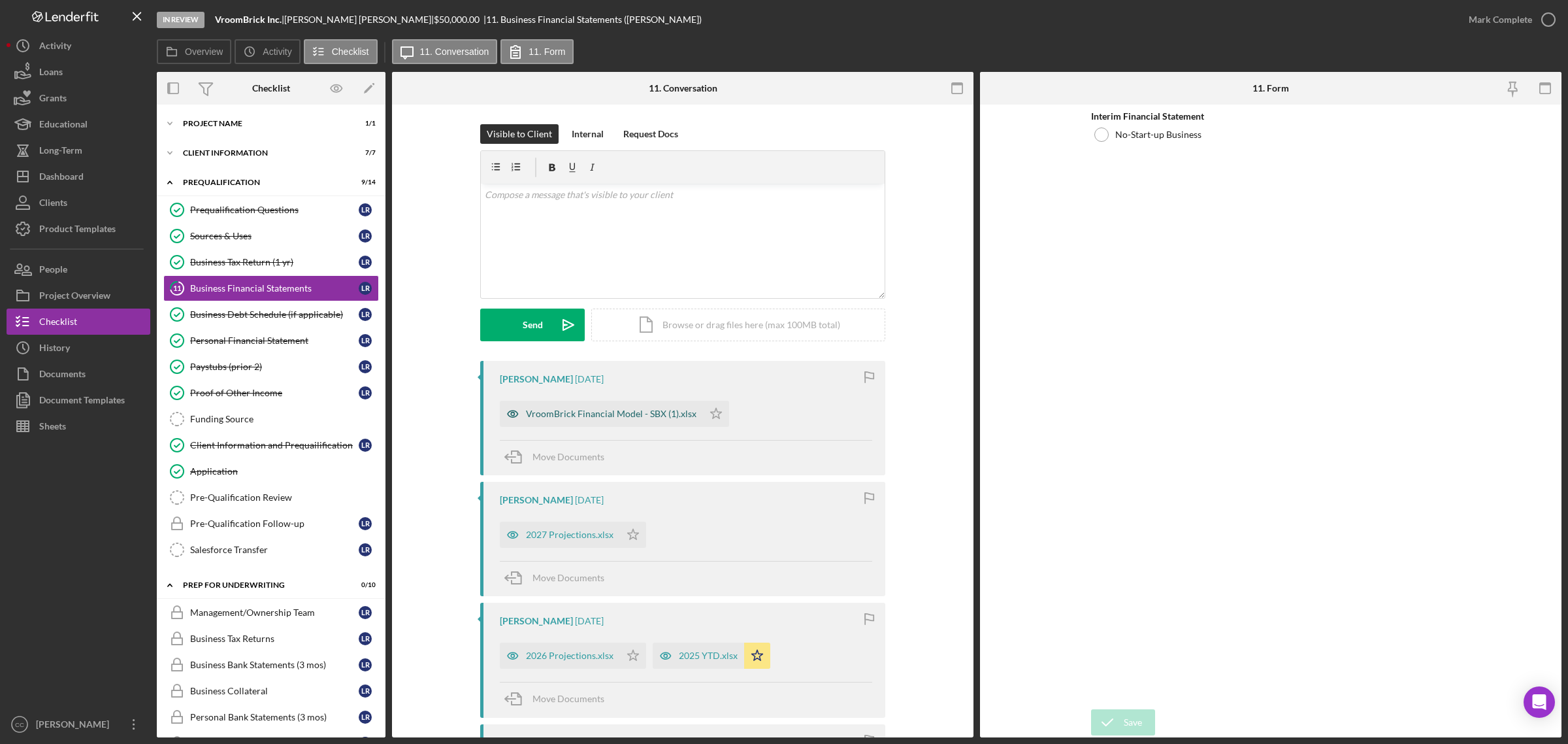
click at [624, 410] on div "VroomBrick Financial Model - SBX (1).xlsx" at bounding box center [611, 414] width 171 height 11
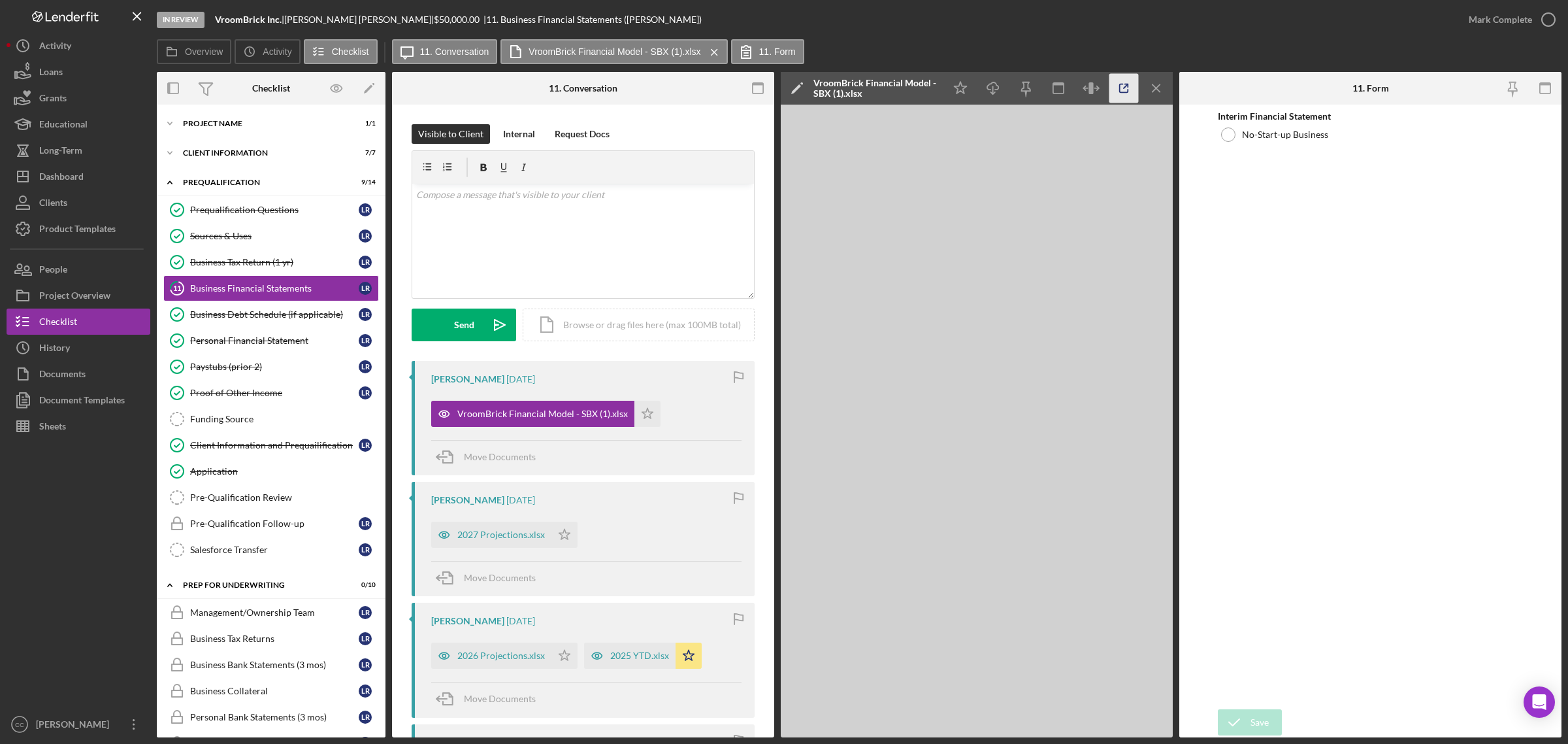
click at [1125, 83] on icon "button" at bounding box center [1124, 88] width 29 height 29
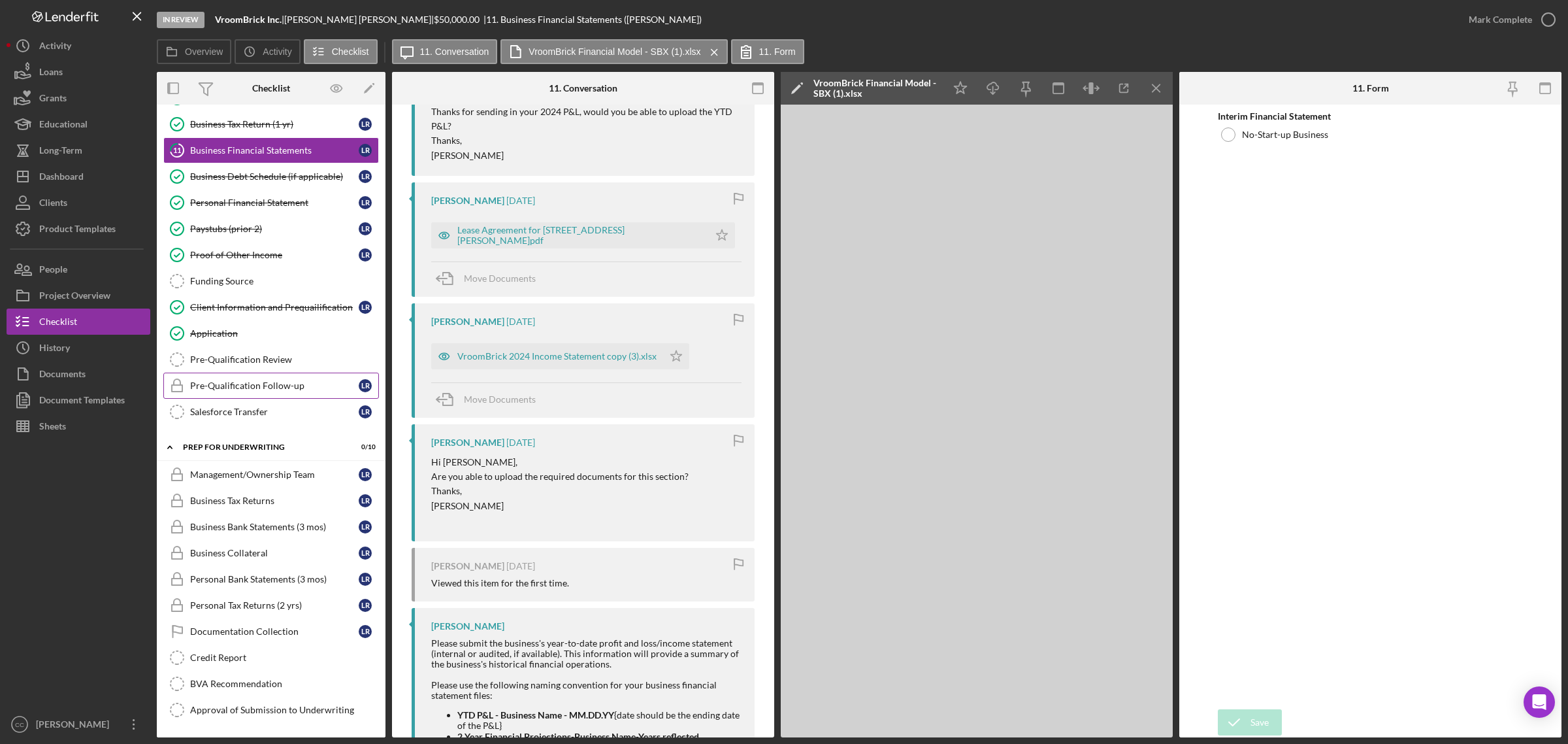
scroll to position [164, 0]
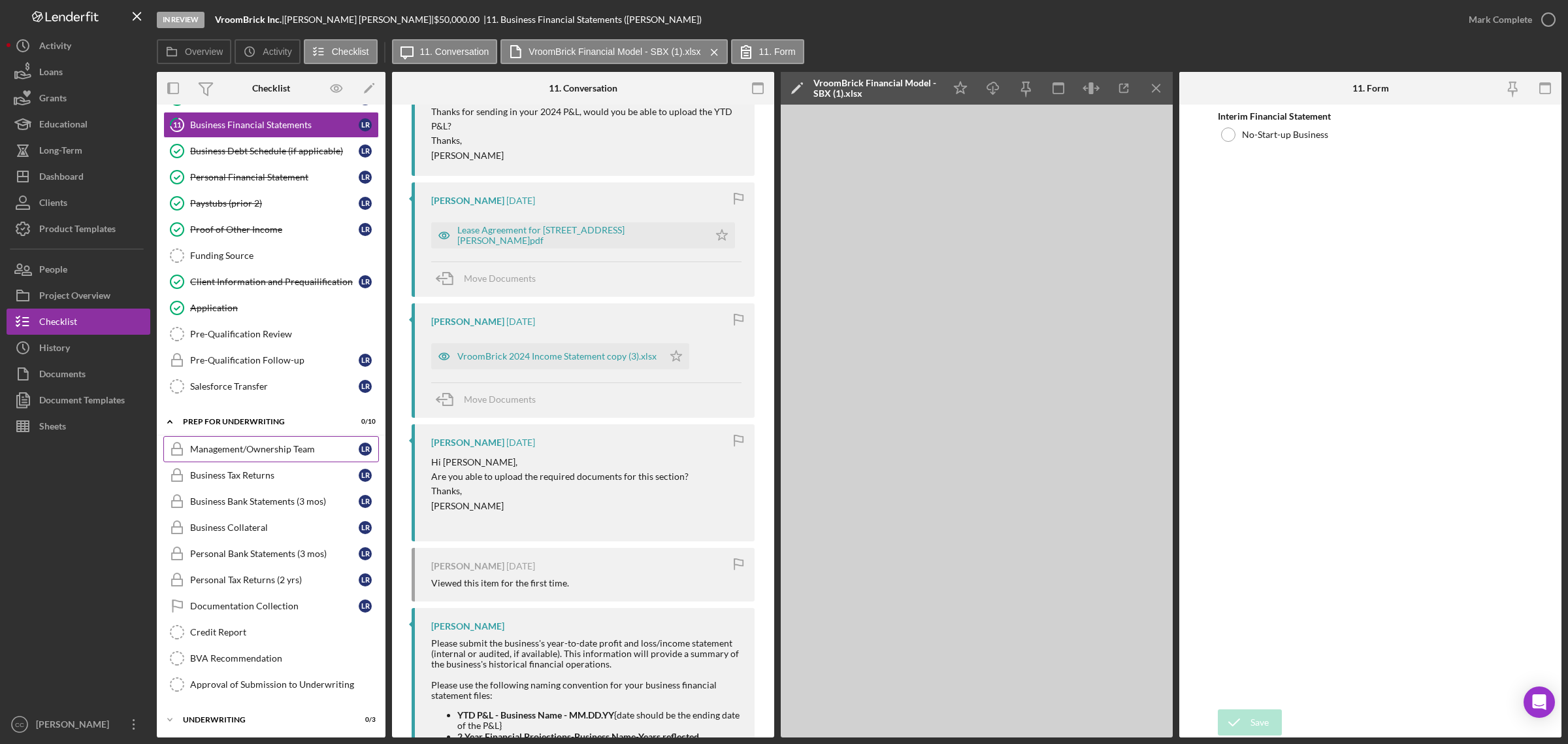
click at [311, 454] on div "Management/Ownership Team" at bounding box center [274, 450] width 169 height 11
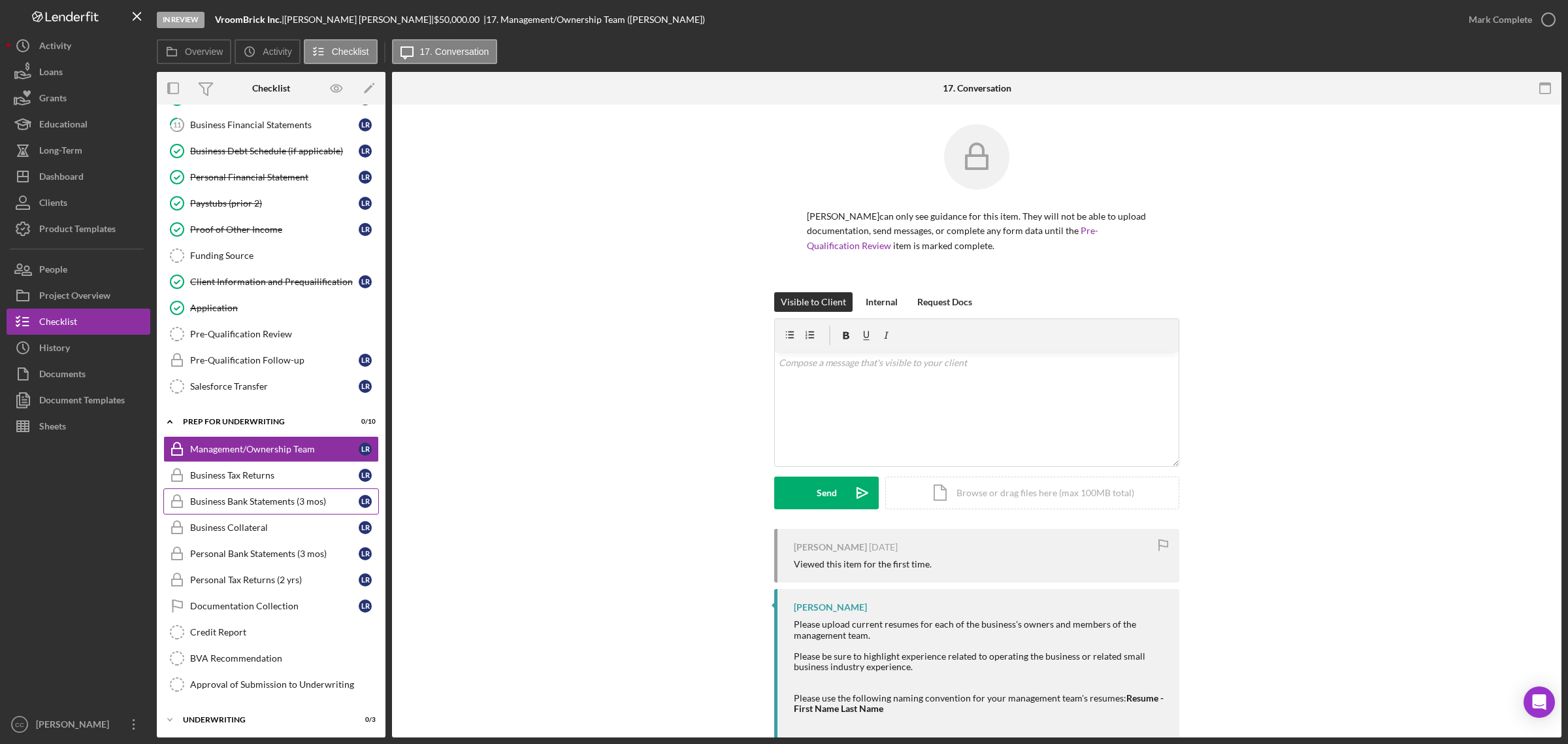
click at [298, 507] on div "Business Bank Statements (3 mos)" at bounding box center [274, 501] width 169 height 11
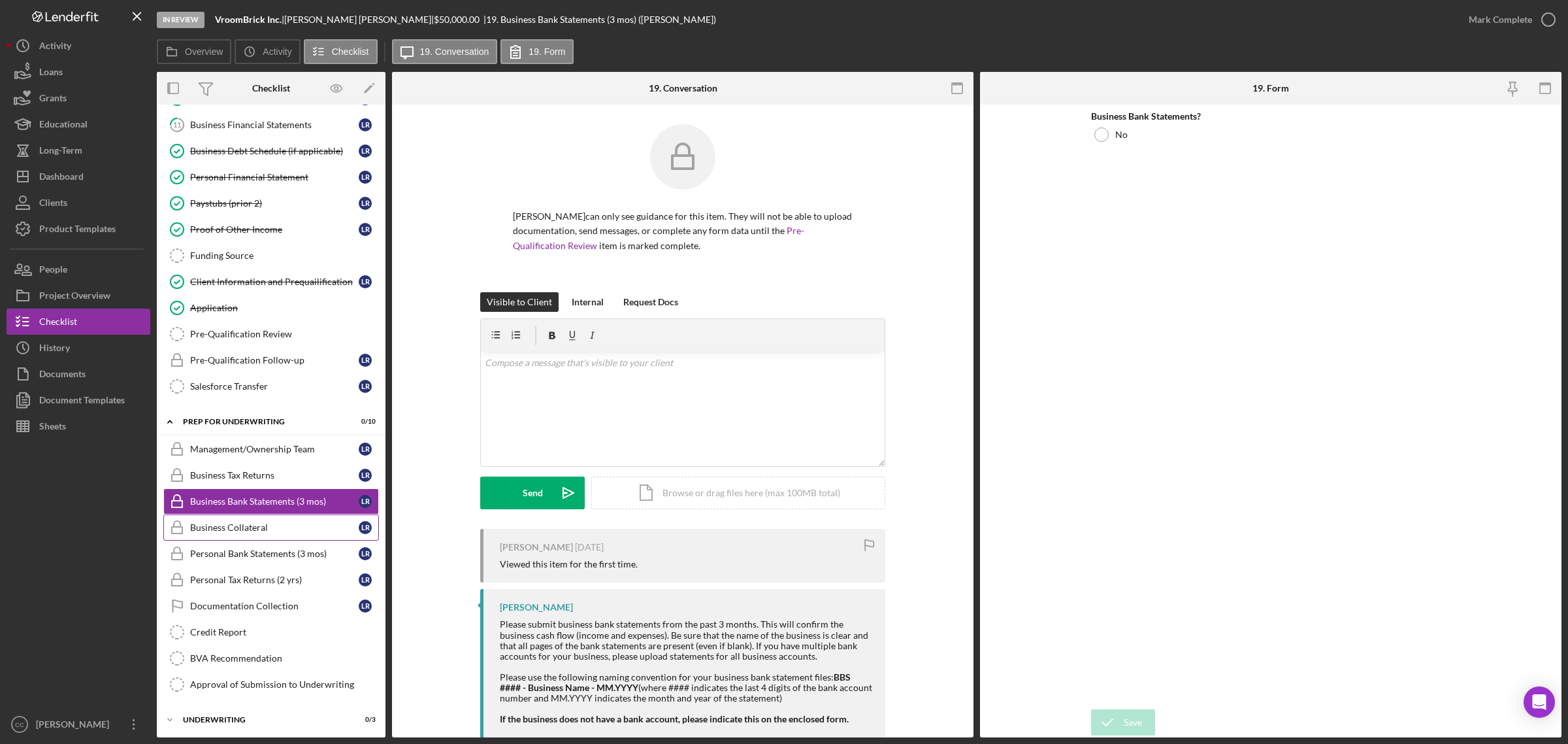
click at [283, 528] on div "Business Collateral" at bounding box center [274, 528] width 169 height 11
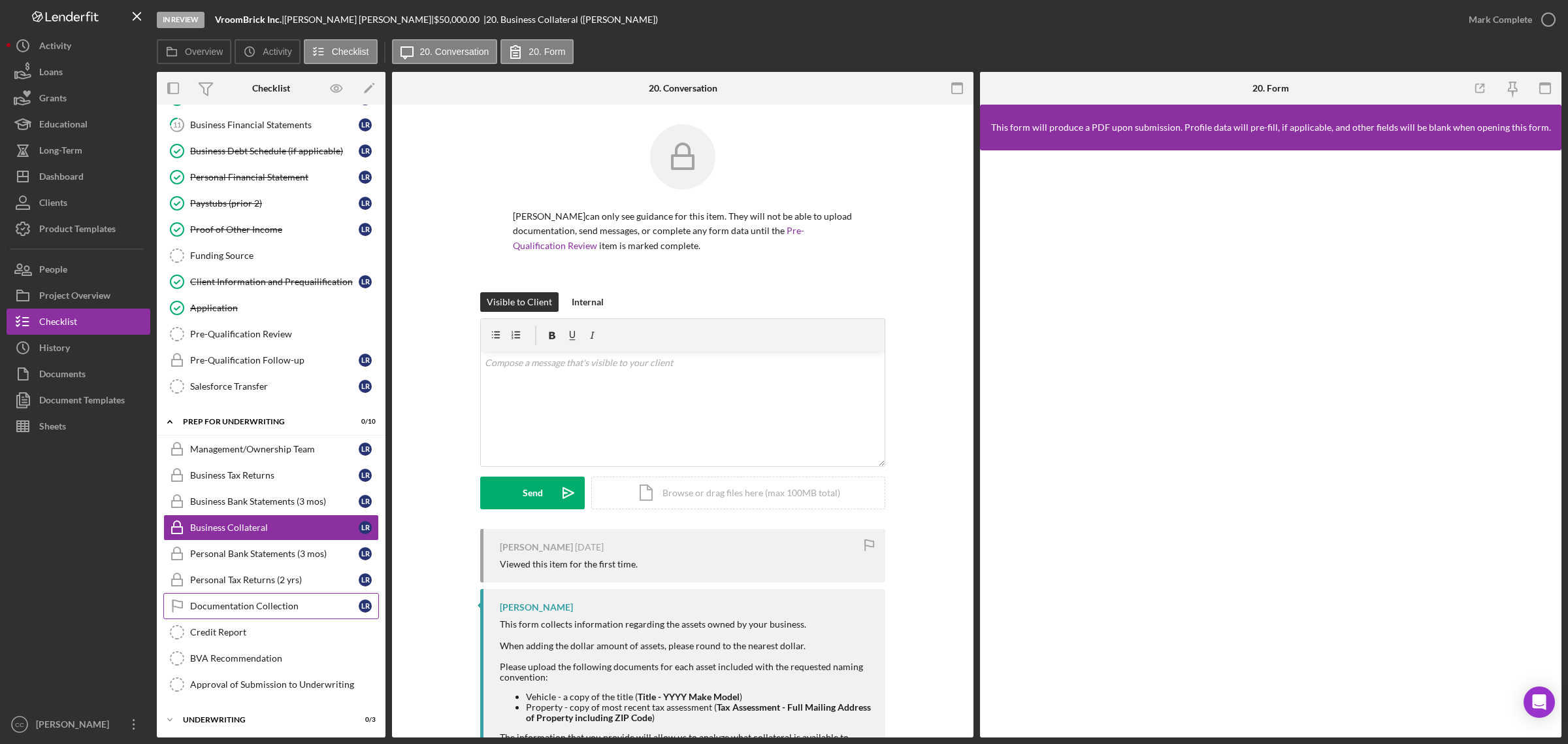
click at [283, 611] on div "Documentation Collection" at bounding box center [274, 606] width 169 height 11
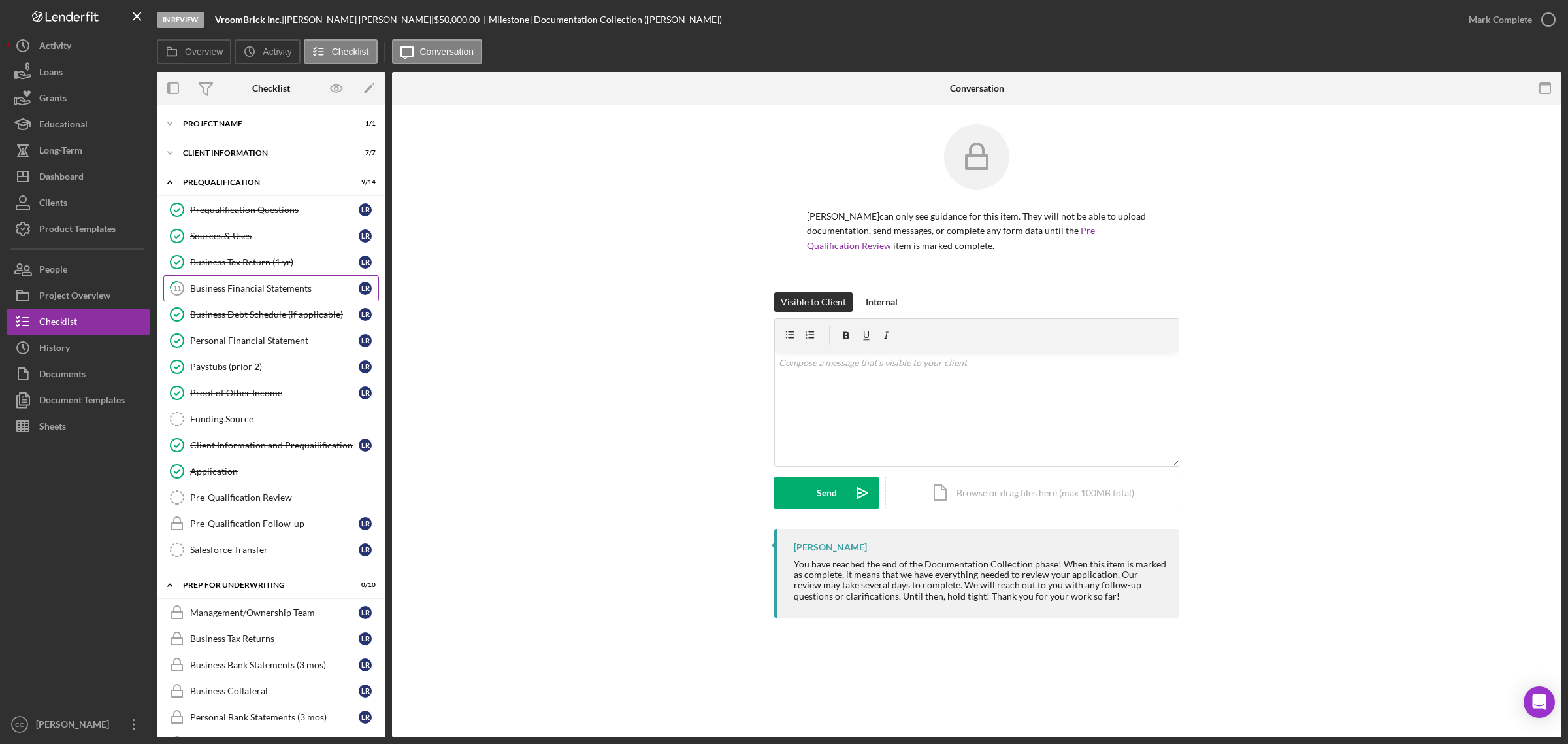
click at [255, 284] on div "Business Financial Statements" at bounding box center [274, 289] width 169 height 11
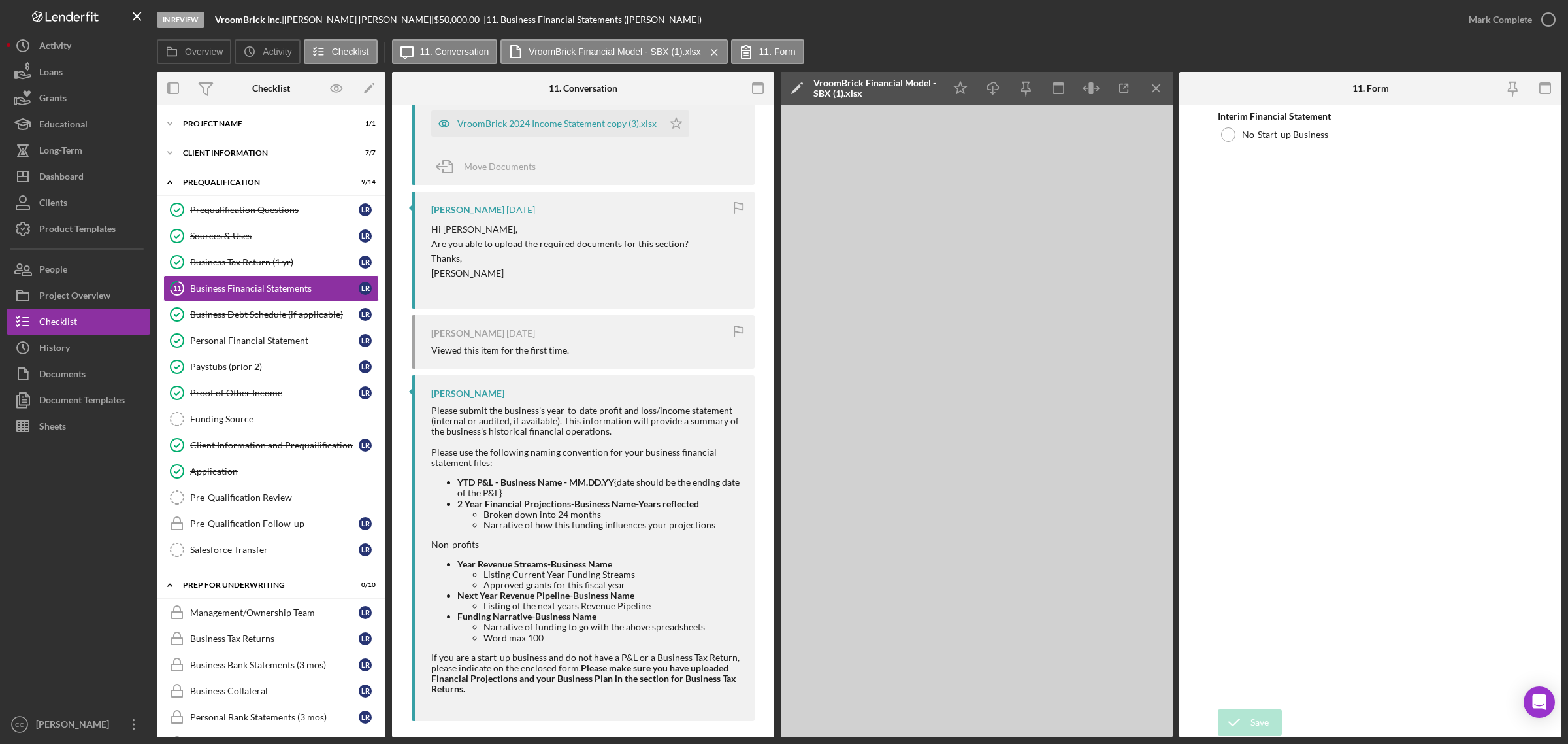
scroll to position [974, 0]
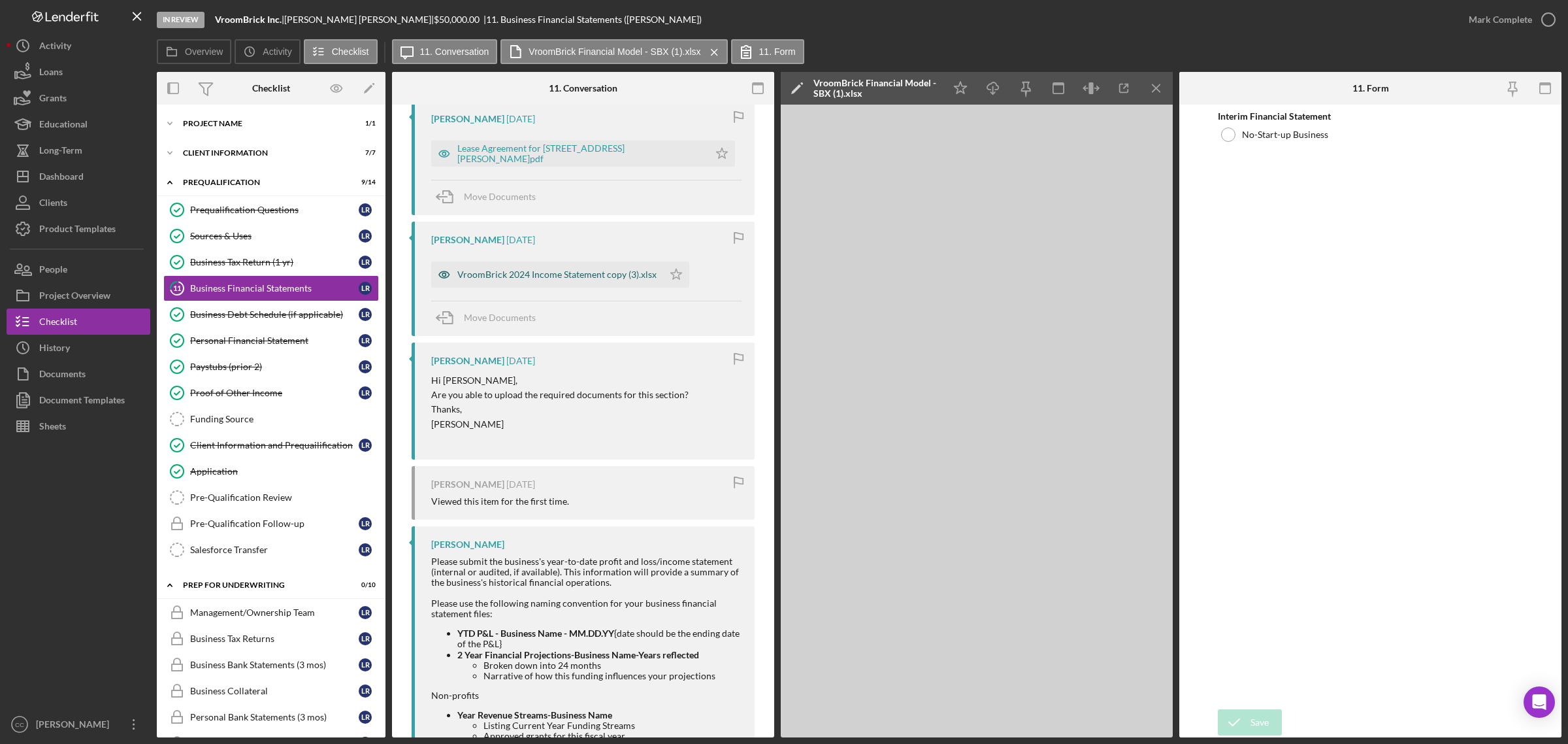
click at [630, 272] on div "VroomBrick 2024 Income Statement copy (3).xlsx" at bounding box center [547, 274] width 232 height 26
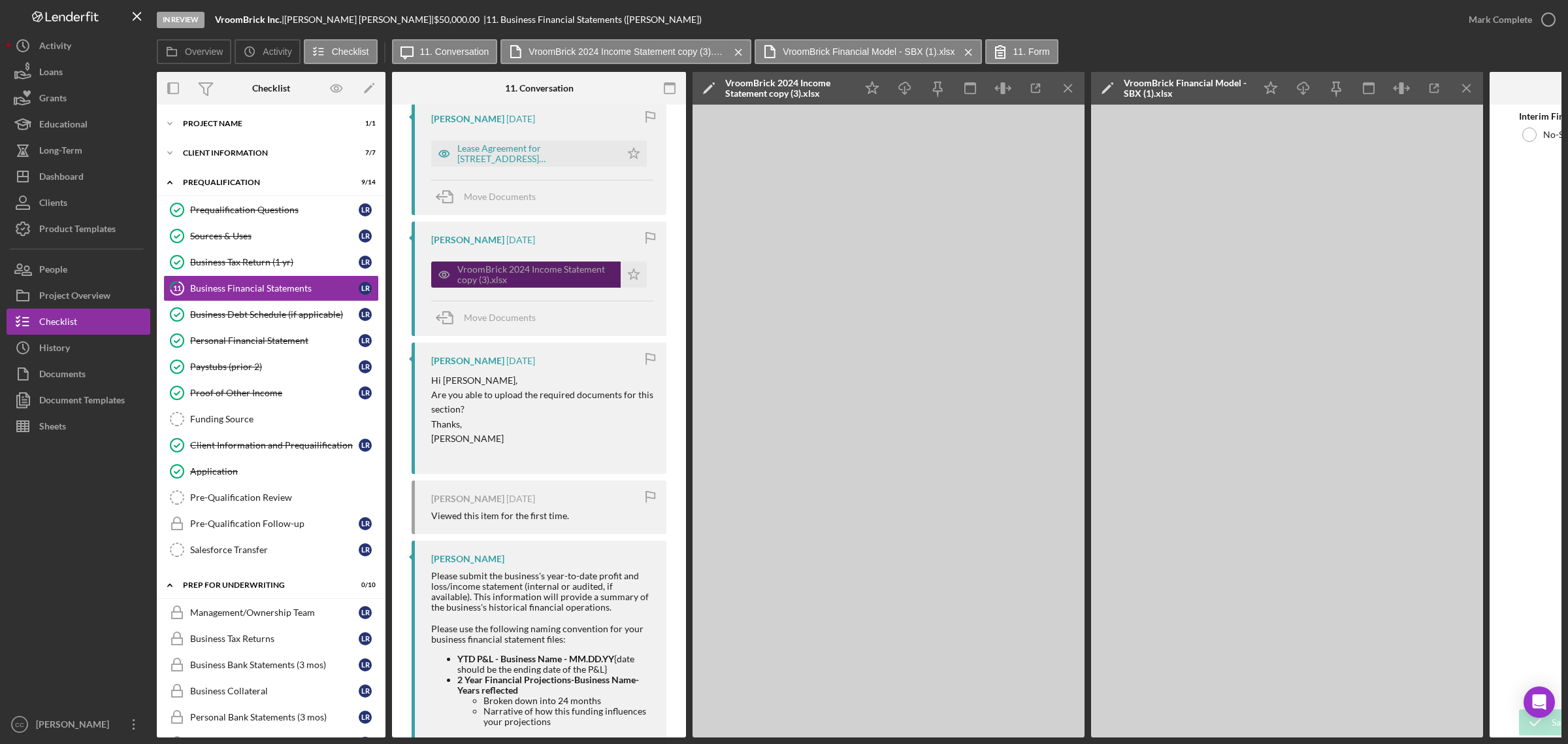
click at [554, 273] on div "VroomBrick 2024 Income Statement copy (3).xlsx" at bounding box center [536, 274] width 157 height 21
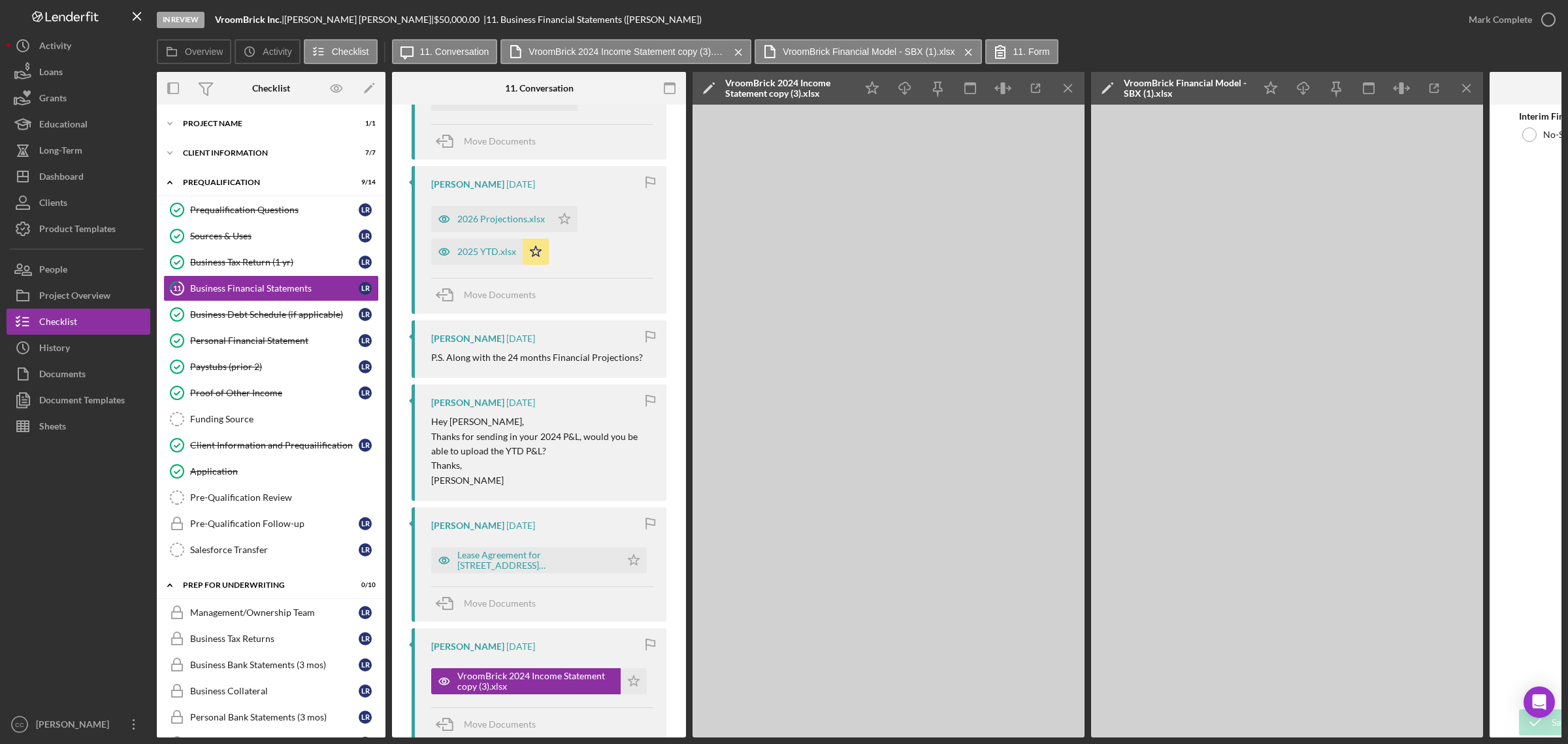
scroll to position [435, 0]
click at [253, 263] on div "Business Tax Return (1 yr)" at bounding box center [274, 263] width 169 height 11
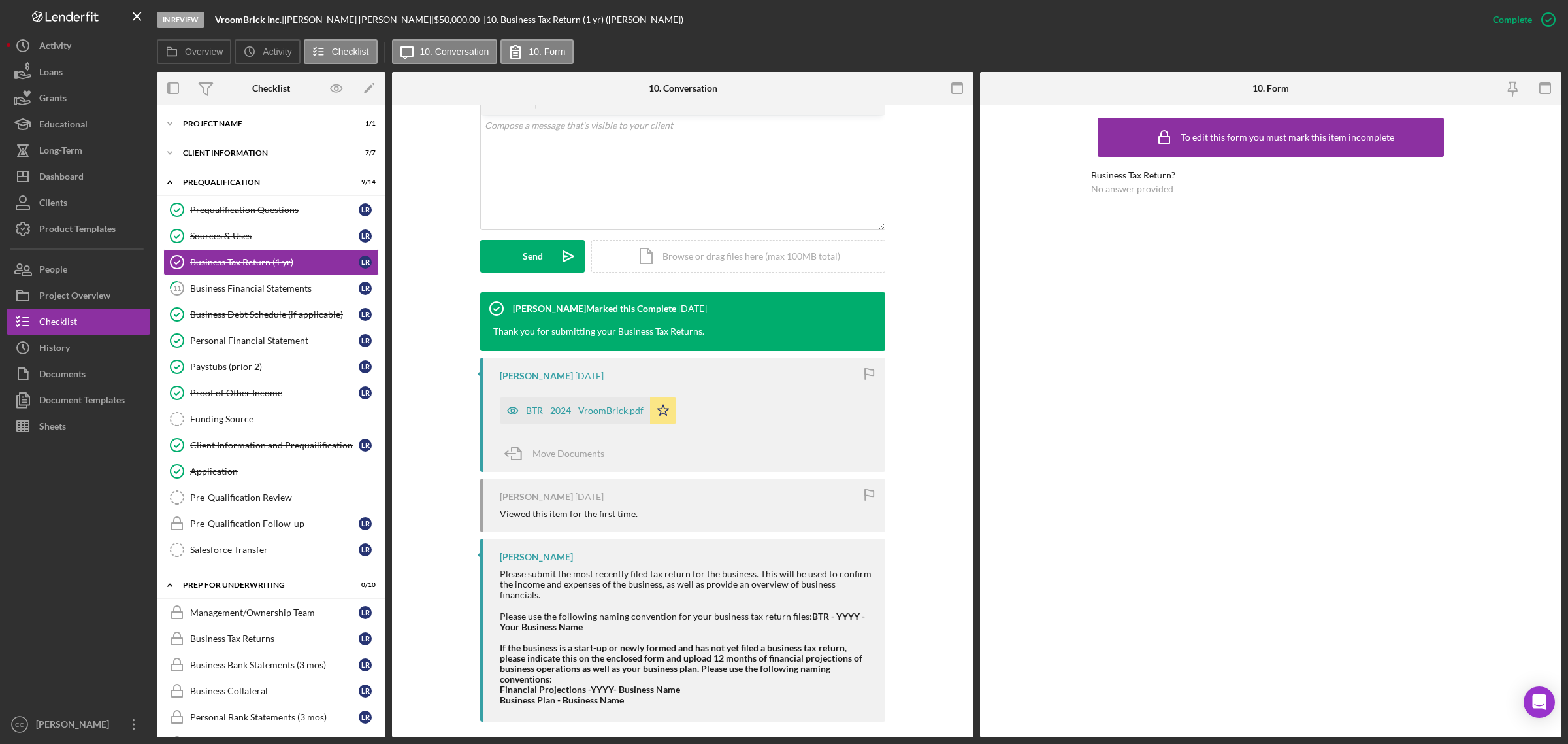
scroll to position [249, 0]
click at [278, 367] on div "Paystubs (prior 2)" at bounding box center [274, 367] width 169 height 11
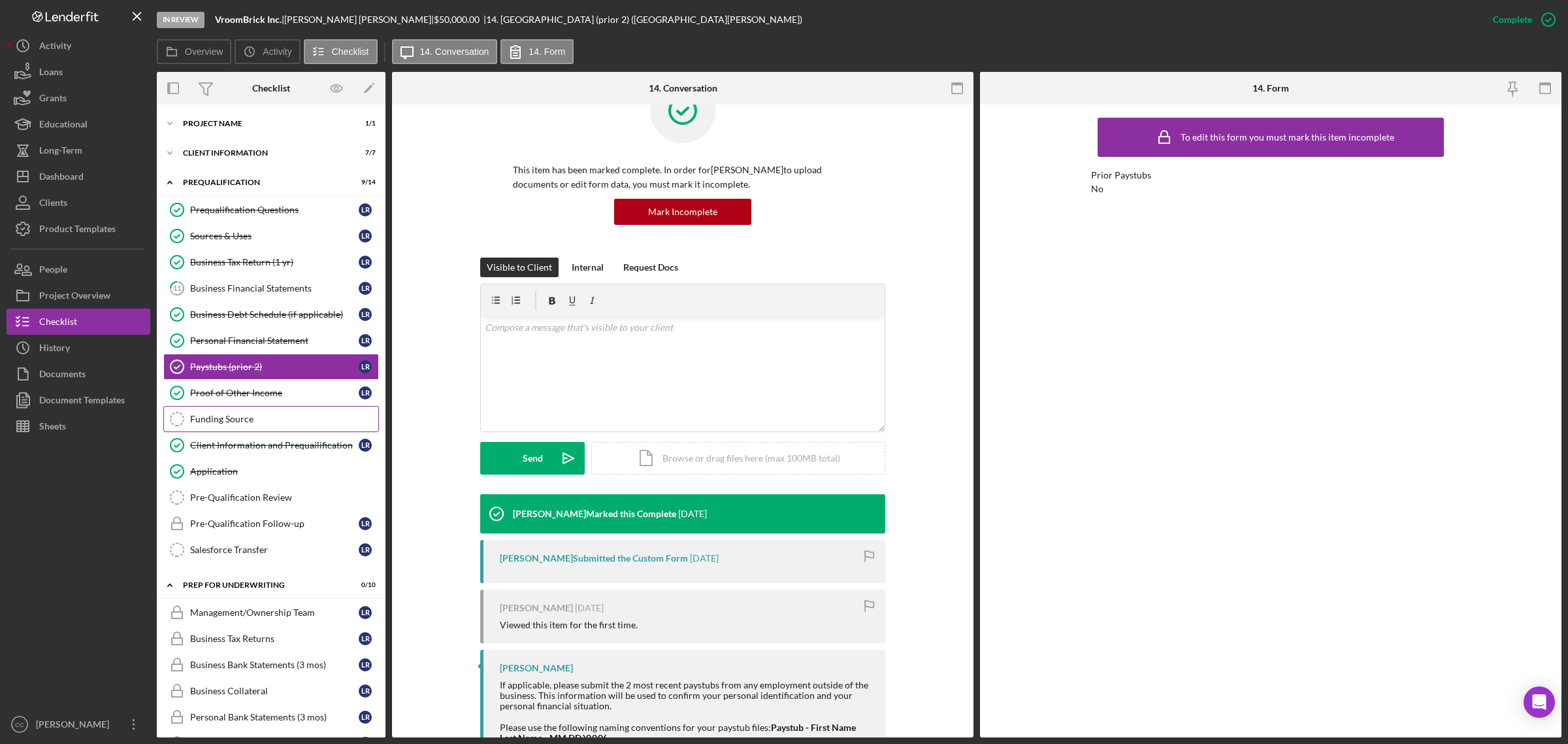
scroll to position [115, 0]
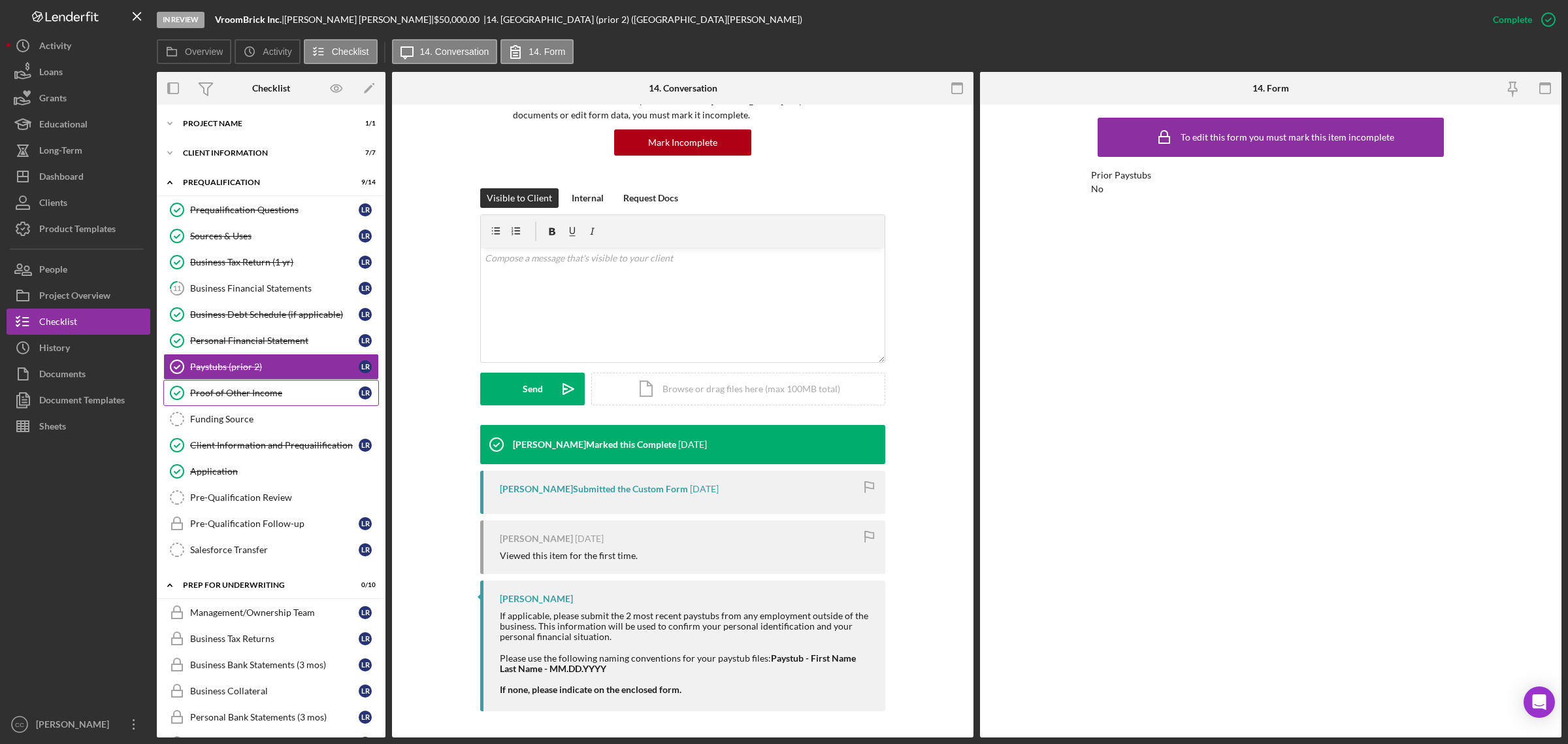
click at [272, 392] on div "Proof of Other Income" at bounding box center [274, 393] width 169 height 11
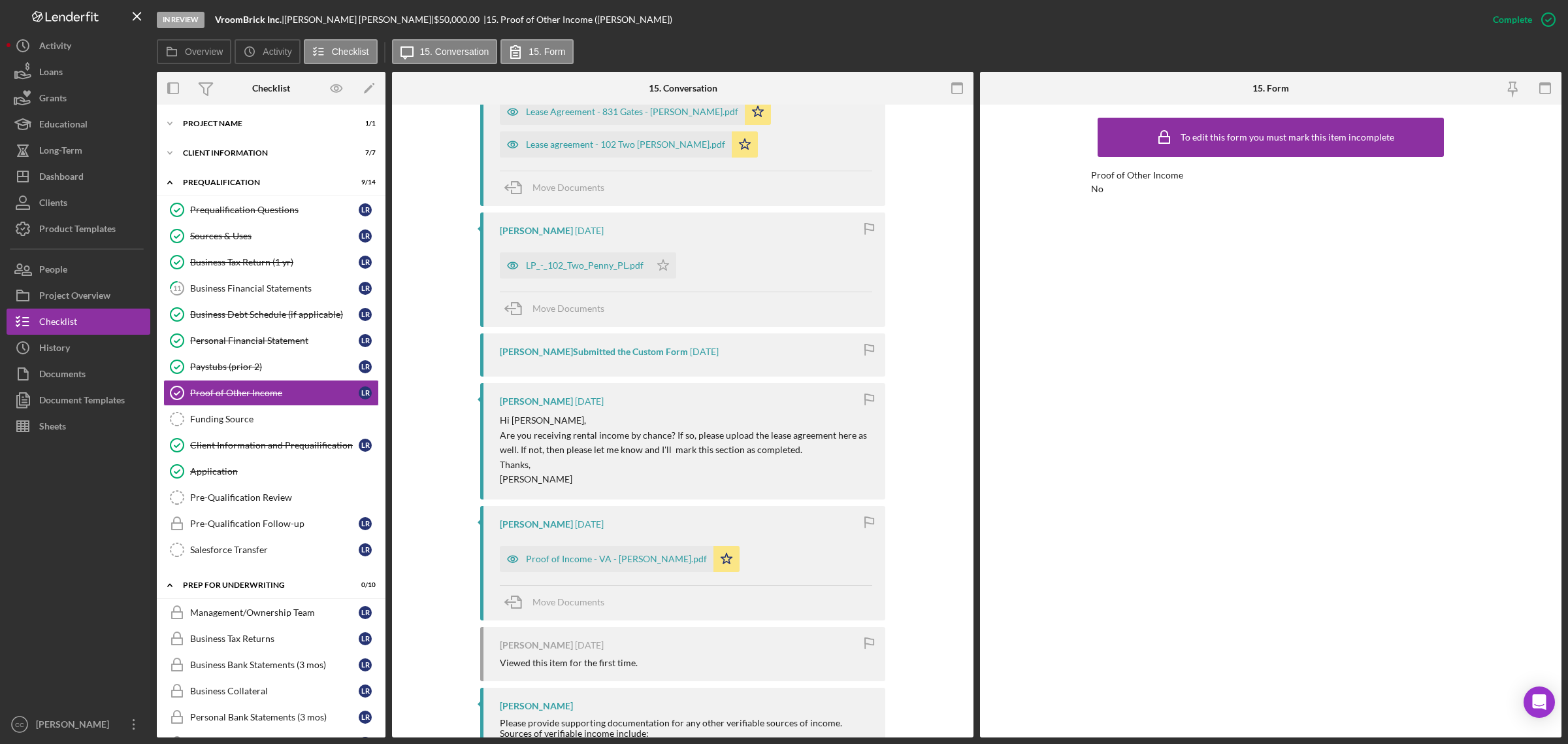
scroll to position [572, 0]
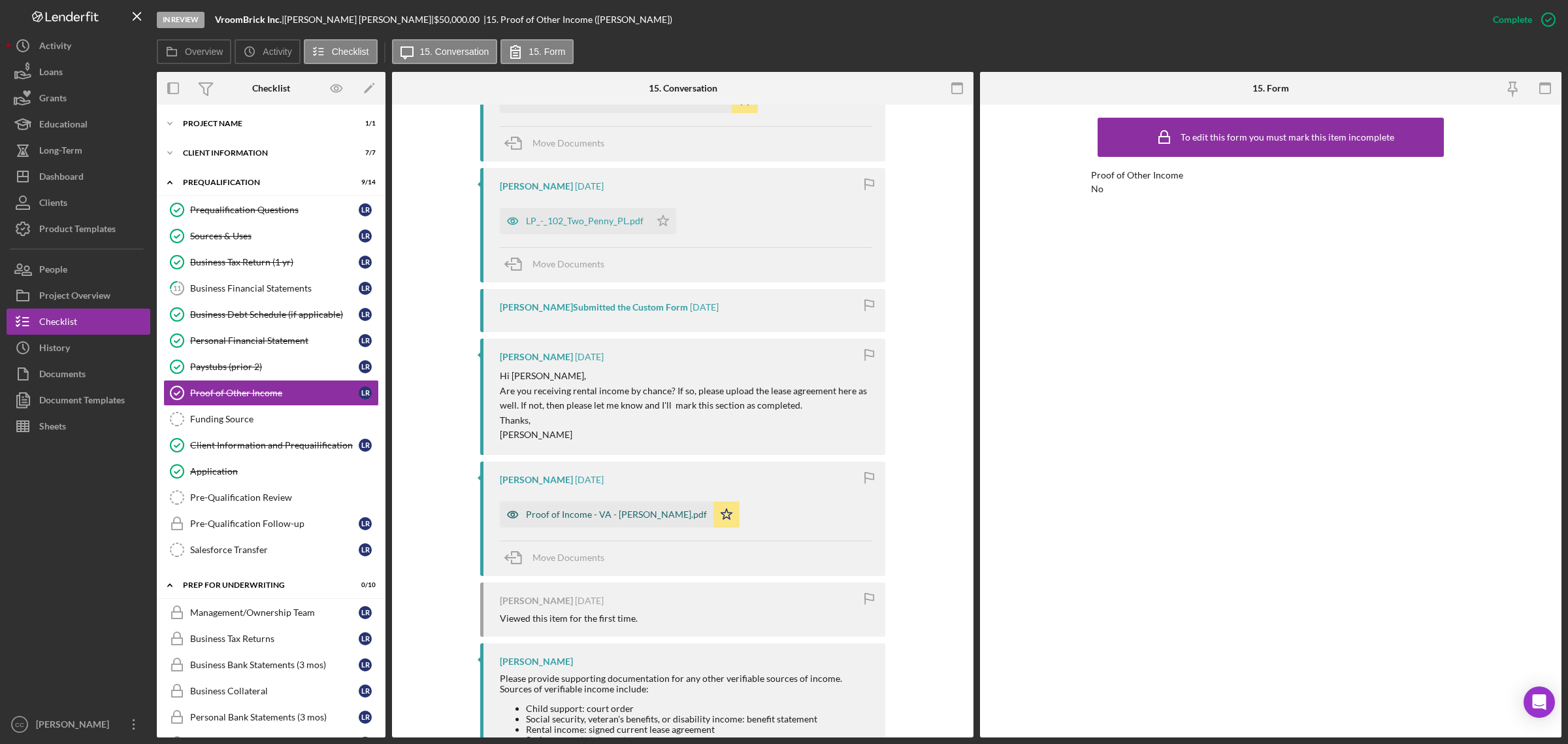
click at [644, 517] on div "Proof of Income - VA - Leland Remias.pdf" at bounding box center [616, 515] width 181 height 11
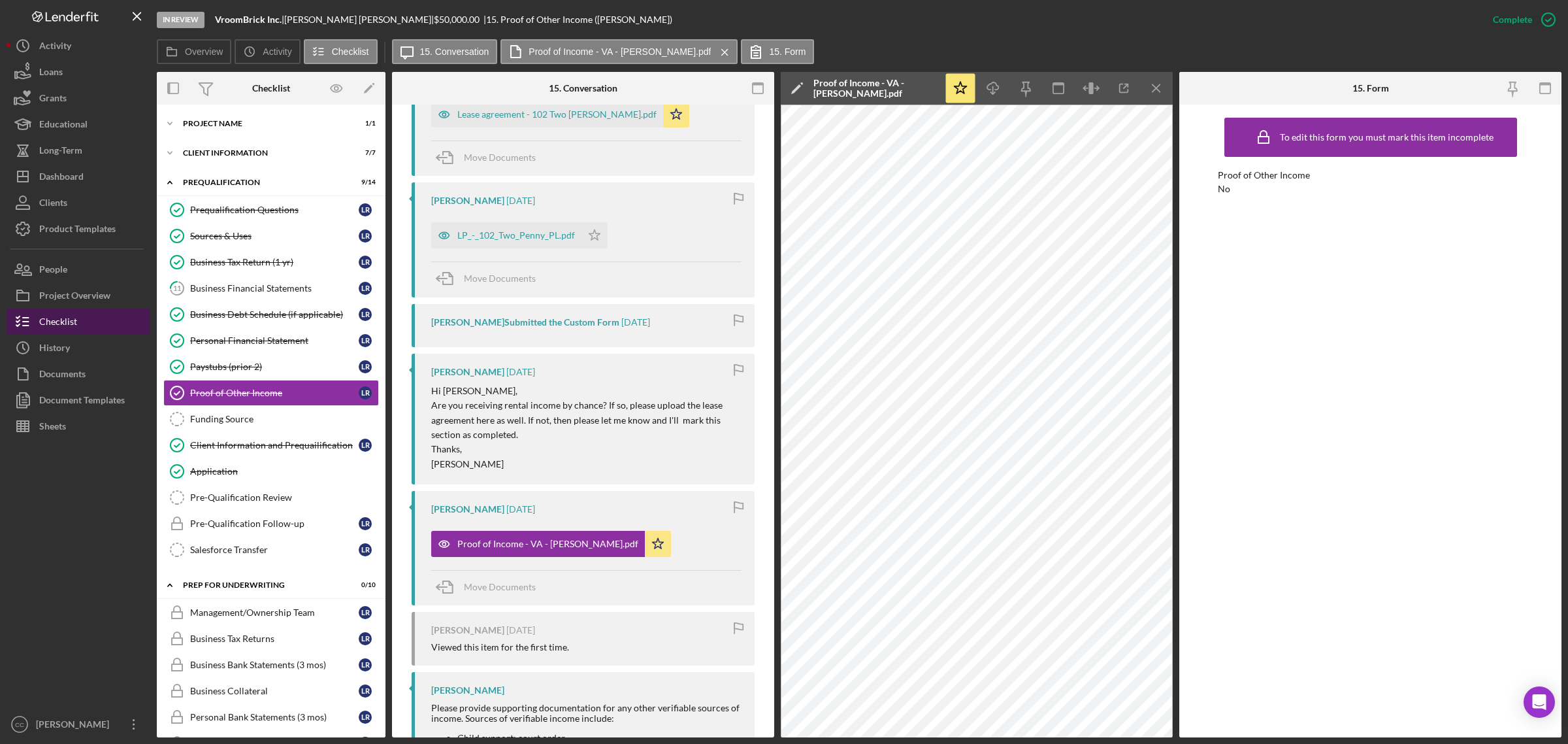
click at [72, 316] on div "Checklist" at bounding box center [58, 323] width 38 height 29
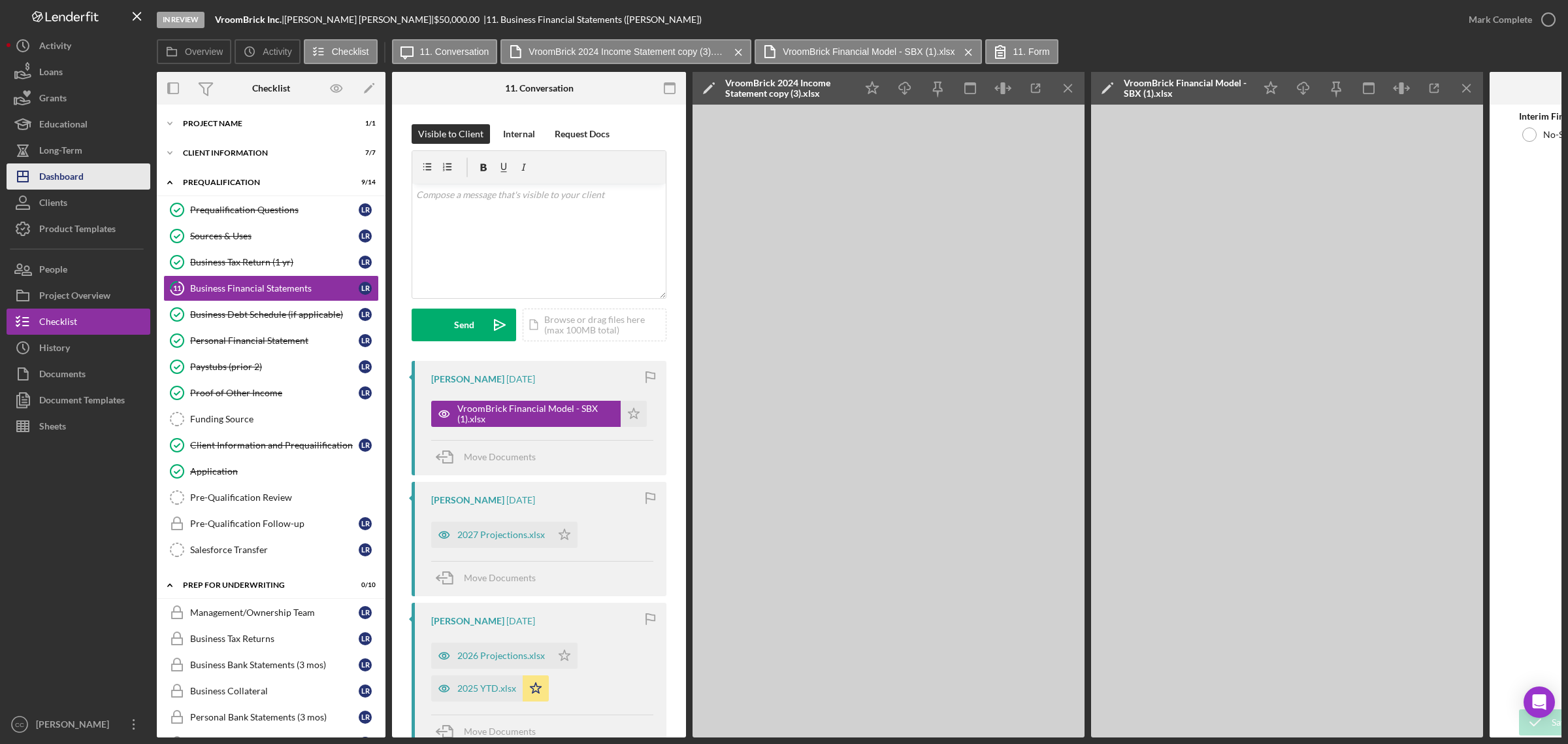
click at [83, 168] on div "Dashboard" at bounding box center [61, 178] width 44 height 29
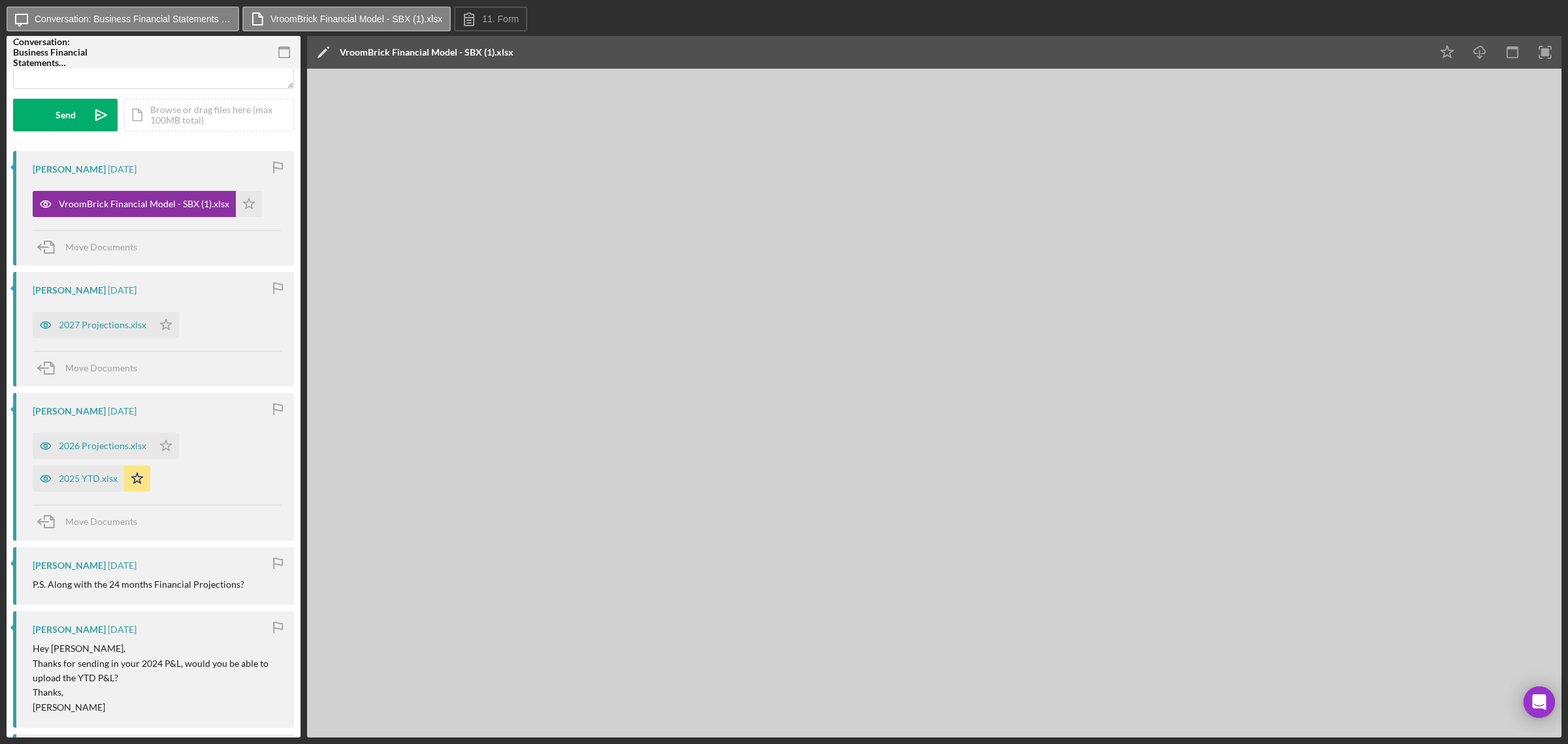
scroll to position [164, 0]
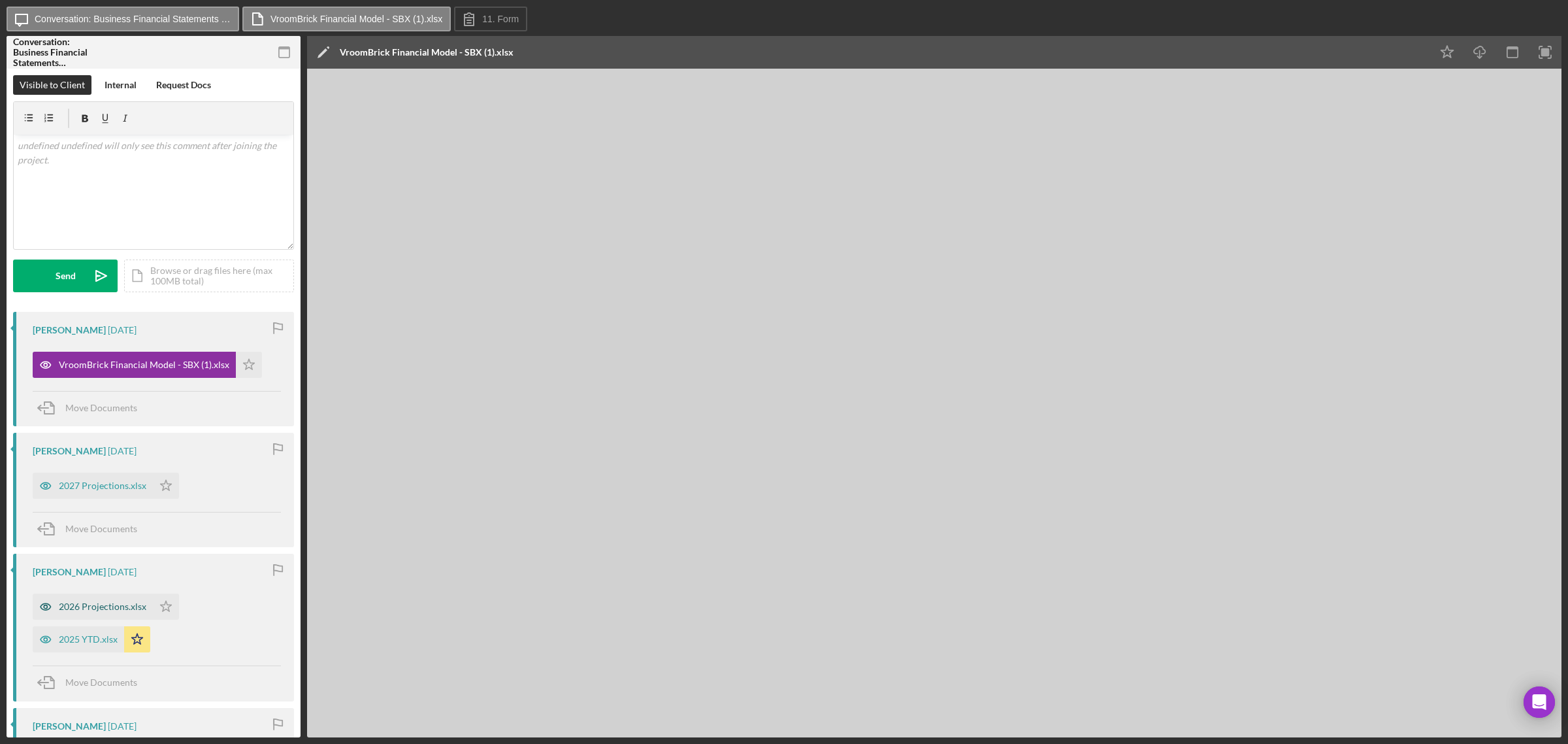
click at [123, 606] on div "2026 Projections.xlsx" at bounding box center [103, 607] width 87 height 11
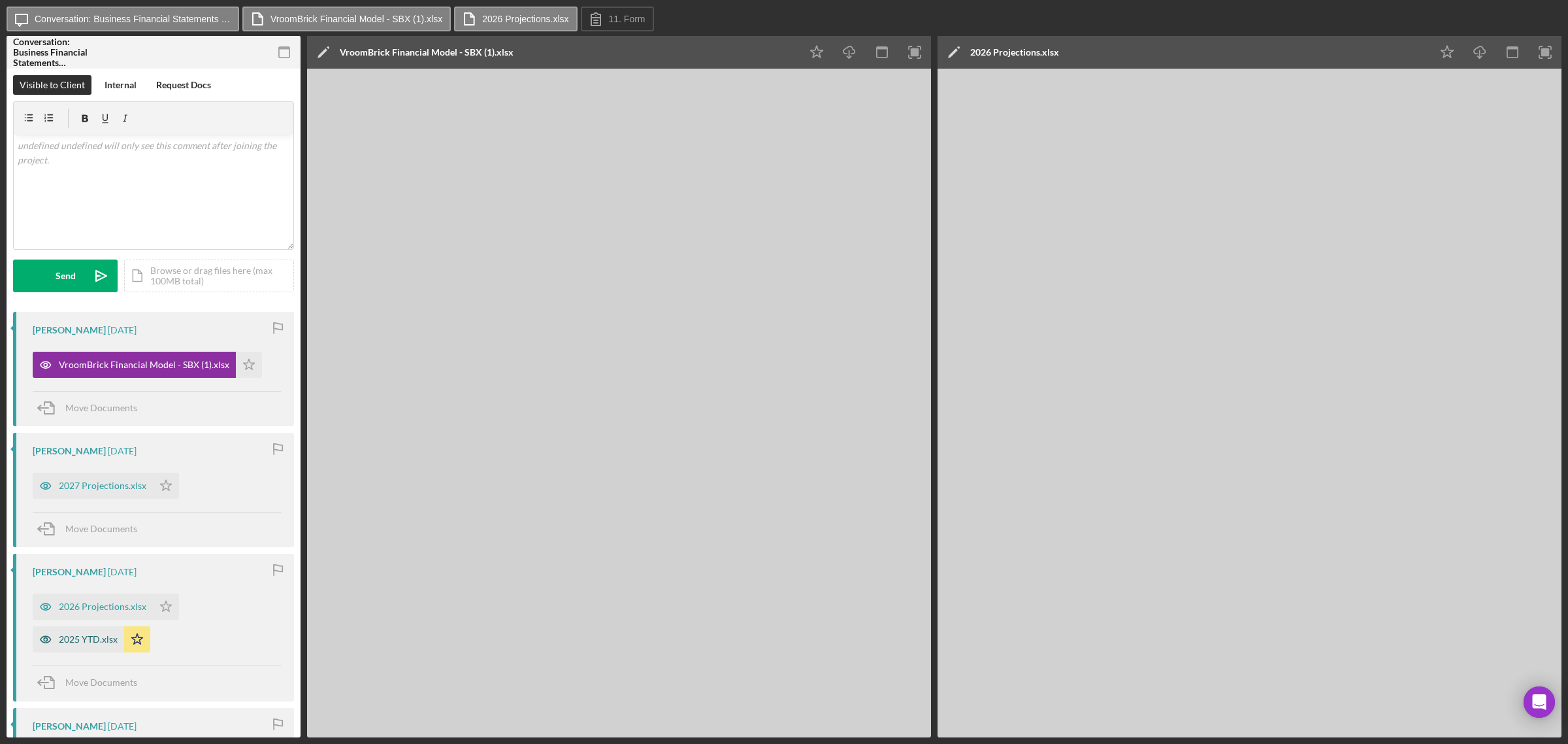
click at [77, 636] on div "2025 YTD.xlsx" at bounding box center [88, 640] width 59 height 11
